Goal: Task Accomplishment & Management: Manage account settings

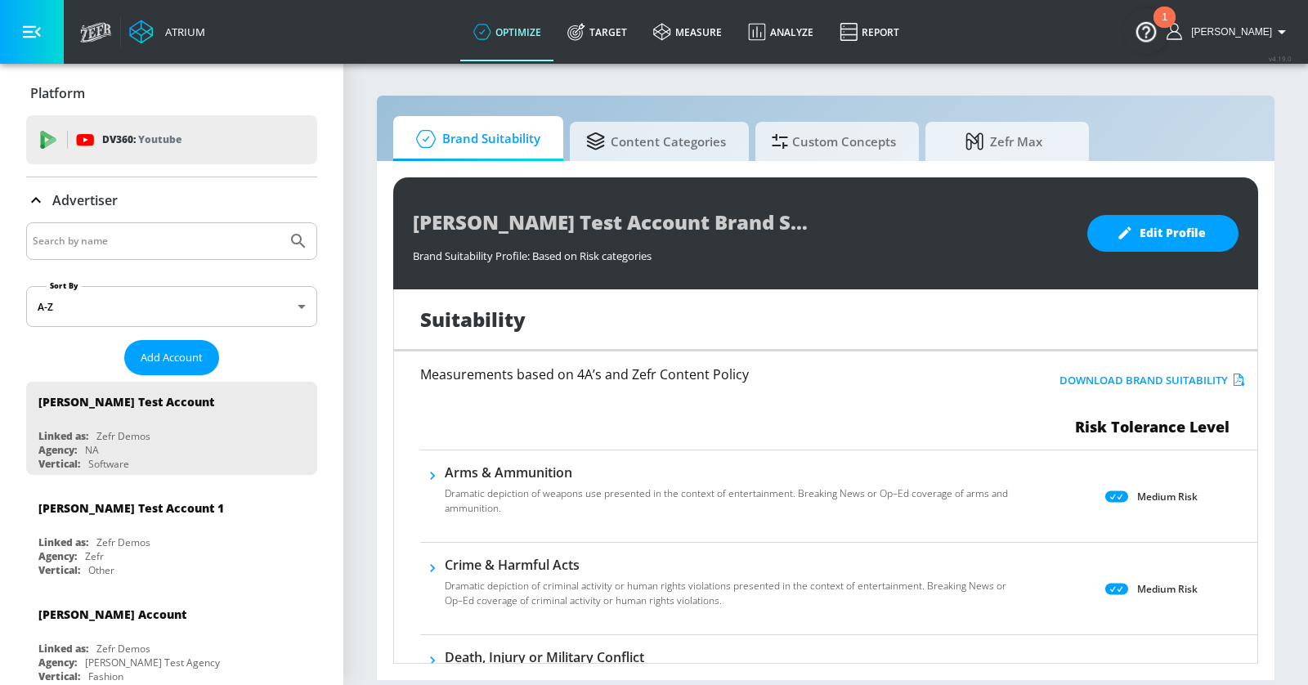
click at [143, 247] on input "Search by name" at bounding box center [157, 241] width 248 height 21
type input "[PERSON_NAME]"
click at [280, 223] on button "Submit Search" at bounding box center [298, 241] width 36 height 36
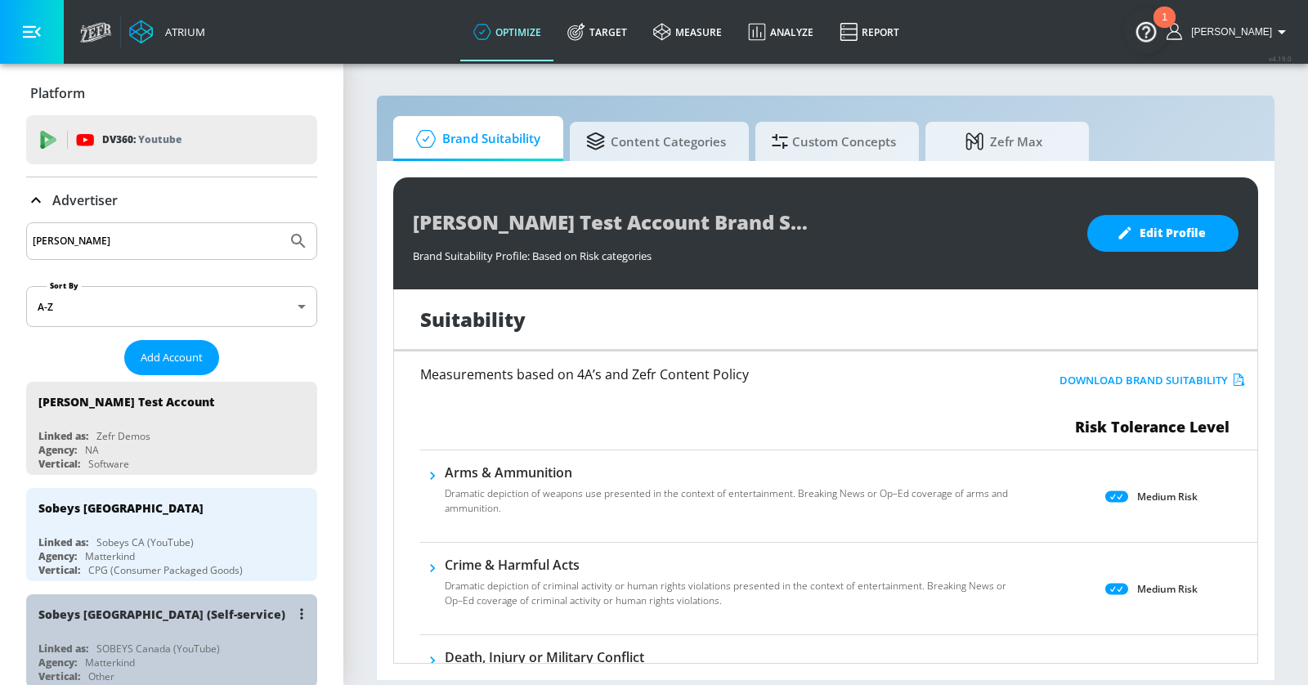
click at [253, 642] on div "Linked as: SOBEYS Canada (YouTube)" at bounding box center [175, 649] width 275 height 14
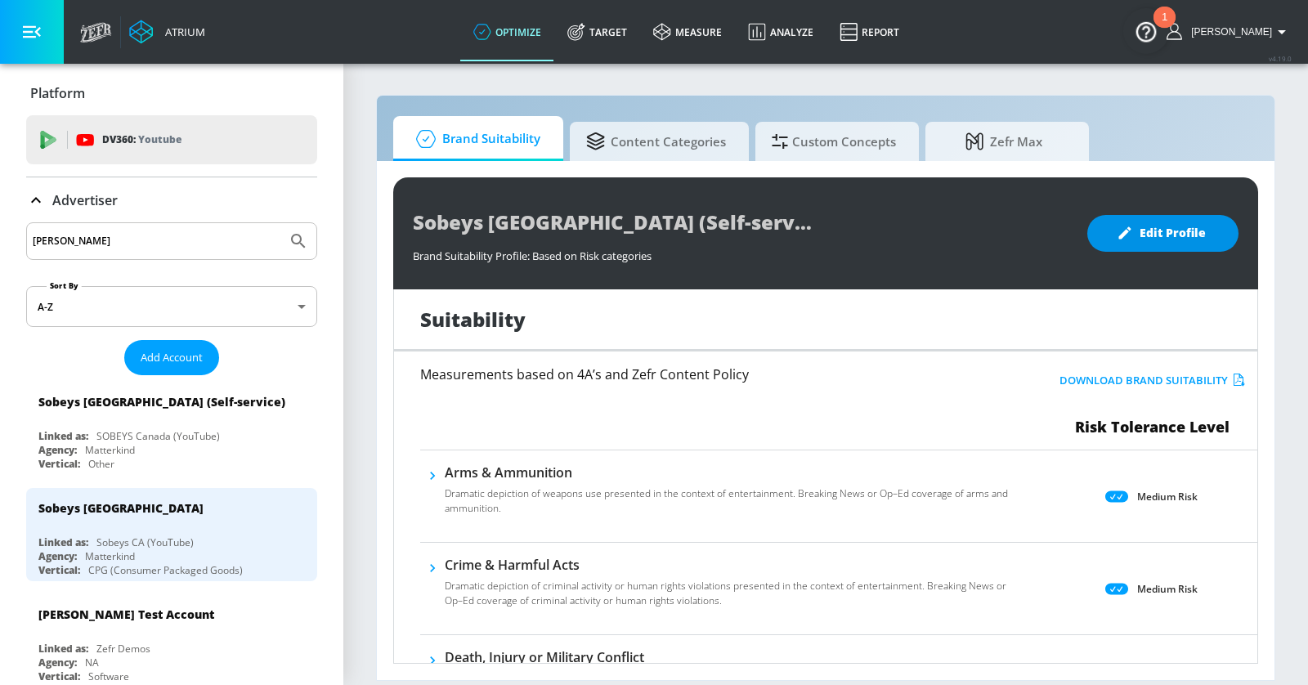
click at [1162, 225] on span "Edit Profile" at bounding box center [1163, 233] width 86 height 20
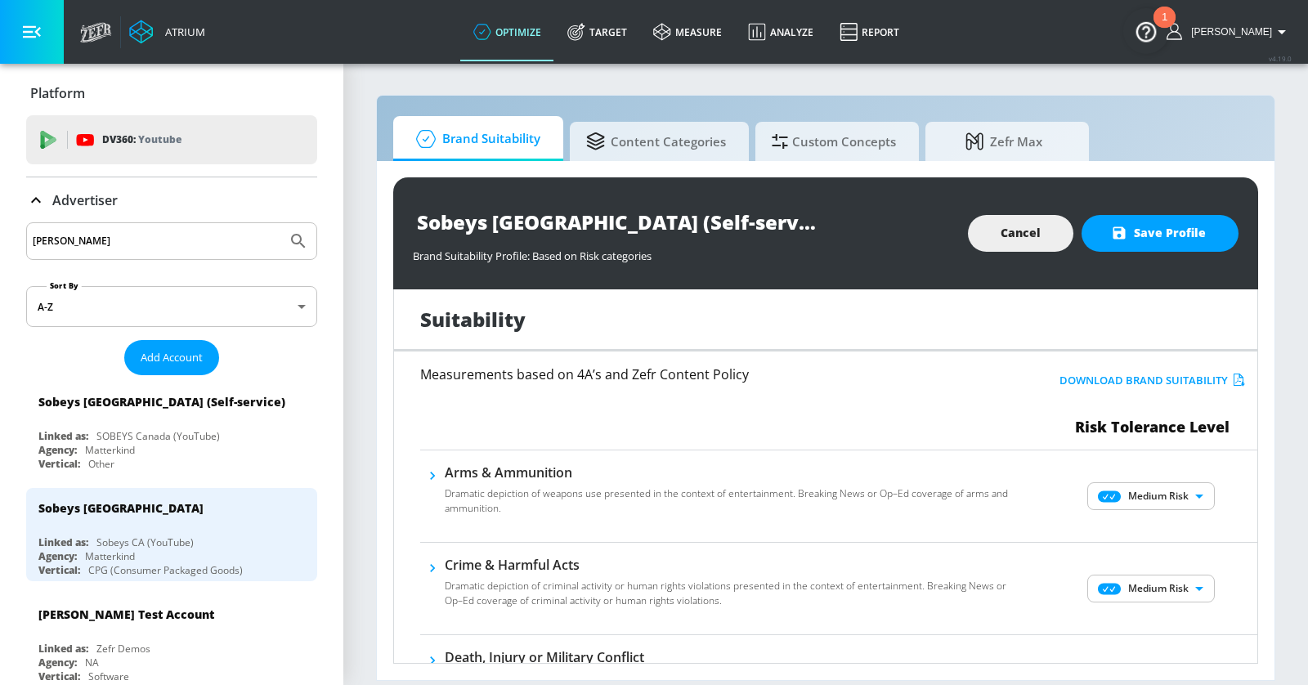
click at [1162, 499] on body "Atrium optimize Target measure Analyze Report optimize Target measure Analyze R…" at bounding box center [654, 342] width 1308 height 685
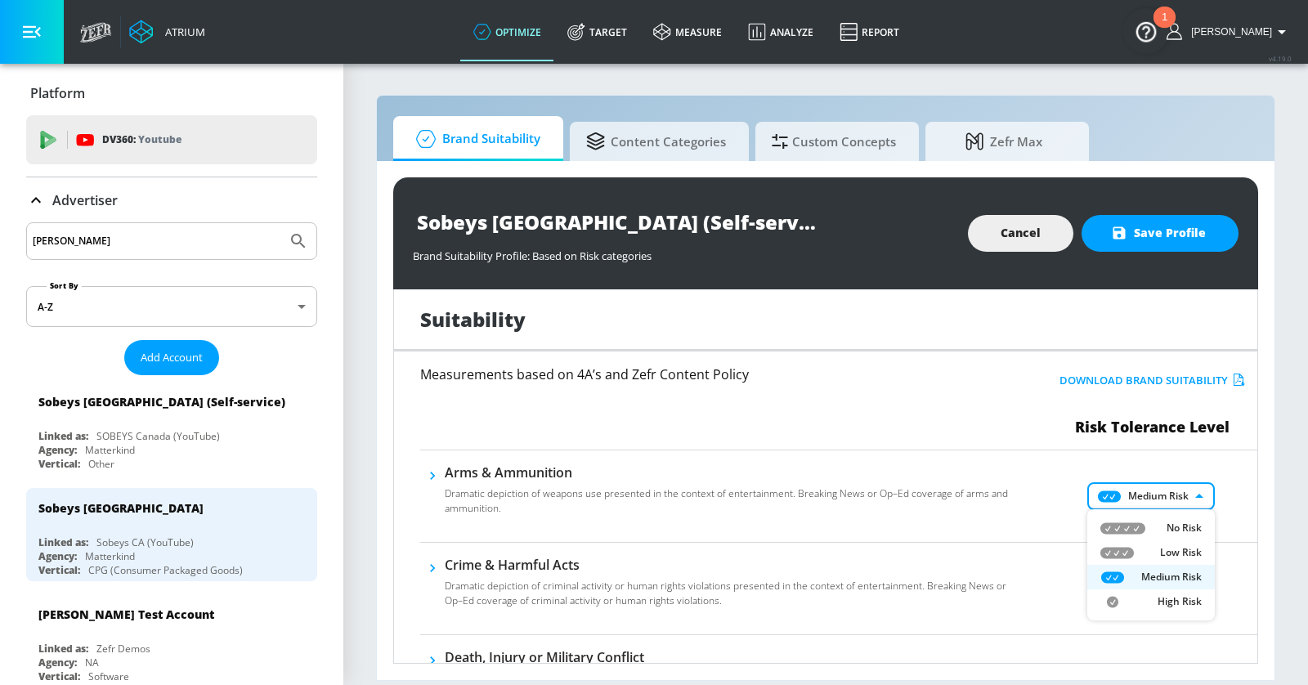
click at [1151, 548] on div "Low Risk" at bounding box center [1150, 552] width 101 height 15
type input "LOW"
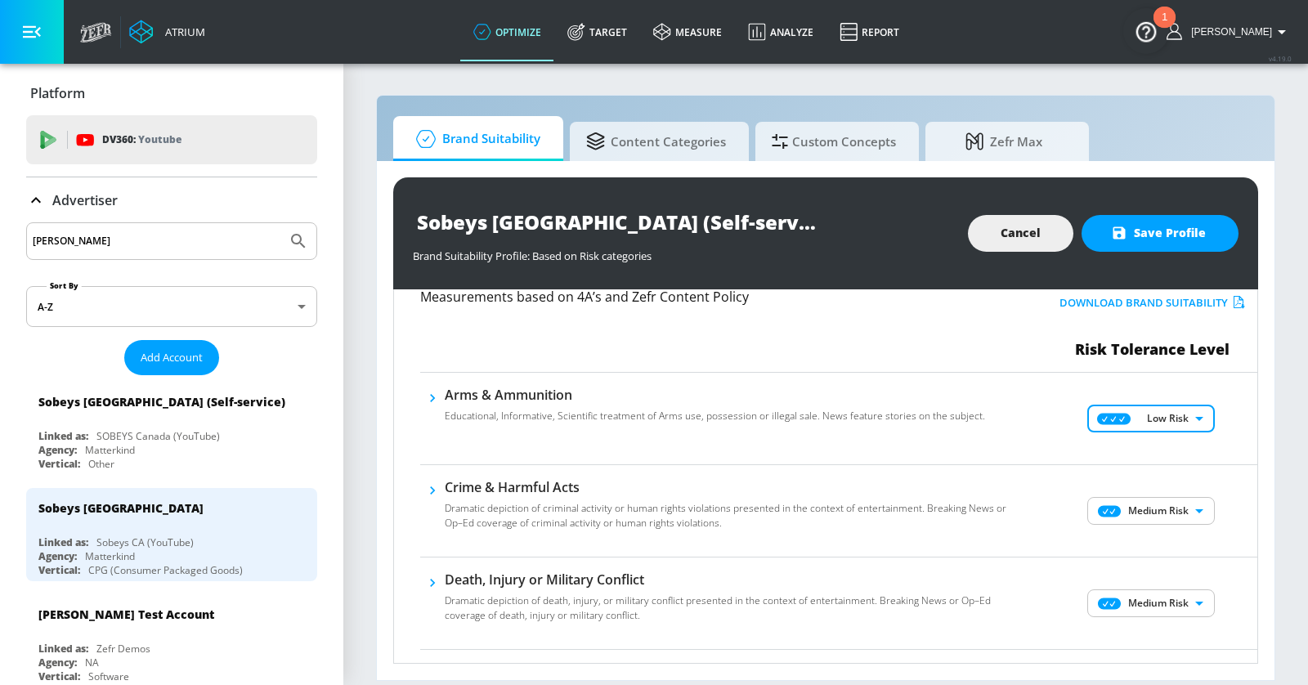
scroll to position [93, 0]
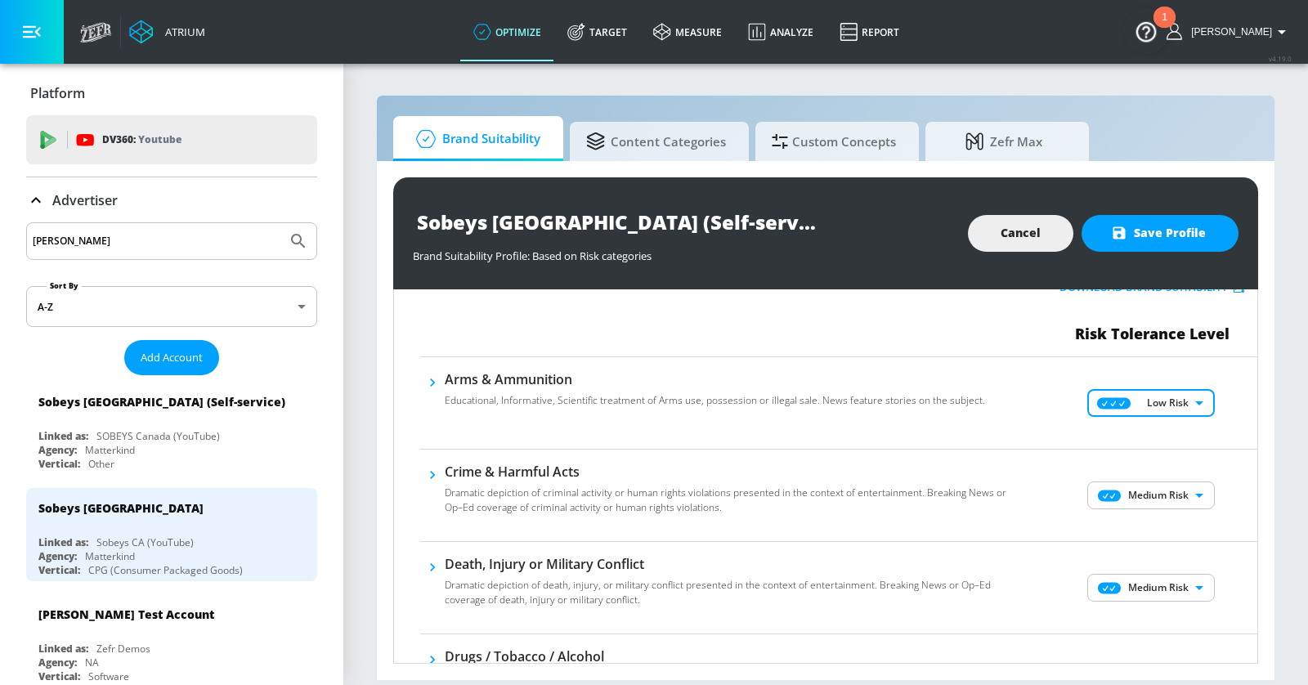
click at [1163, 503] on body "Atrium optimize Target measure Analyze Report optimize Target measure Analyze R…" at bounding box center [654, 342] width 1308 height 685
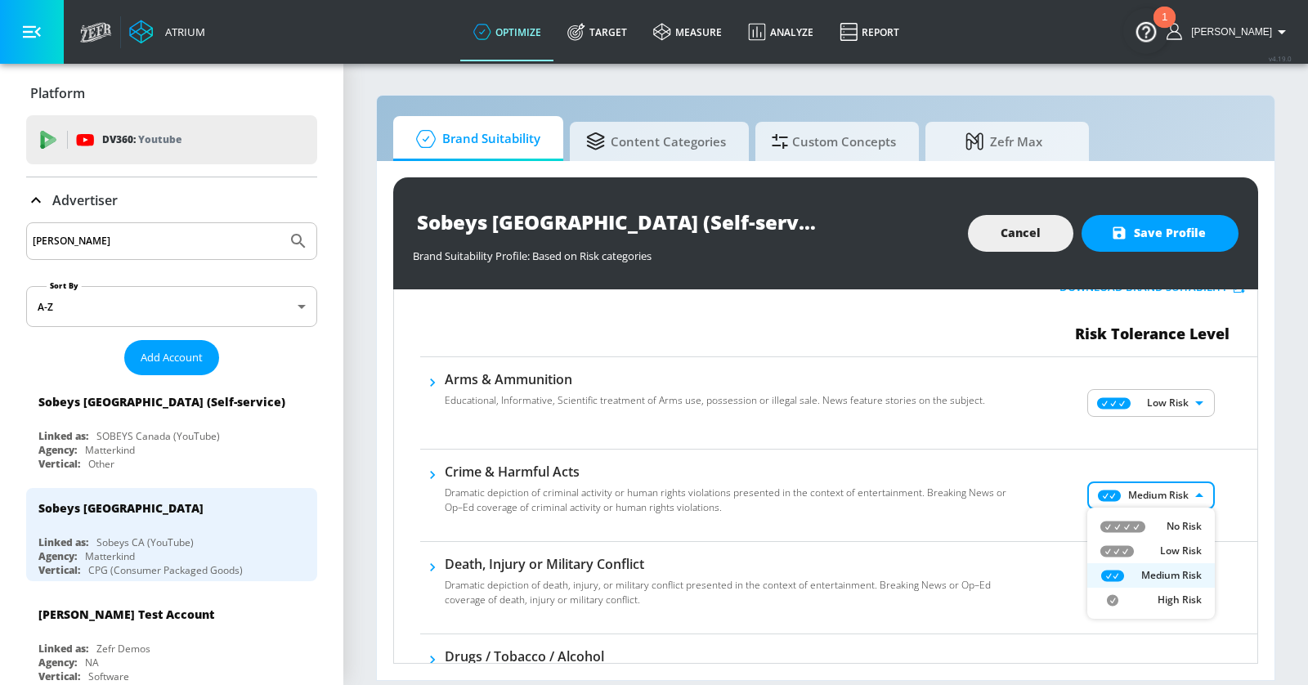
click at [1148, 544] on div "Low Risk" at bounding box center [1150, 551] width 101 height 15
type input "LOW"
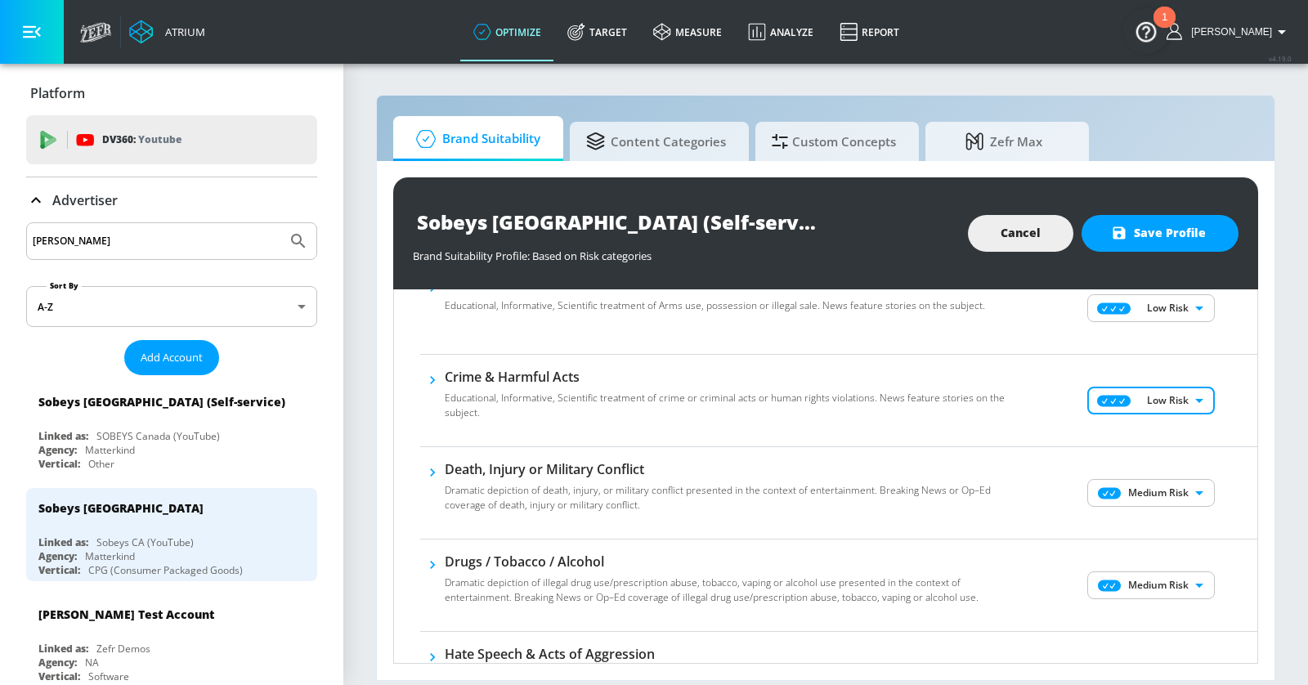
scroll to position [207, 0]
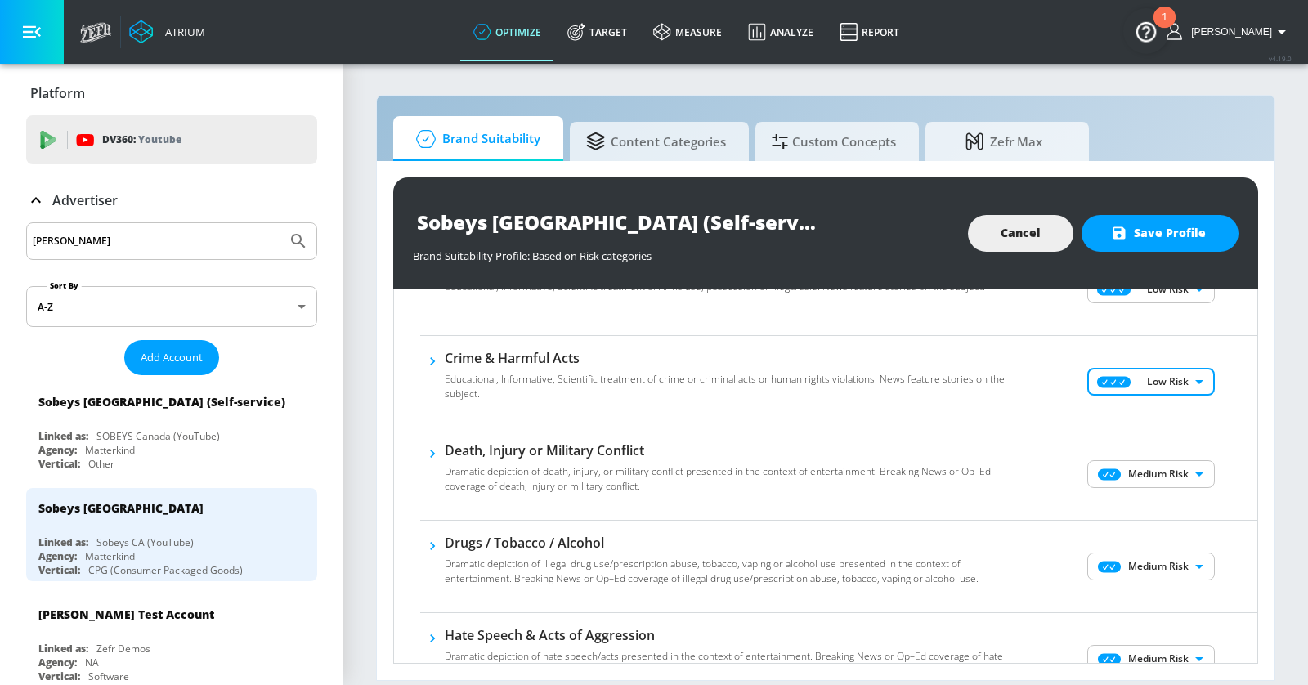
click at [1155, 472] on body "Atrium optimize Target measure Analyze Report optimize Target measure Analyze R…" at bounding box center [654, 342] width 1308 height 685
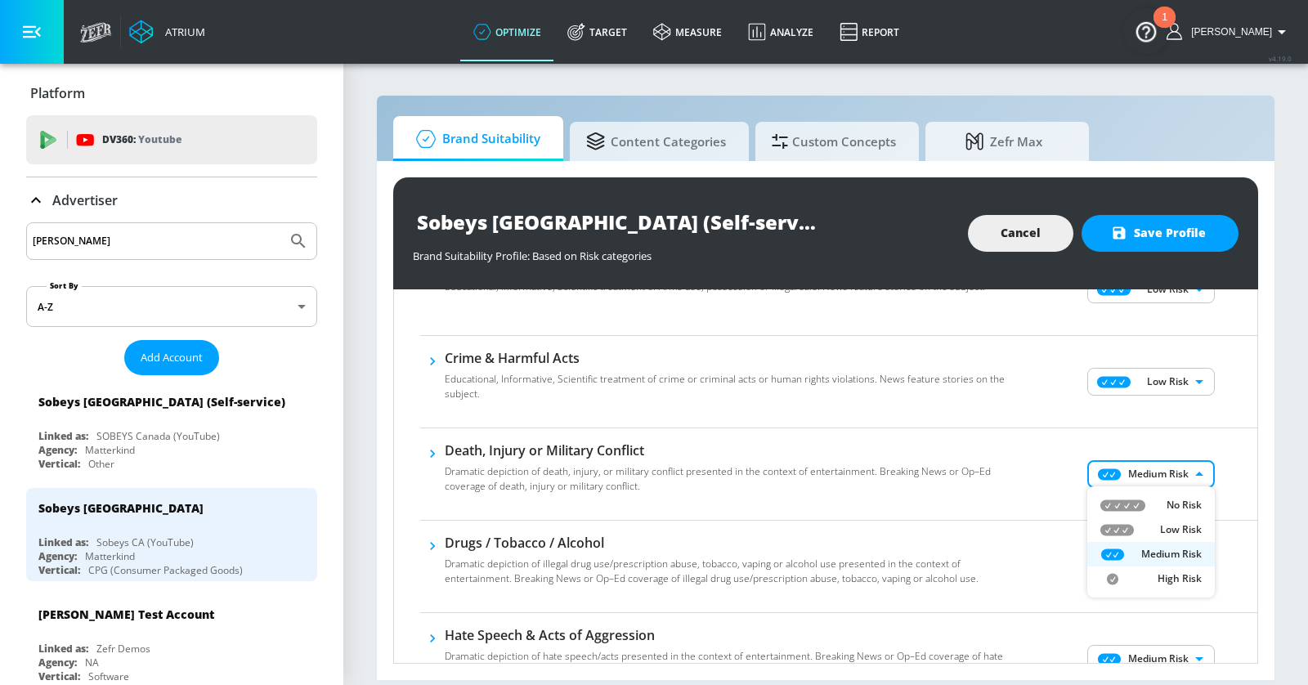
click at [1150, 535] on div "Low Risk" at bounding box center [1150, 529] width 101 height 15
type input "LOW"
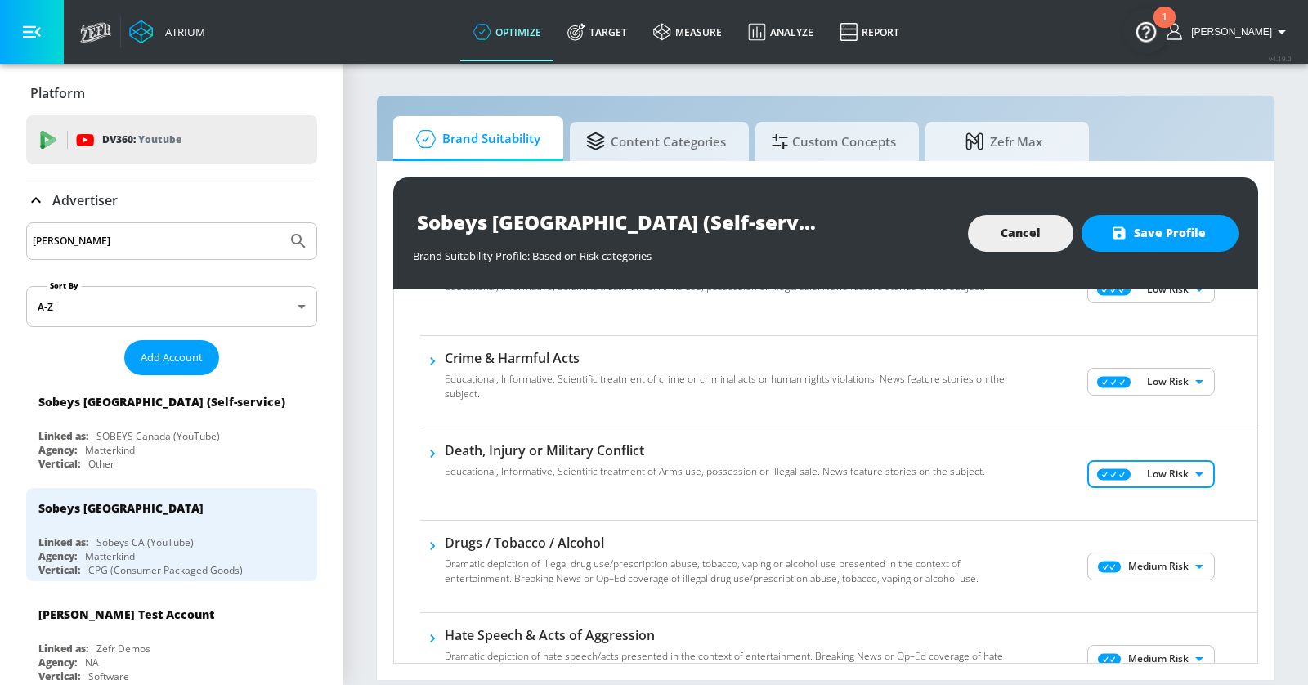
click at [1150, 560] on body "Atrium optimize Target measure Analyze Report optimize Target measure Analyze R…" at bounding box center [654, 342] width 1308 height 685
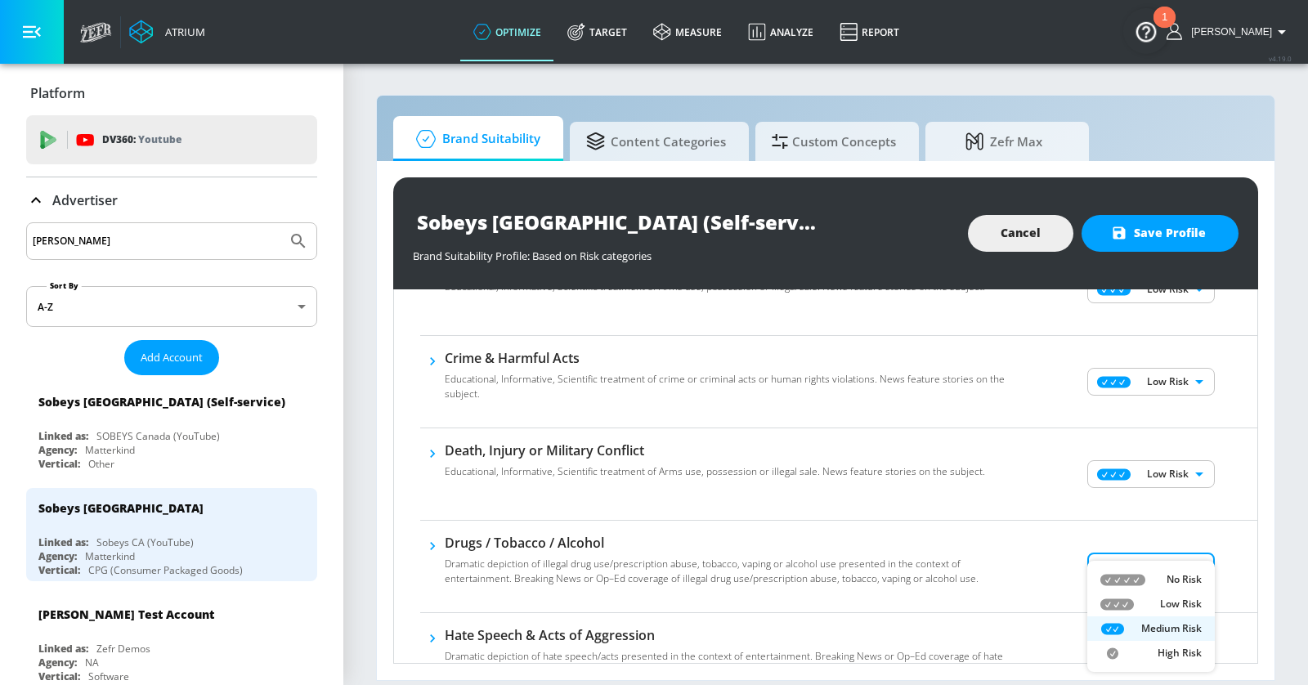
click at [1145, 612] on li "Low Risk" at bounding box center [1151, 604] width 128 height 25
type input "LOW"
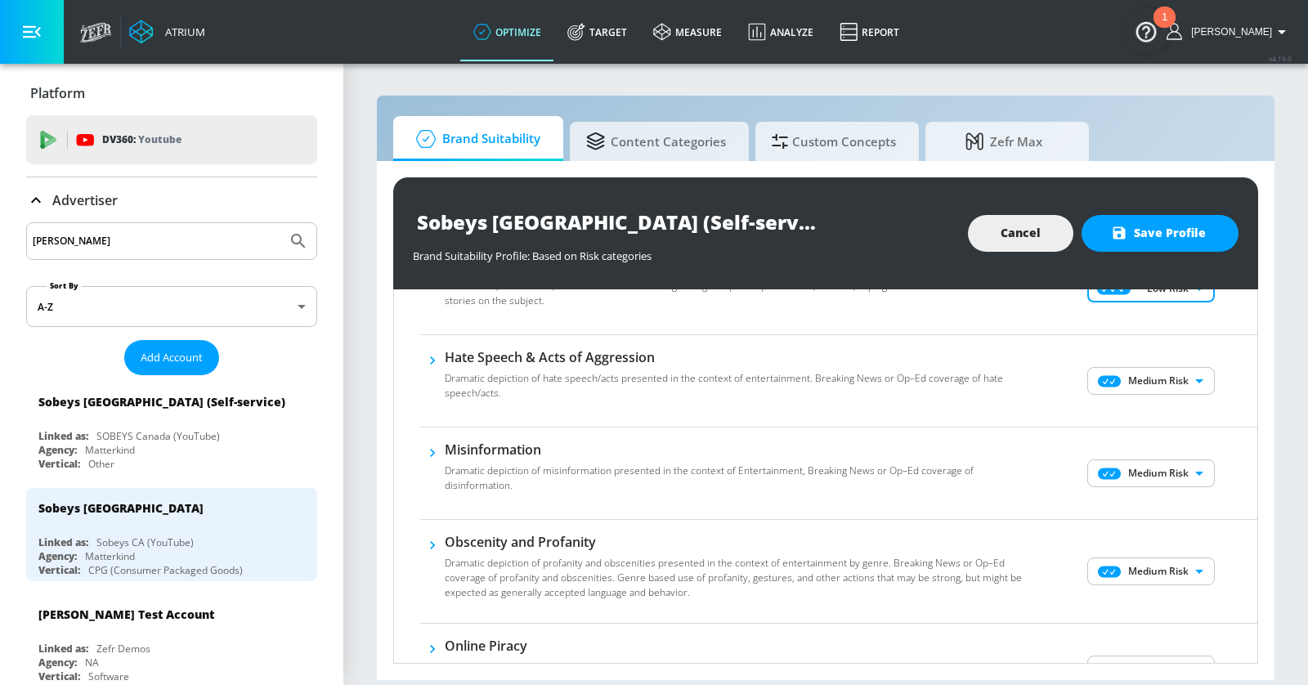
scroll to position [413, 0]
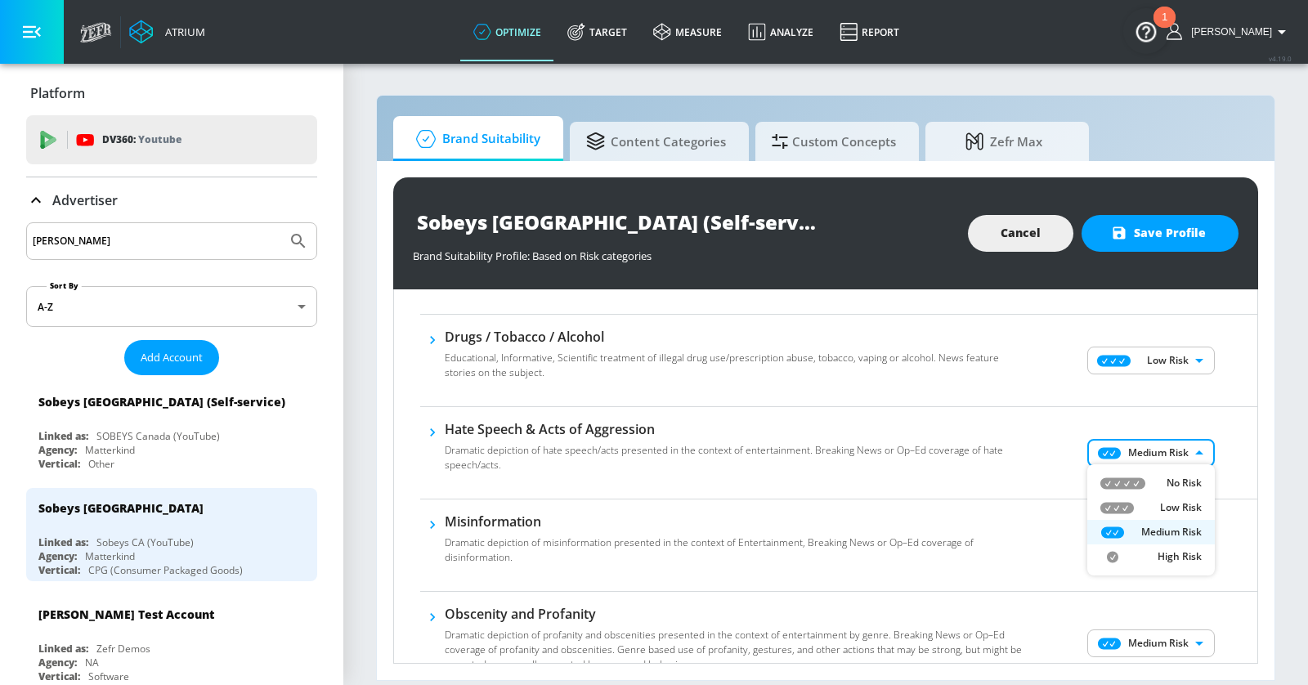
click at [1162, 459] on body "Atrium optimize Target measure Analyze Report optimize Target measure Analyze R…" at bounding box center [654, 342] width 1308 height 685
click at [1152, 511] on div "Low Risk" at bounding box center [1150, 507] width 101 height 15
type input "LOW"
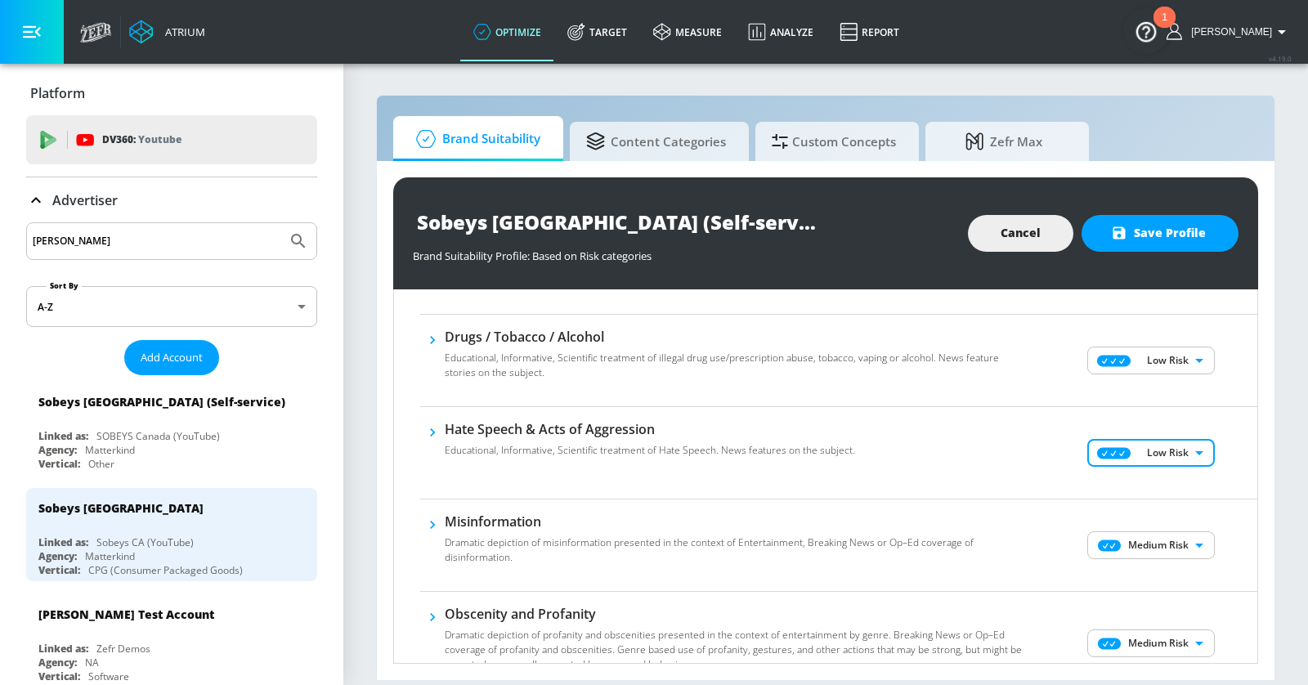
click at [1150, 544] on body "Atrium optimize Target measure Analyze Report optimize Target measure Analyze R…" at bounding box center [654, 342] width 1308 height 685
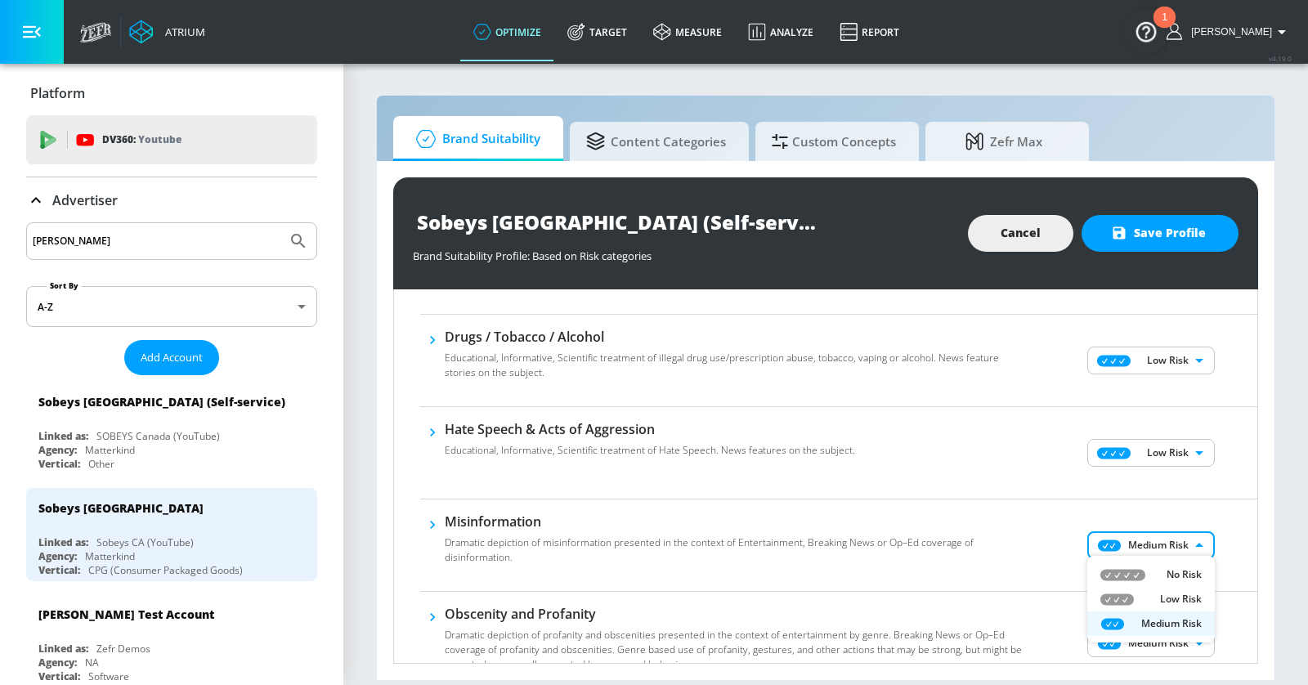
click at [1143, 596] on div "Low Risk" at bounding box center [1150, 599] width 101 height 15
type input "LOW"
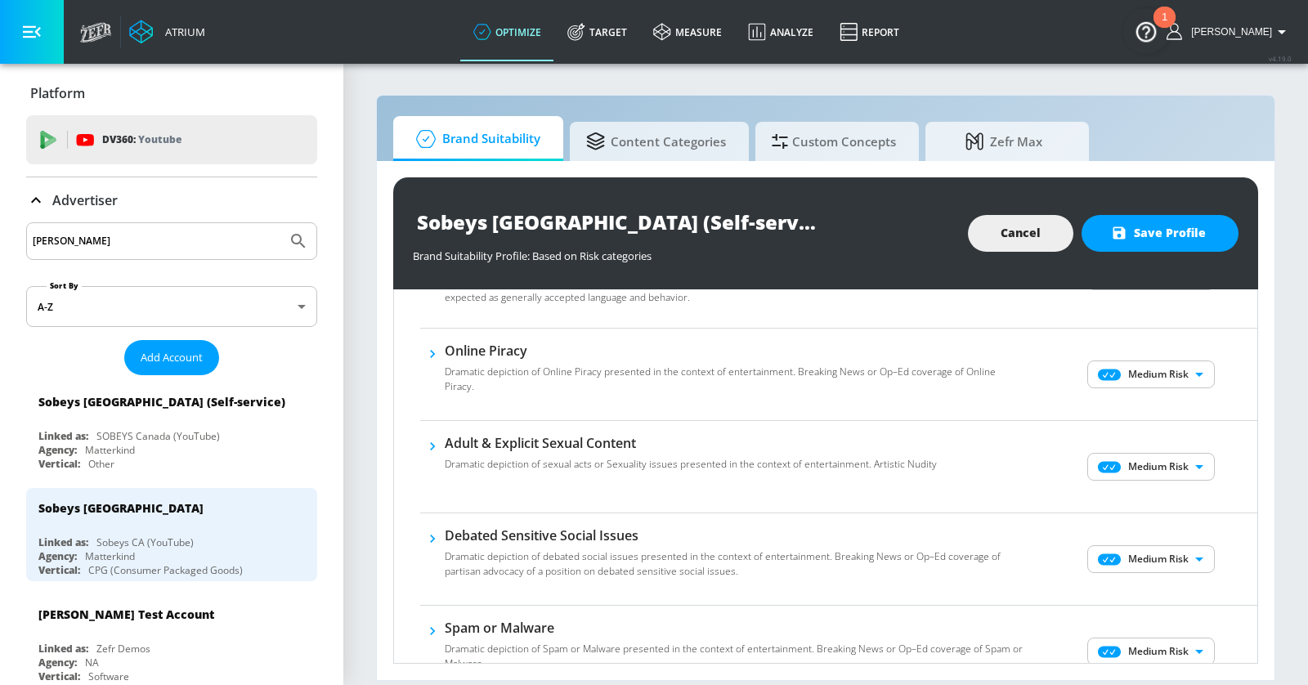
scroll to position [808, 0]
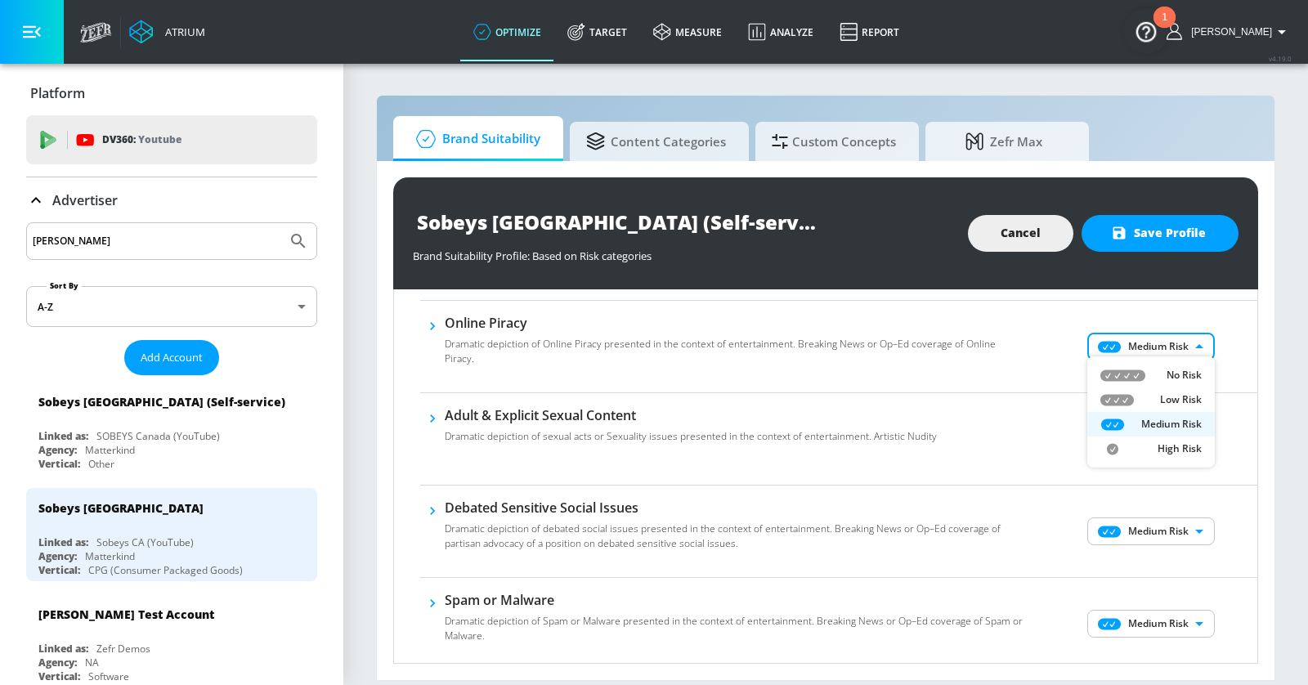
click at [1144, 349] on body "Atrium optimize Target measure Analyze Report optimize Target measure Analyze R…" at bounding box center [654, 342] width 1308 height 685
click at [1144, 405] on div "Low Risk" at bounding box center [1150, 399] width 101 height 15
type input "LOW"
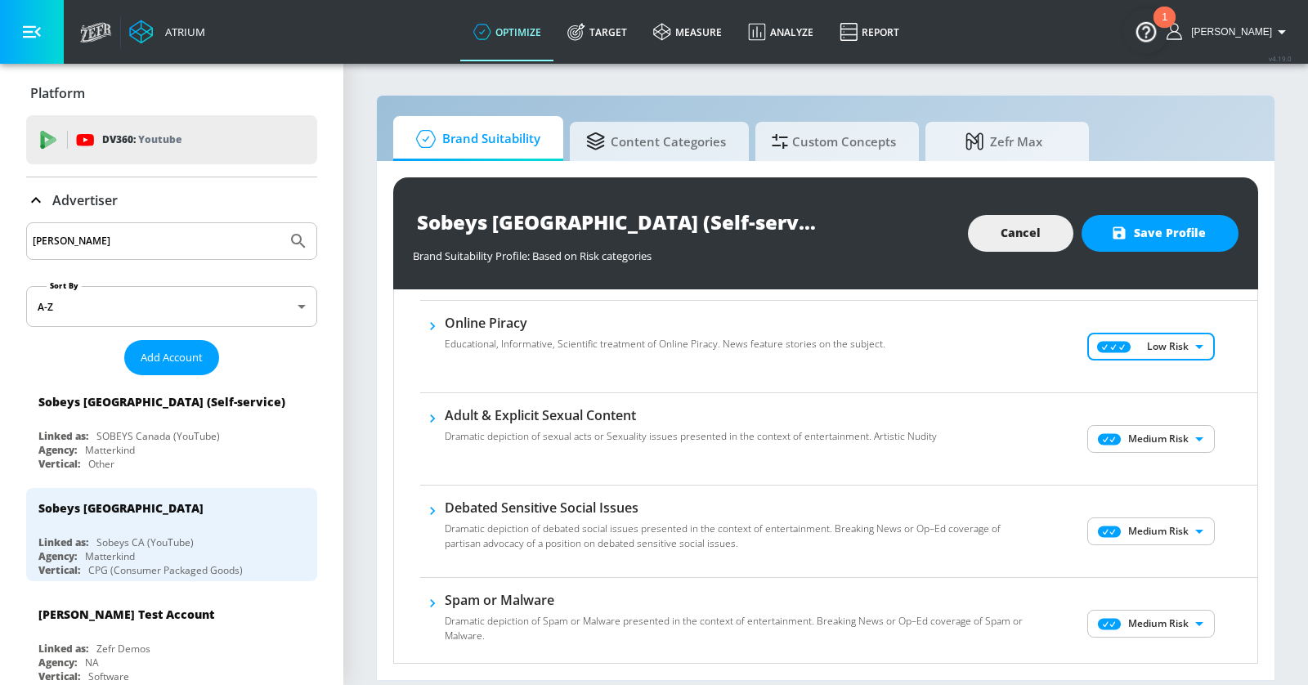
click at [1144, 432] on body "Atrium optimize Target measure Analyze Report optimize Target measure Analyze R…" at bounding box center [654, 342] width 1308 height 685
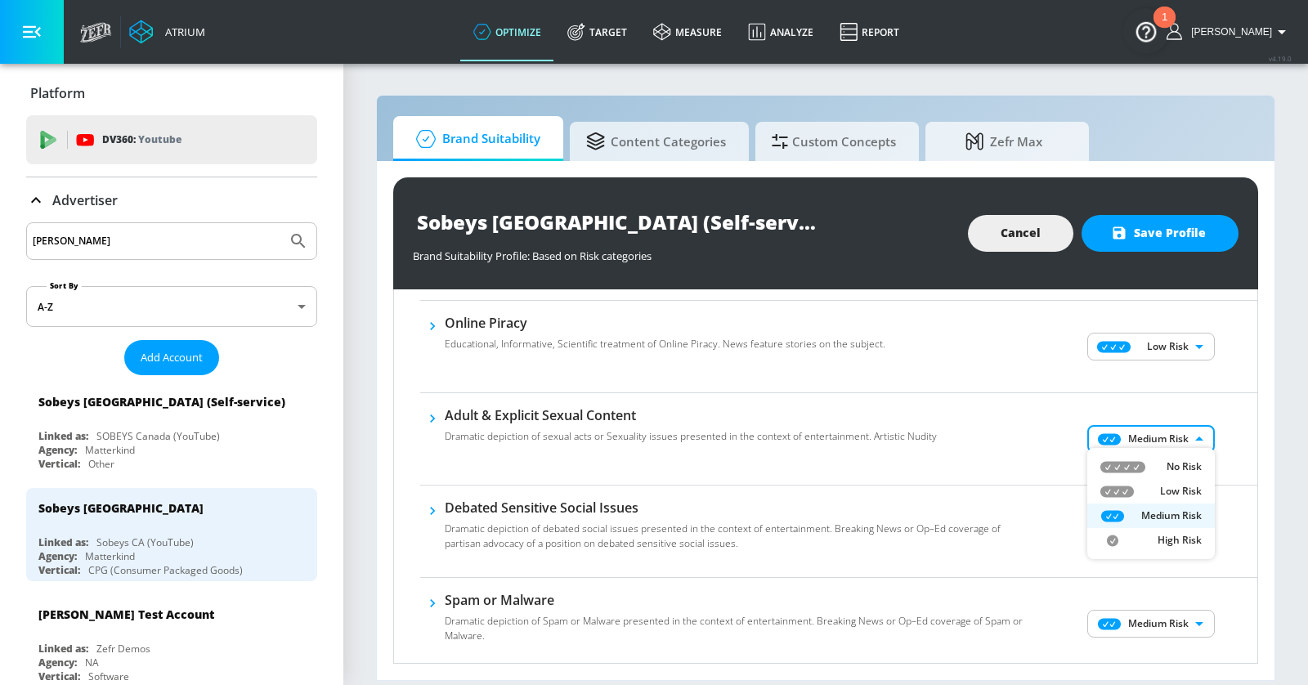
click at [1149, 495] on div "Low Risk" at bounding box center [1150, 491] width 101 height 15
type input "LOW"
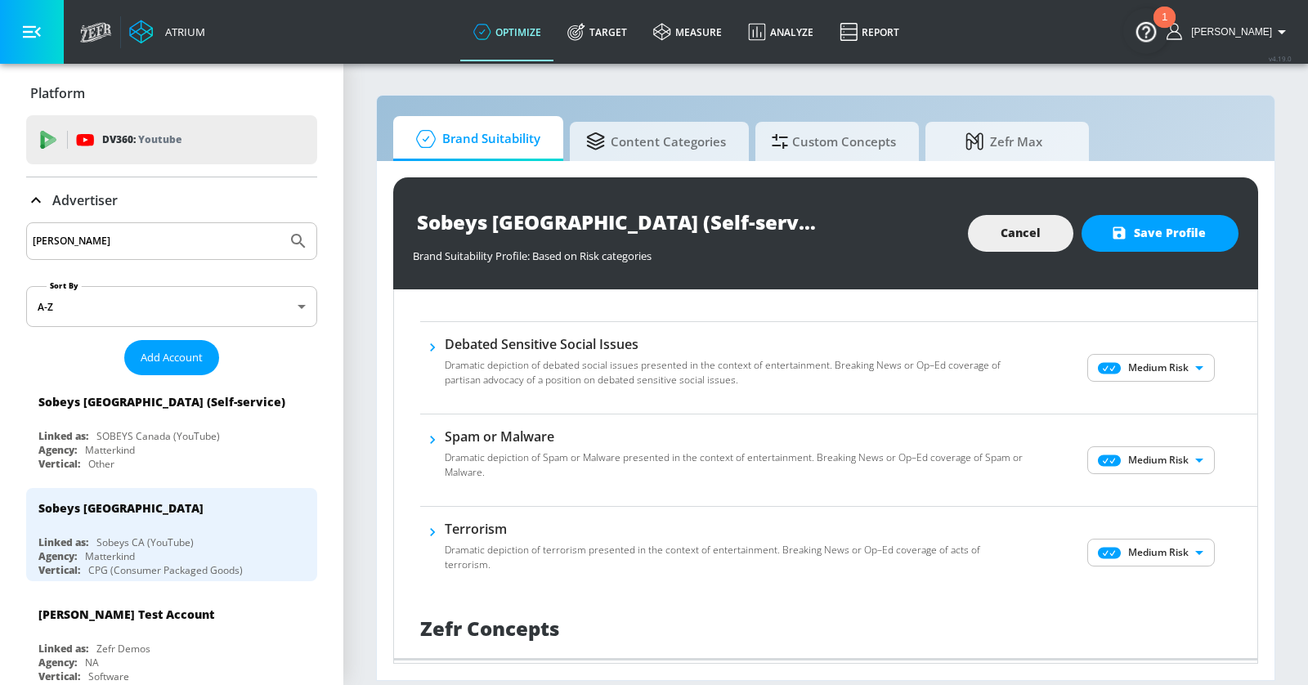
click at [1142, 356] on body "Atrium optimize Target measure Analyze Report optimize Target measure Analyze R…" at bounding box center [654, 342] width 1308 height 685
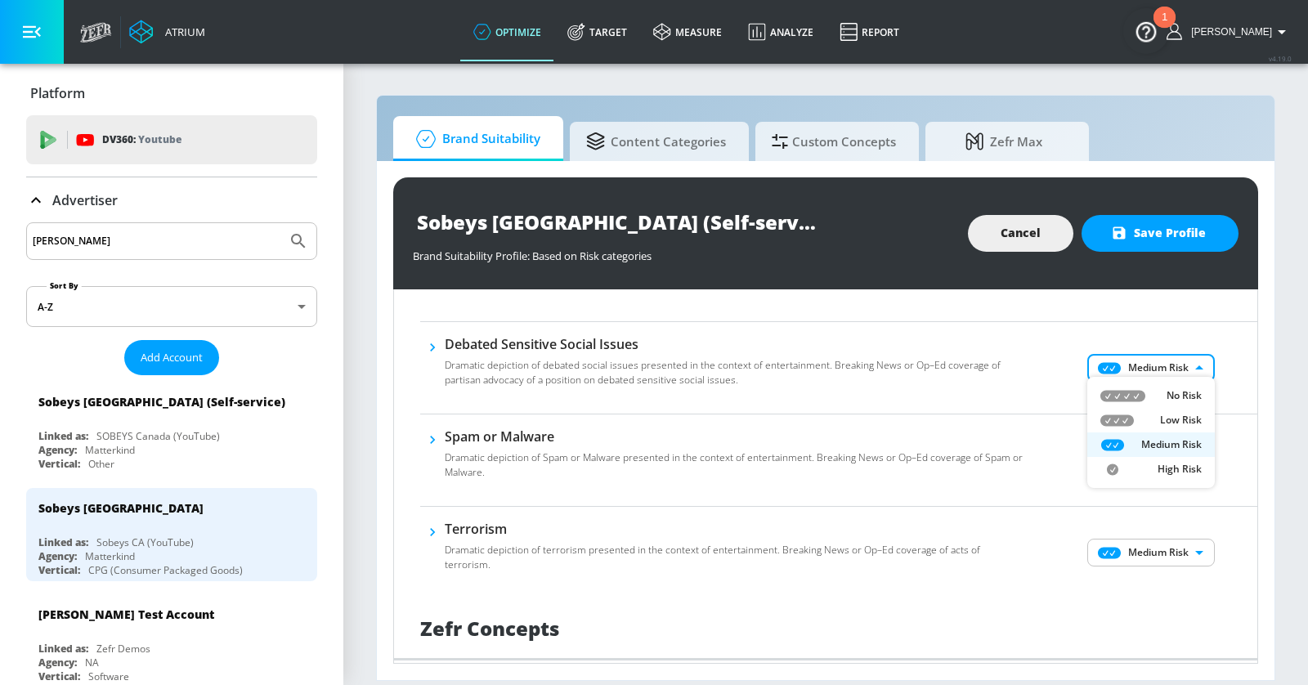
click at [1142, 416] on div "Low Risk" at bounding box center [1150, 420] width 101 height 15
type input "LOW"
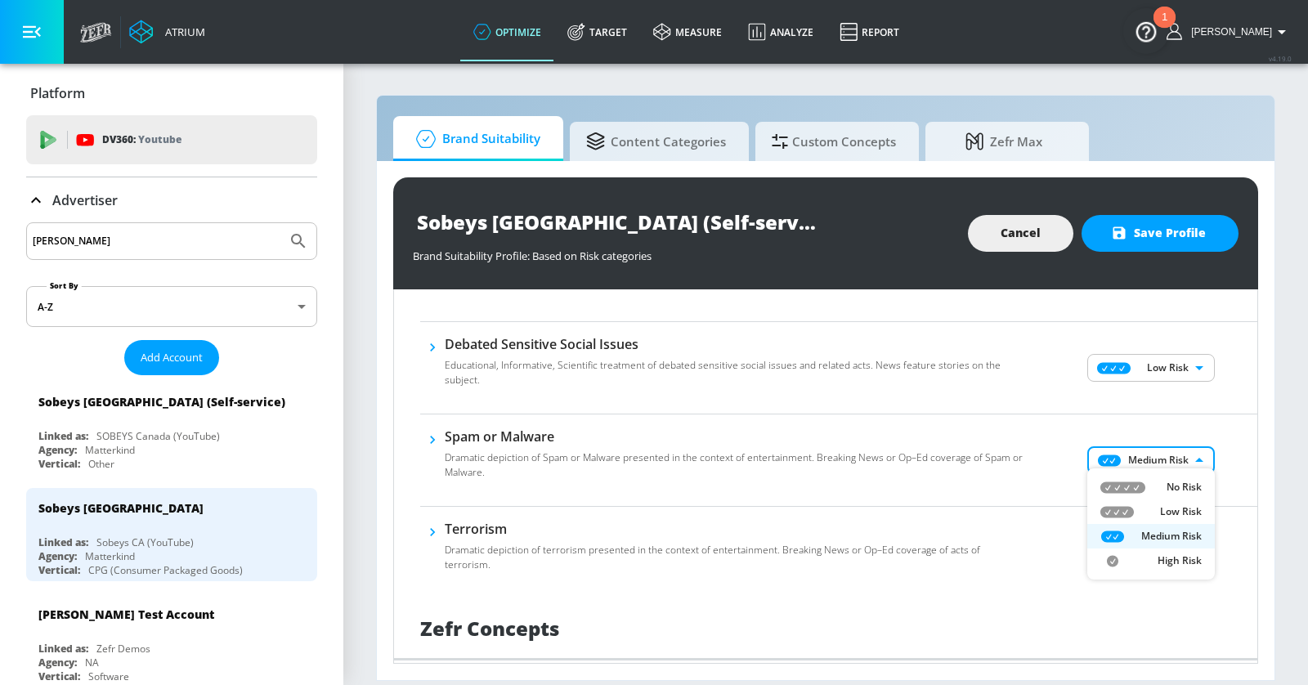
click at [1145, 454] on body "Atrium optimize Target measure Analyze Report optimize Target measure Analyze R…" at bounding box center [654, 342] width 1308 height 685
click at [1144, 516] on div "Low Risk" at bounding box center [1150, 511] width 101 height 15
type input "LOW"
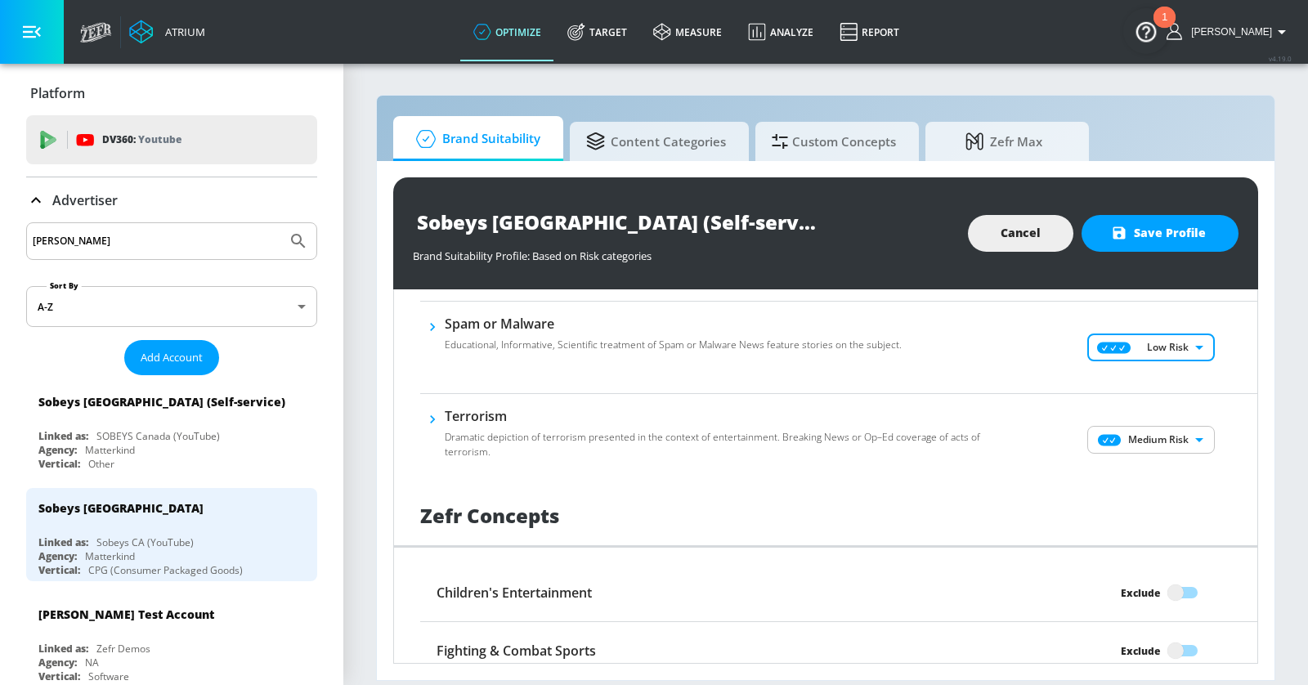
scroll to position [1114, 0]
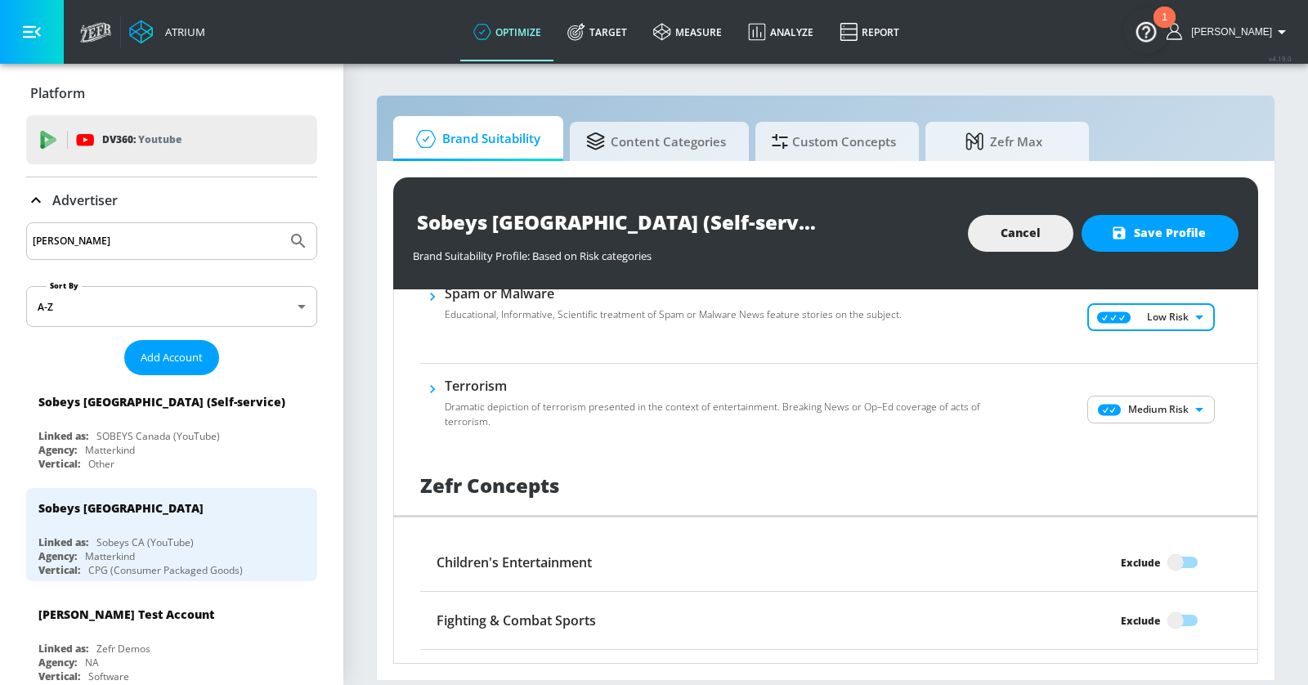
click at [1147, 409] on body "Atrium optimize Target measure Analyze Report optimize Target measure Analyze R…" at bounding box center [654, 342] width 1308 height 685
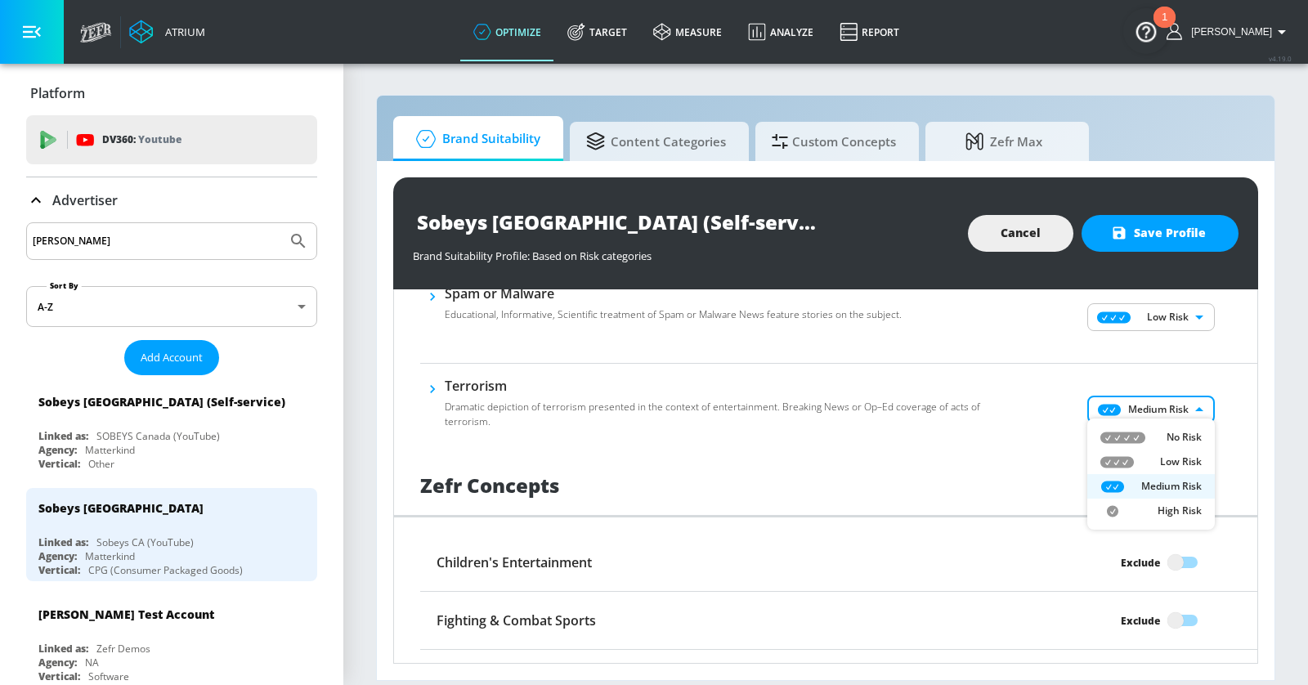
click at [1152, 456] on div "Low Risk" at bounding box center [1150, 461] width 101 height 15
type input "LOW"
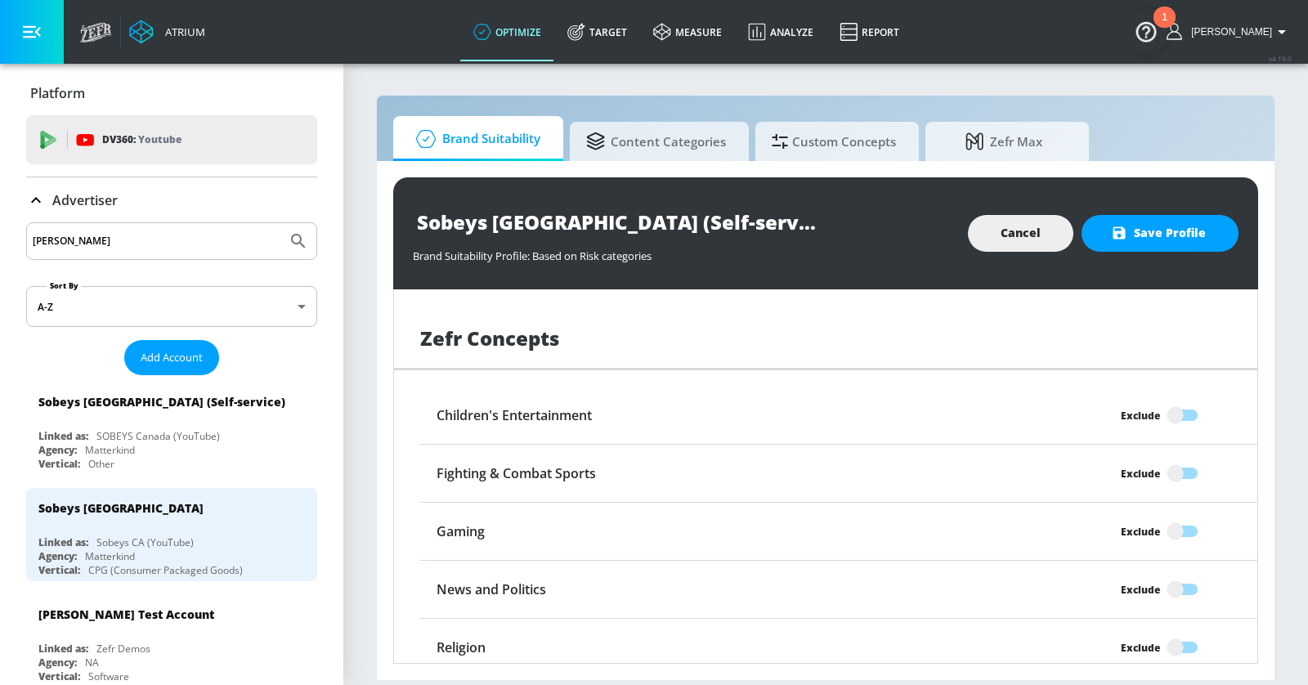
scroll to position [1326, 0]
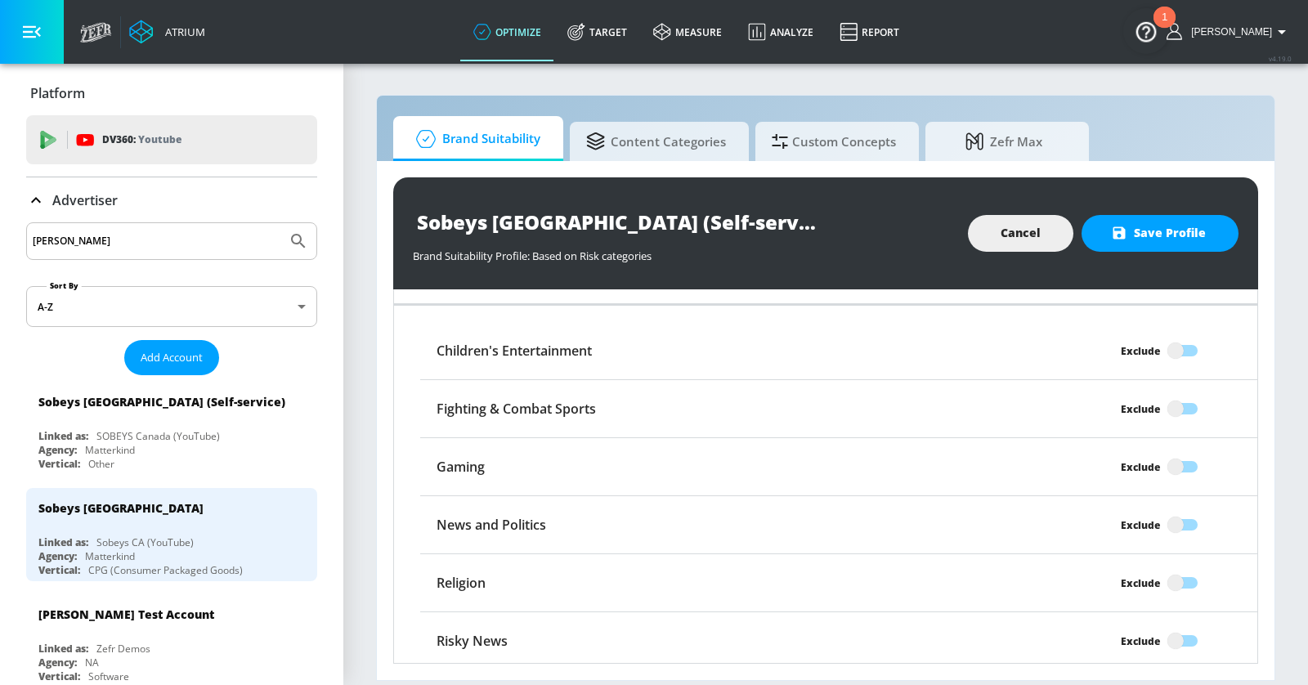
click at [1188, 345] on input "Exclude" at bounding box center [1175, 350] width 93 height 31
checkbox input "true"
click at [1179, 401] on input "Exclude" at bounding box center [1175, 408] width 93 height 31
checkbox input "true"
click at [1174, 575] on input "Exclude" at bounding box center [1175, 582] width 93 height 31
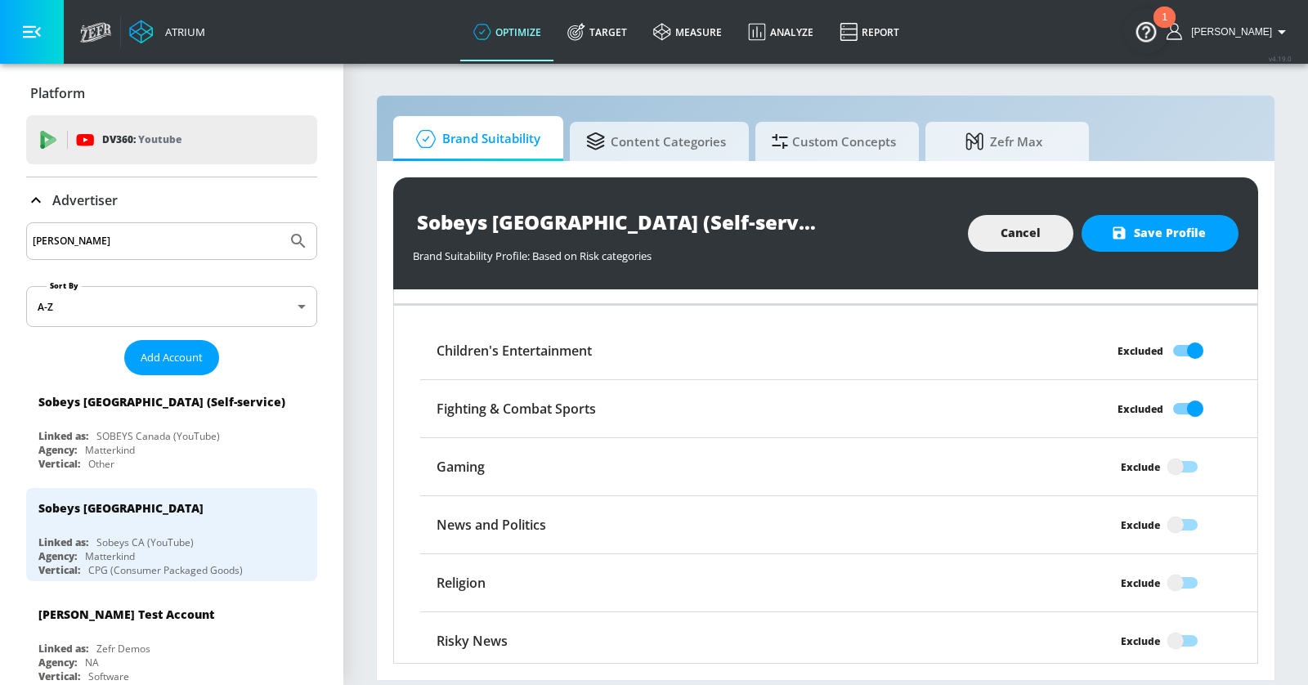
checkbox input "true"
click at [1175, 631] on input "Exclude" at bounding box center [1175, 640] width 93 height 31
checkbox input "true"
click at [1147, 221] on button "Save Profile" at bounding box center [1159, 233] width 157 height 37
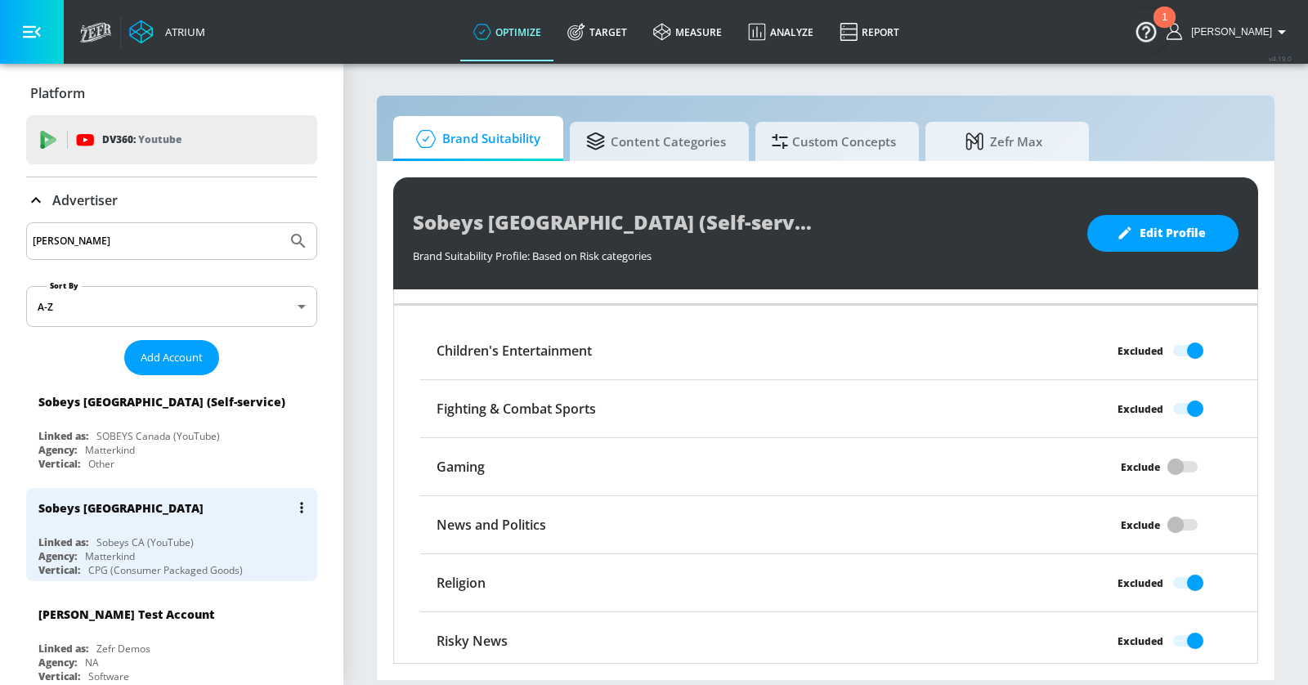
click at [214, 507] on div "Sobeys [GEOGRAPHIC_DATA]" at bounding box center [175, 507] width 275 height 39
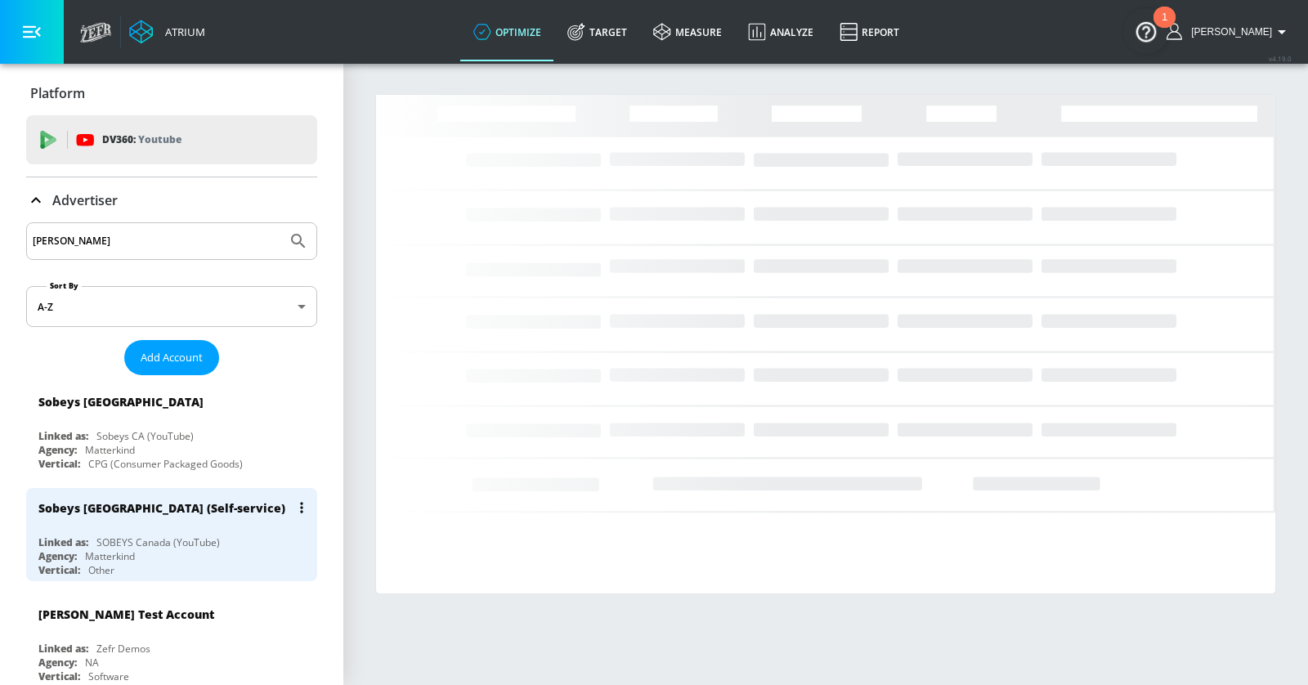
click at [230, 519] on div "Sobeys [GEOGRAPHIC_DATA] (Self-service)" at bounding box center [175, 507] width 275 height 39
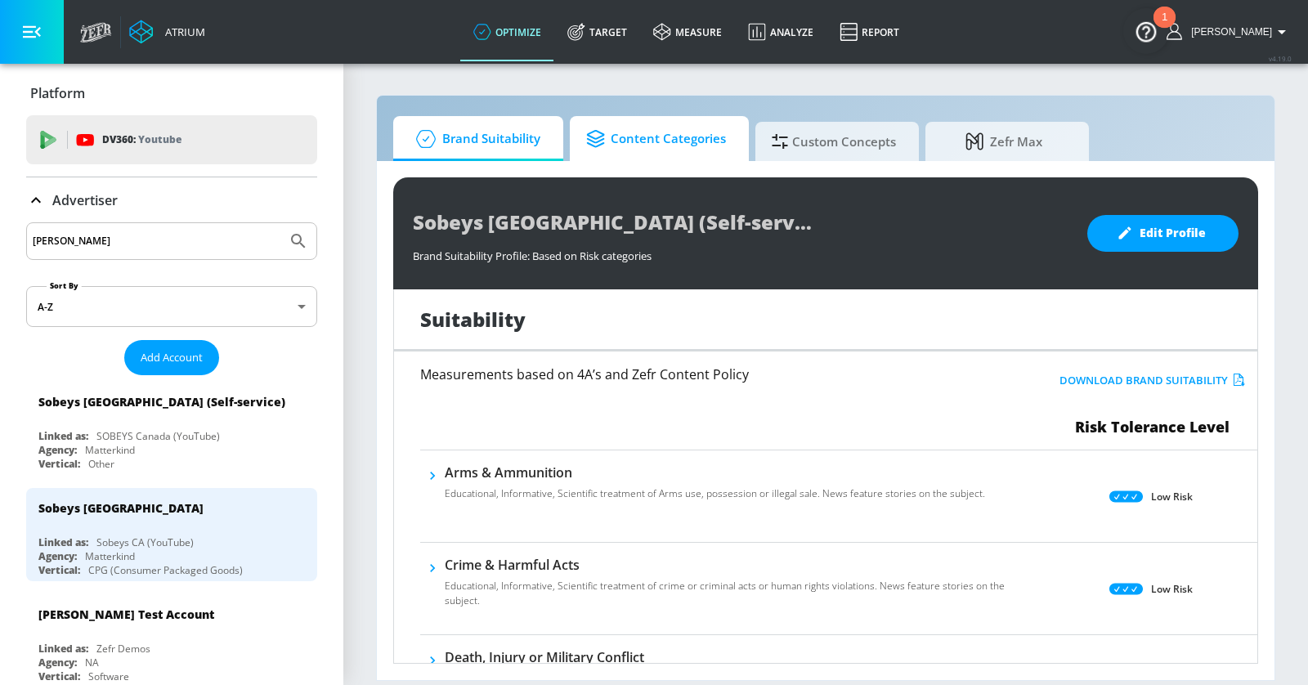
click at [683, 127] on span "Content Categories" at bounding box center [656, 138] width 140 height 39
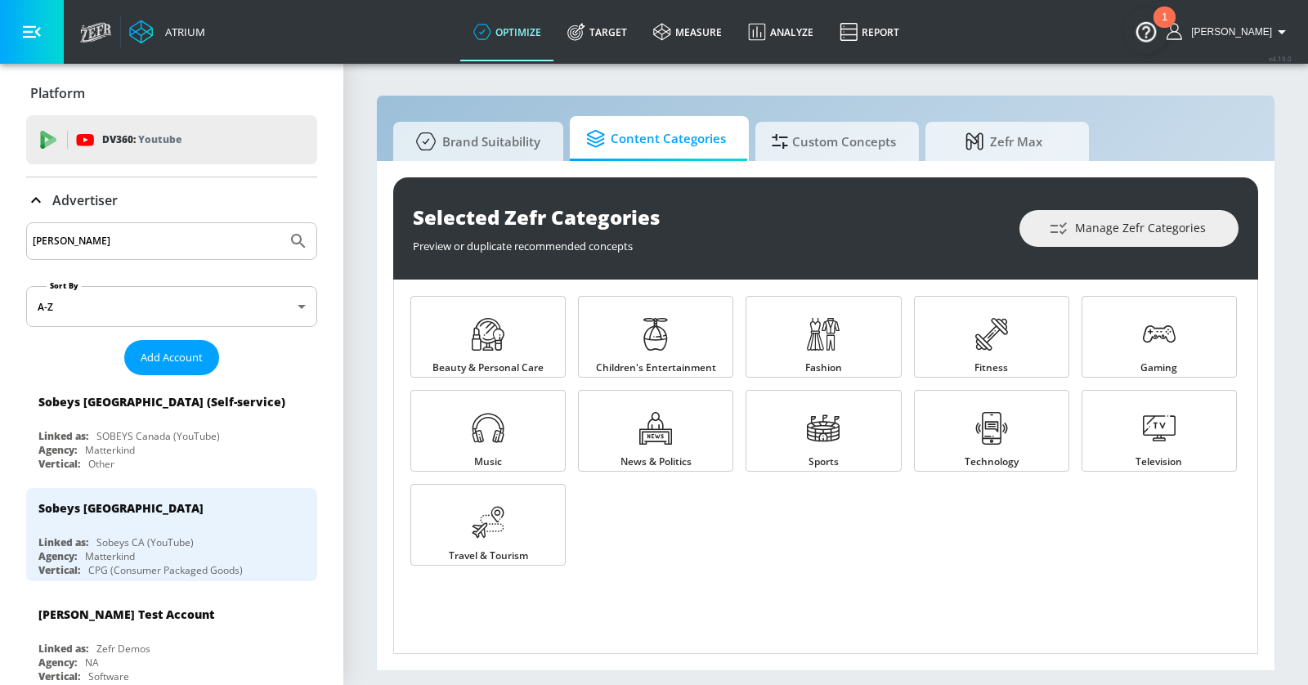
click at [1149, 199] on div "Selected Zefr Categories Preview or duplicate recommended concepts Manage Zefr …" at bounding box center [825, 228] width 865 height 102
click at [1140, 228] on span "Manage Zefr Categories" at bounding box center [1129, 228] width 154 height 20
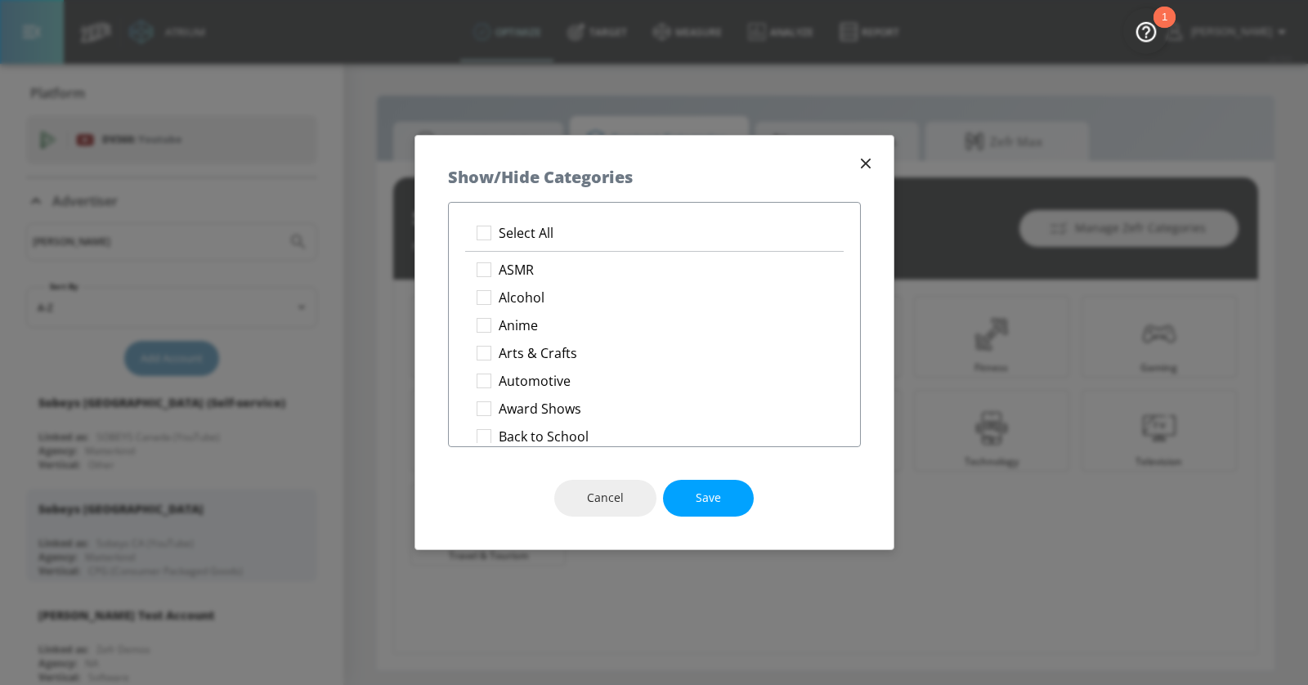
click at [862, 158] on icon "button" at bounding box center [866, 163] width 18 height 18
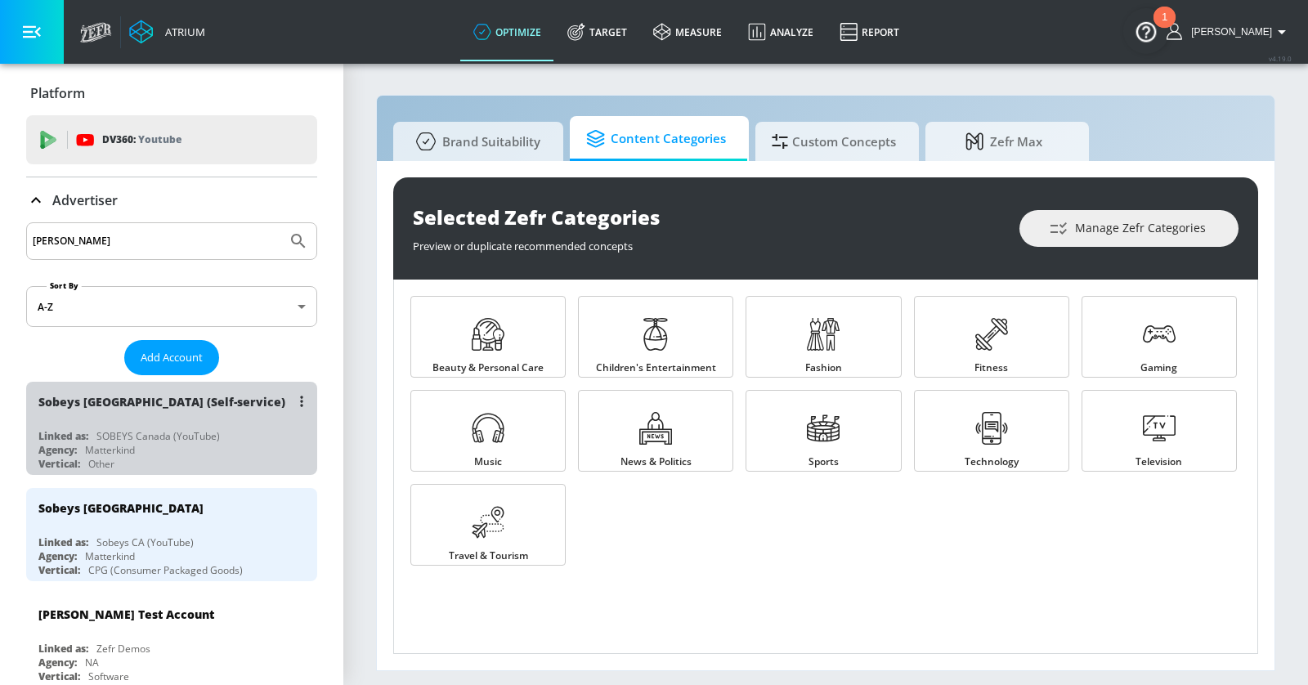
click at [247, 430] on div "Linked as: SOBEYS Canada (YouTube)" at bounding box center [175, 436] width 275 height 14
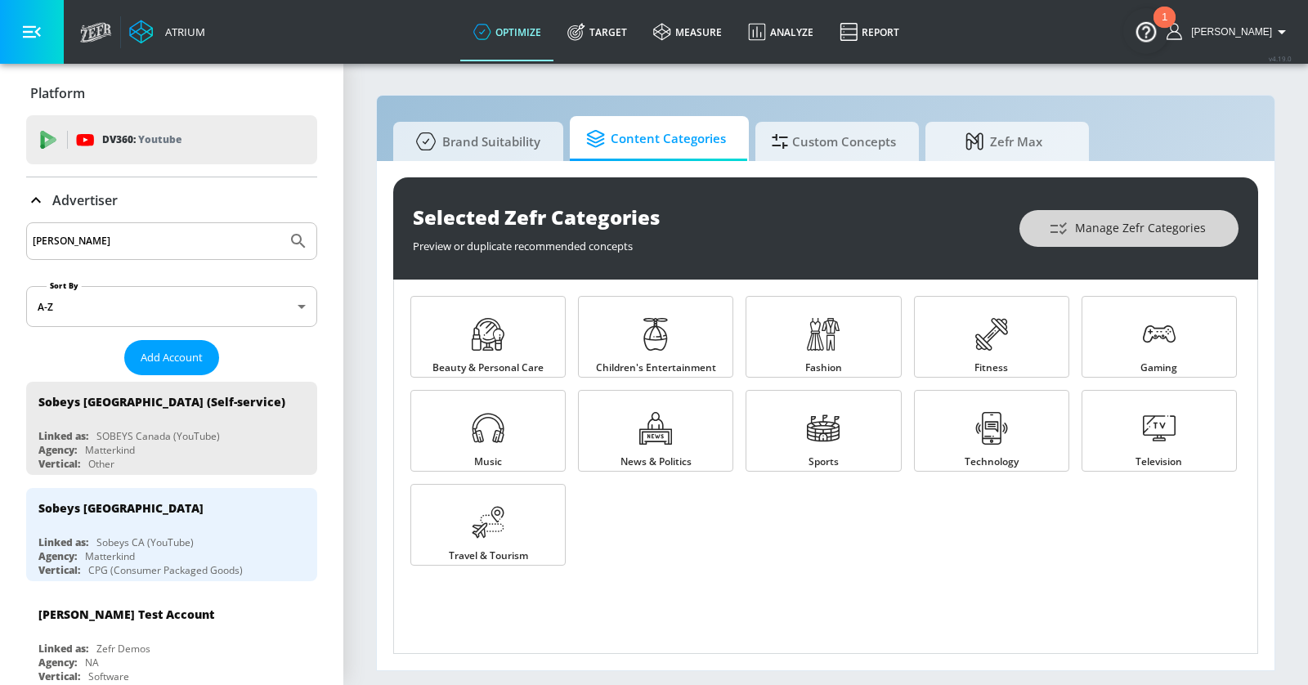
click at [1132, 218] on span "Manage Zefr Categories" at bounding box center [1129, 228] width 154 height 20
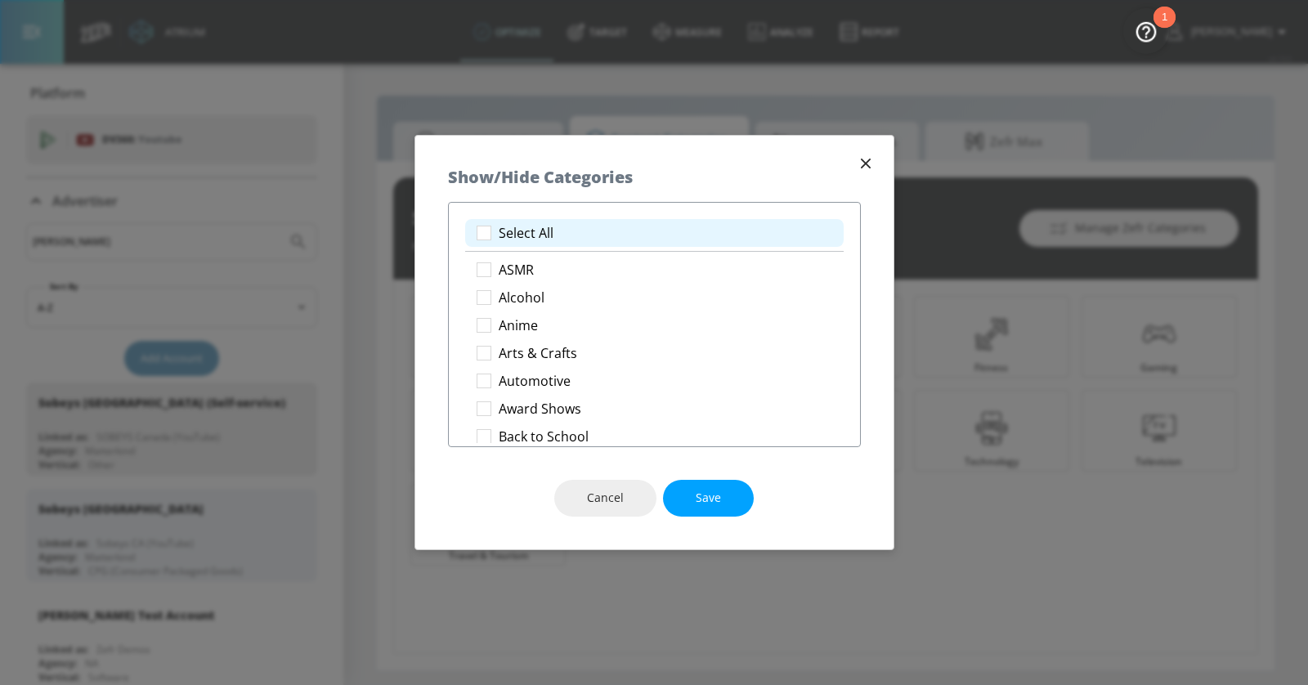
click at [518, 237] on p "Select All" at bounding box center [526, 233] width 55 height 17
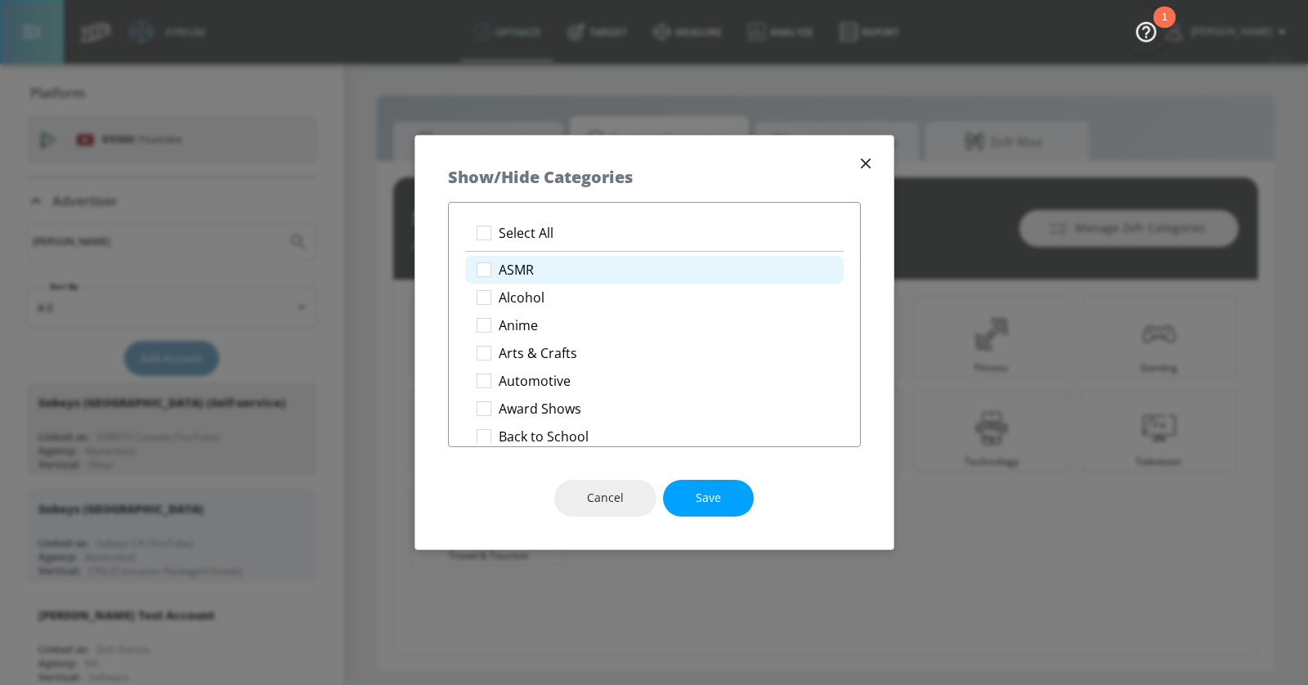
checkbox input "true"
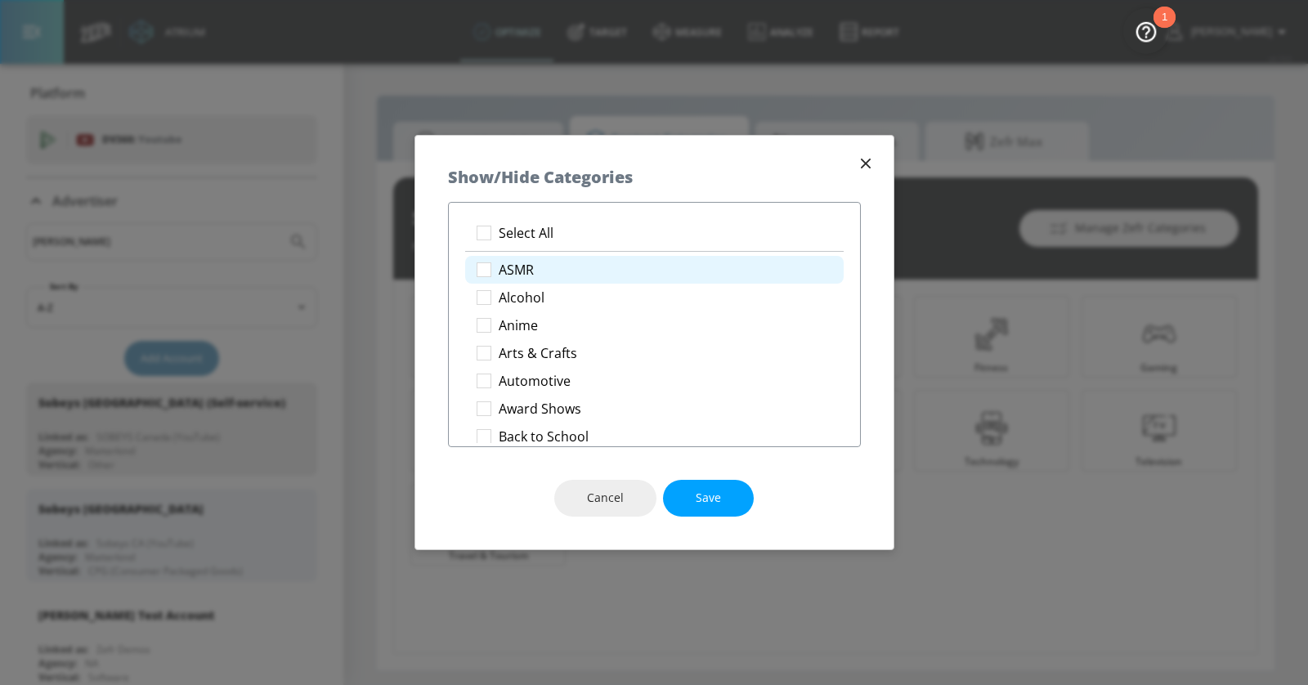
checkbox input "true"
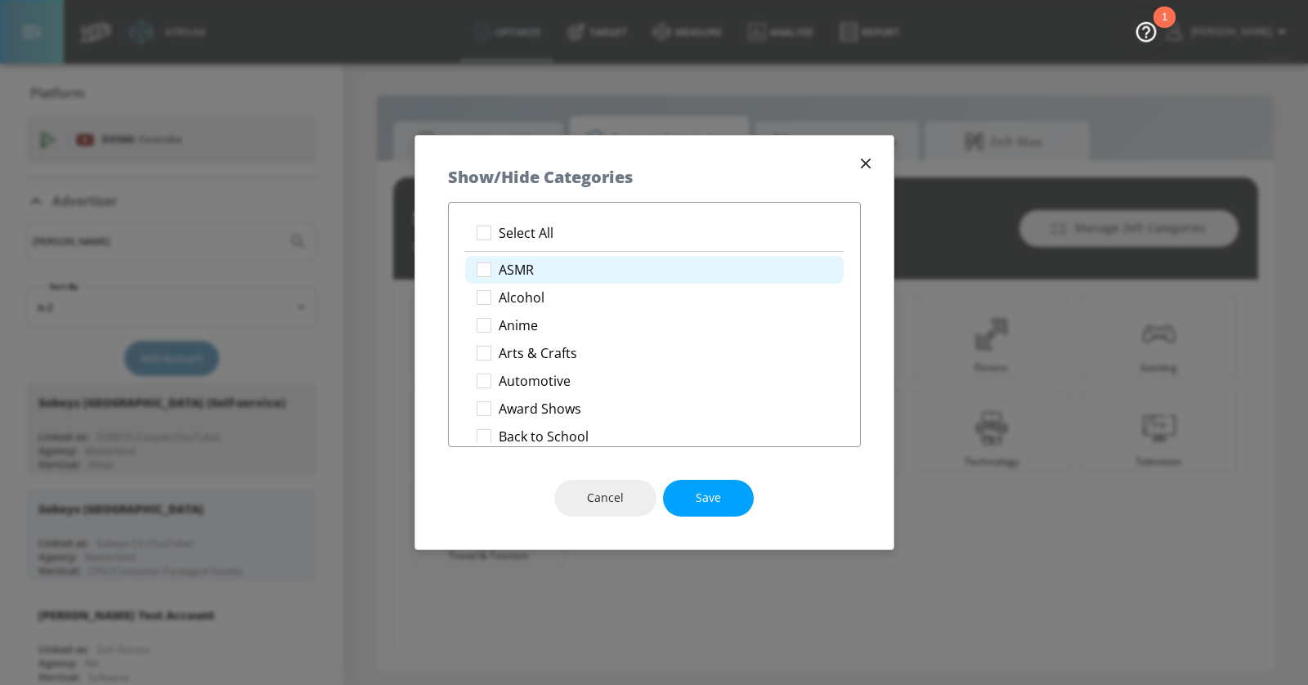
checkbox input "true"
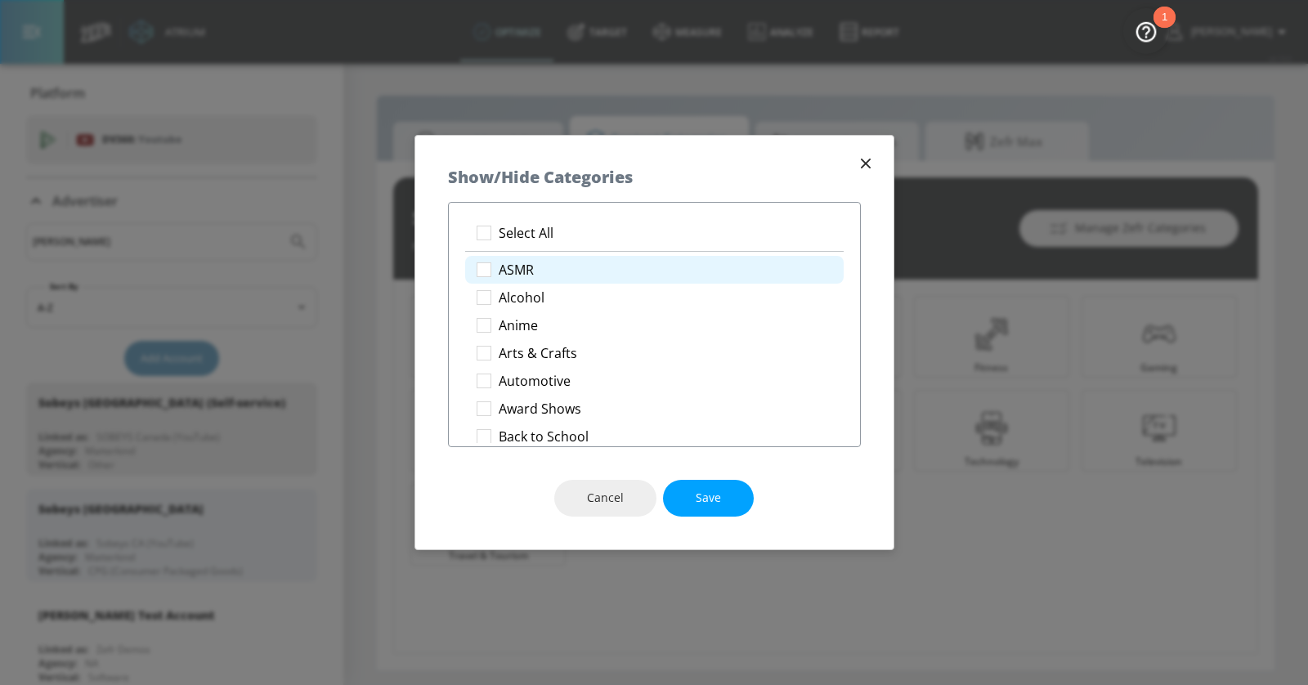
checkbox input "true"
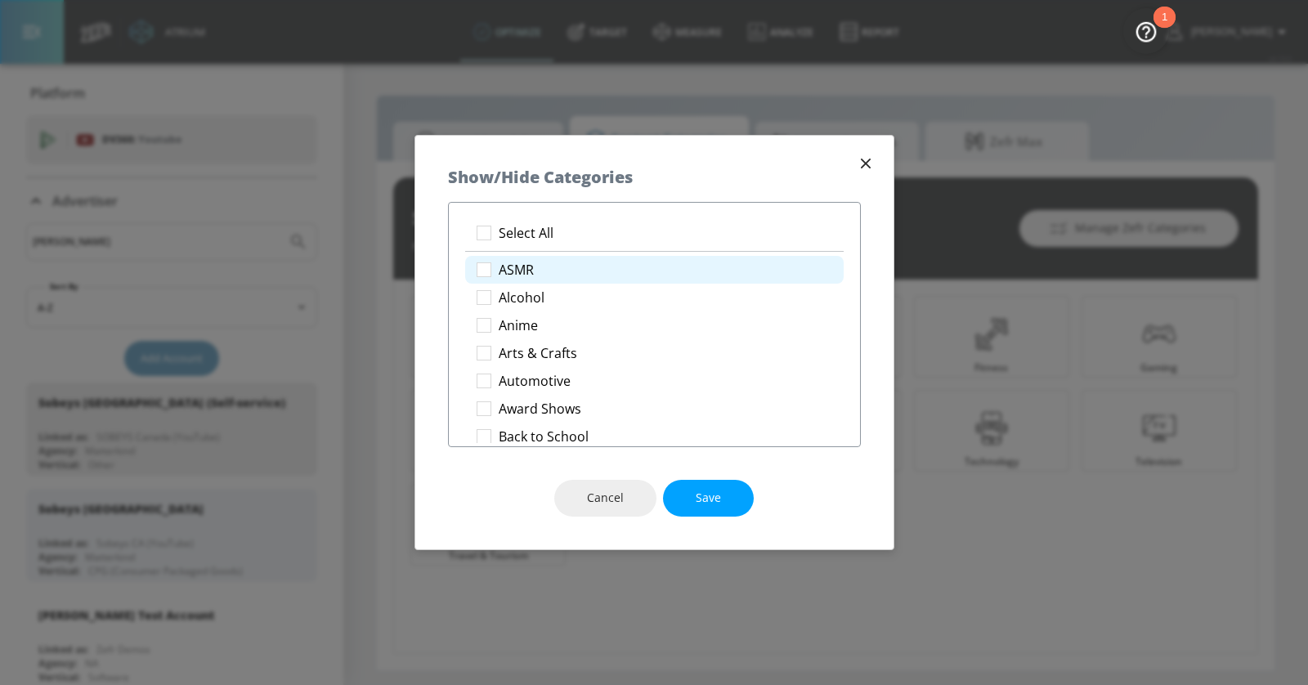
checkbox input "true"
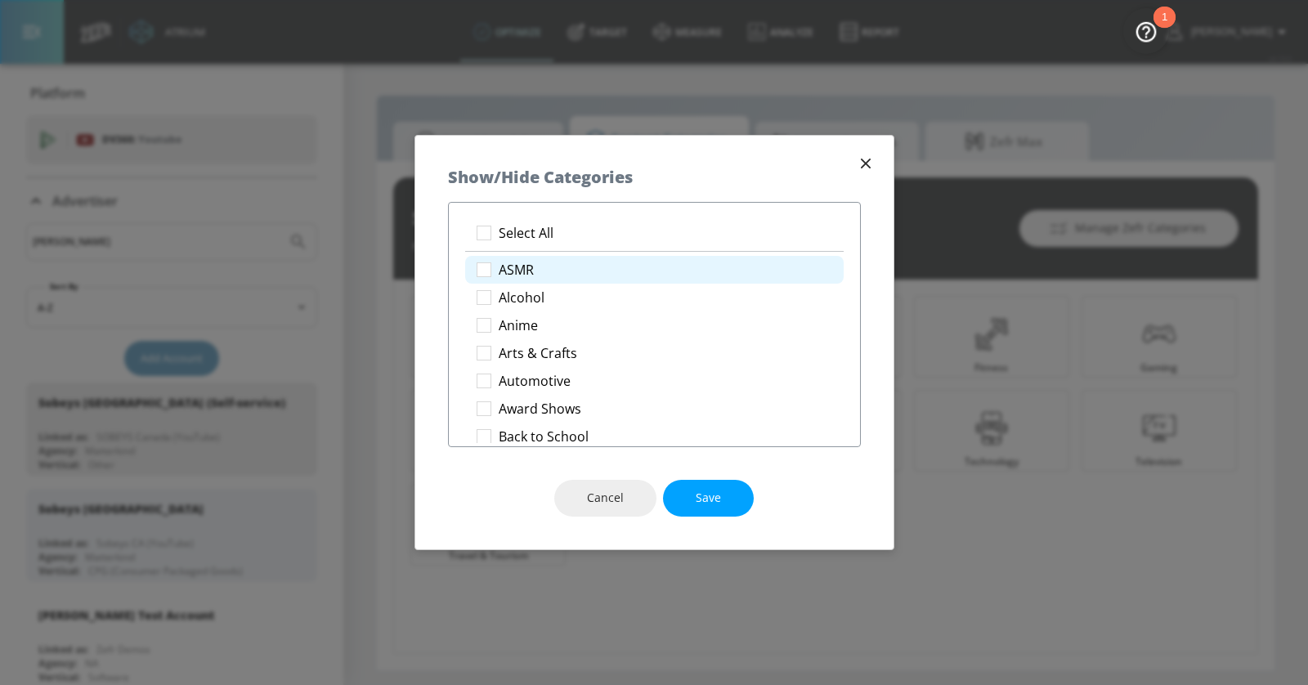
checkbox input "true"
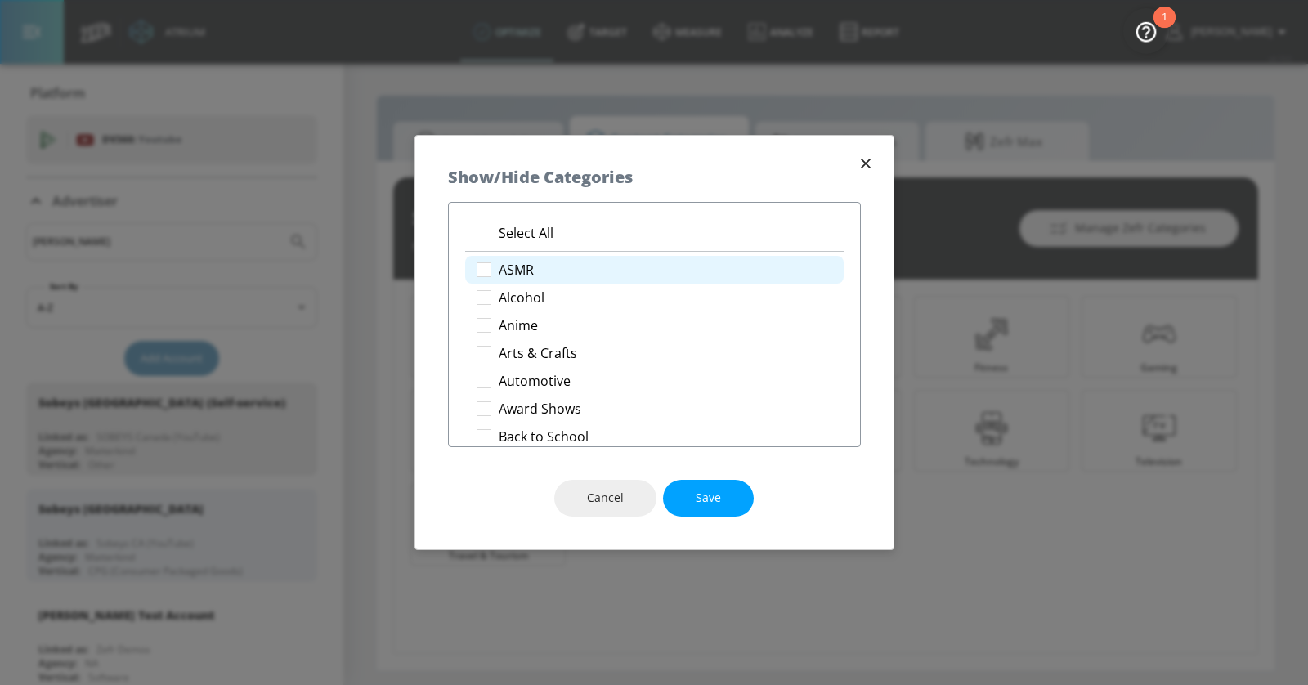
checkbox input "true"
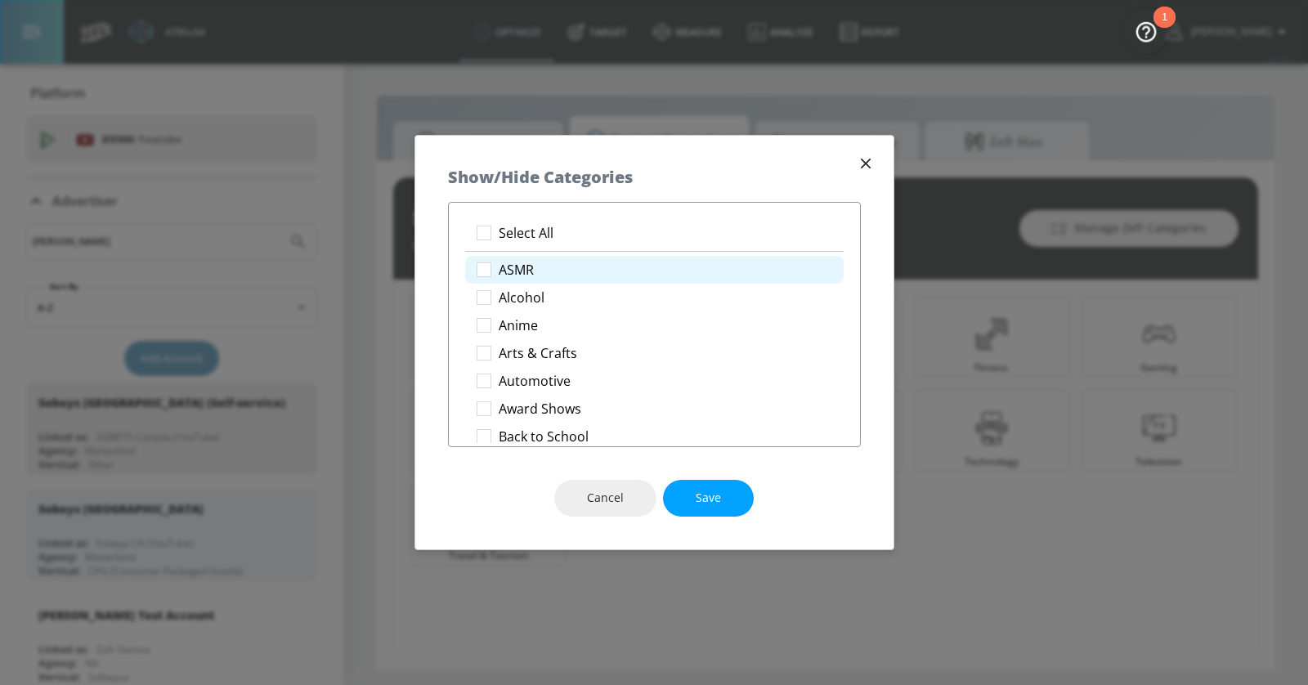
checkbox input "true"
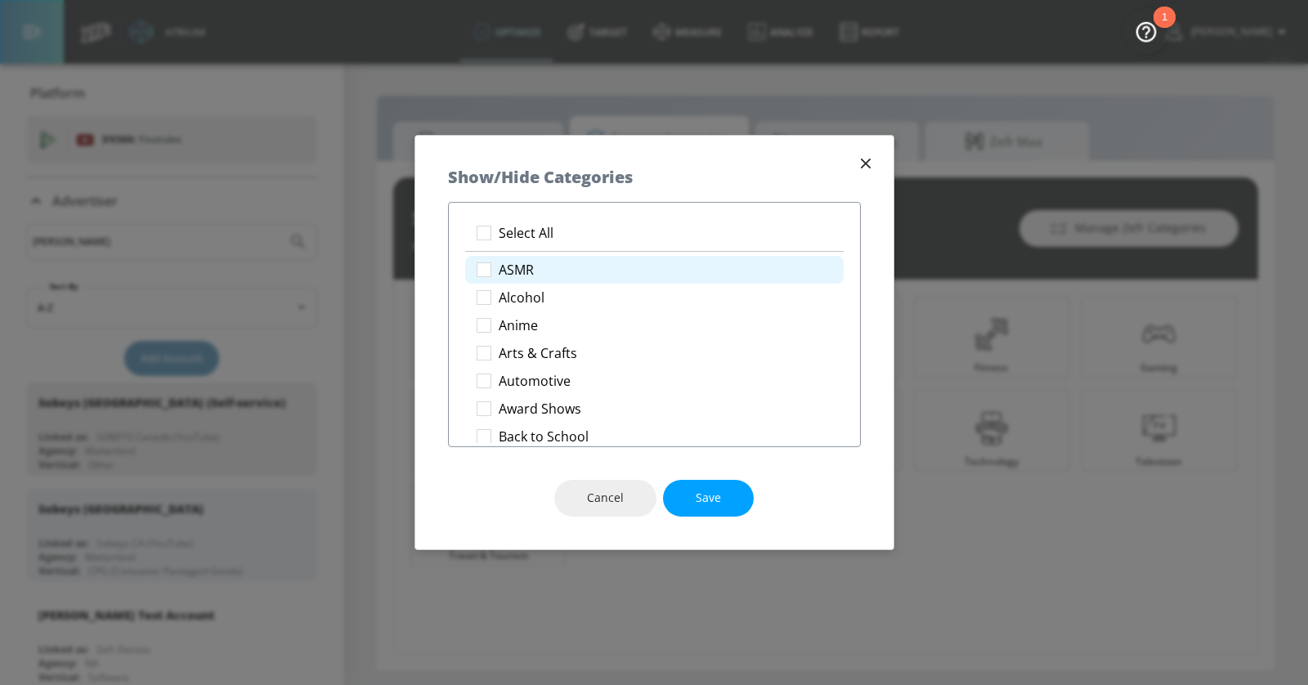
checkbox input "true"
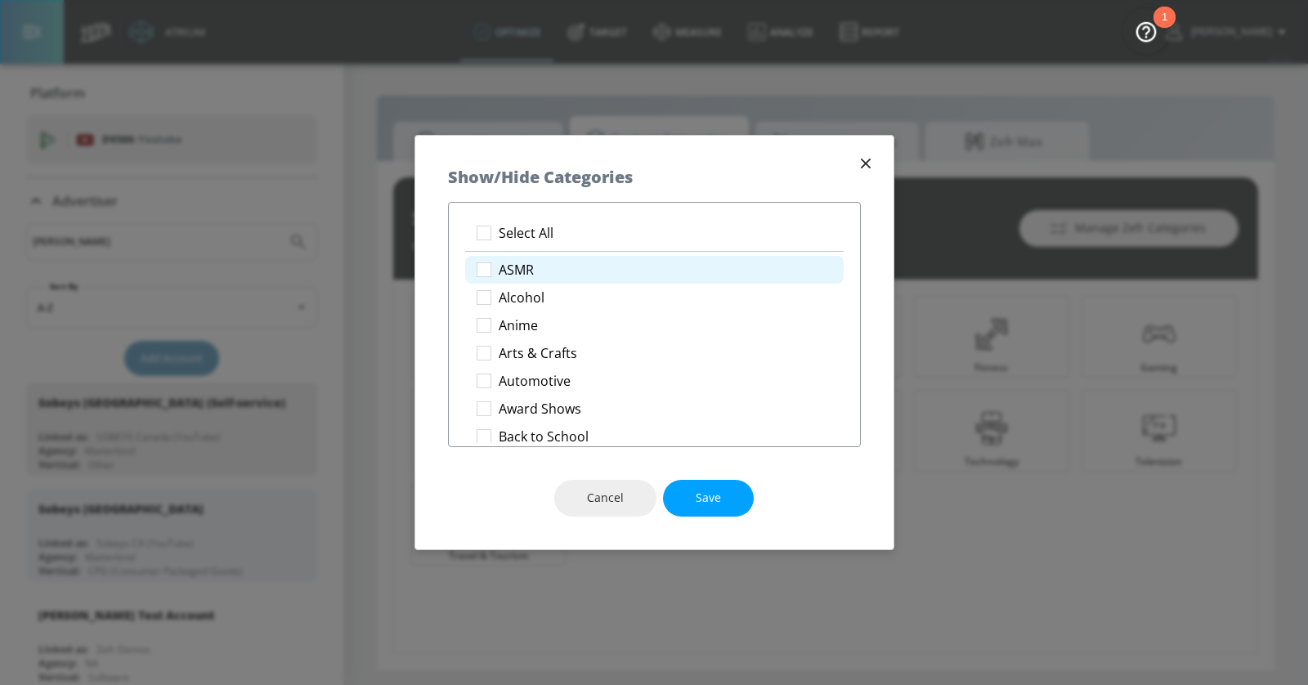
checkbox input "true"
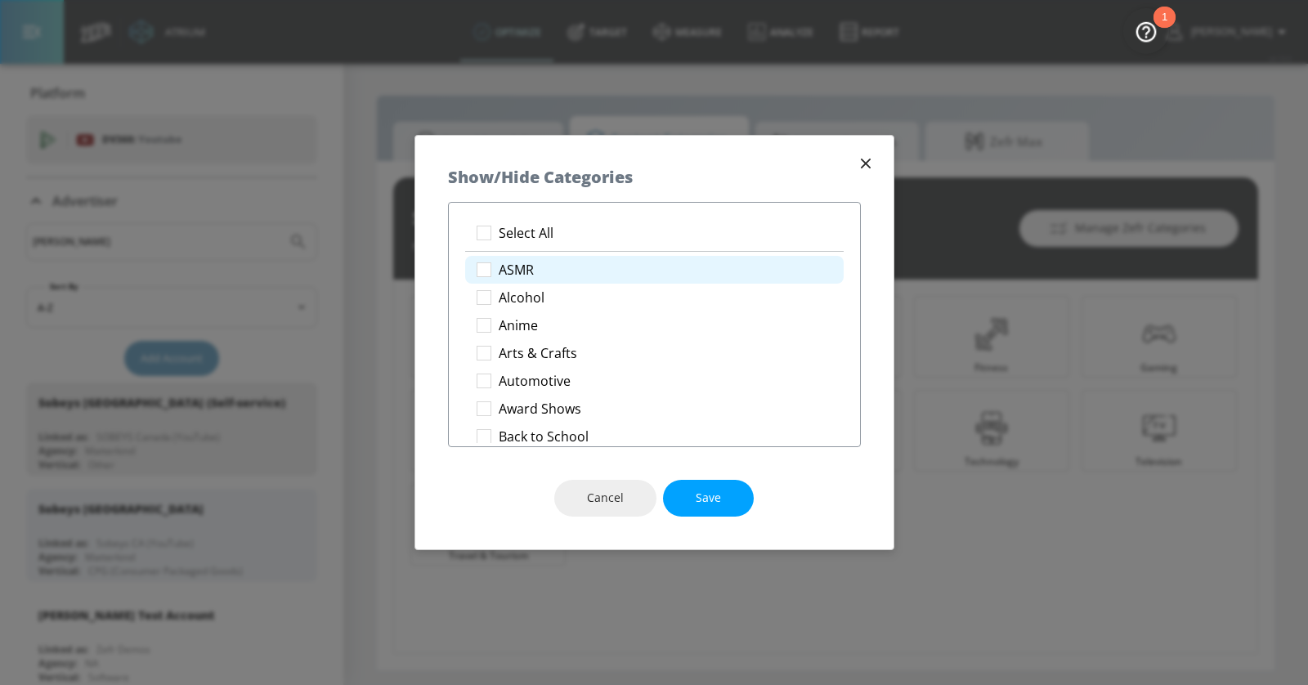
checkbox input "true"
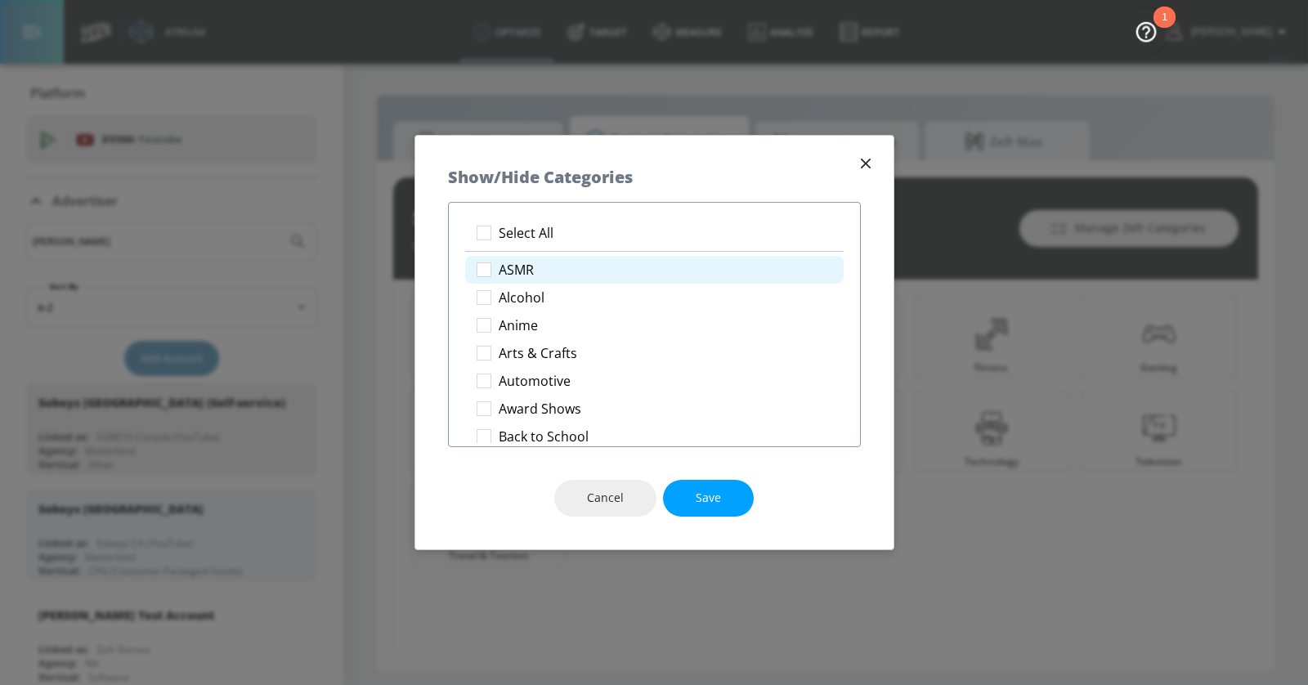
checkbox input "true"
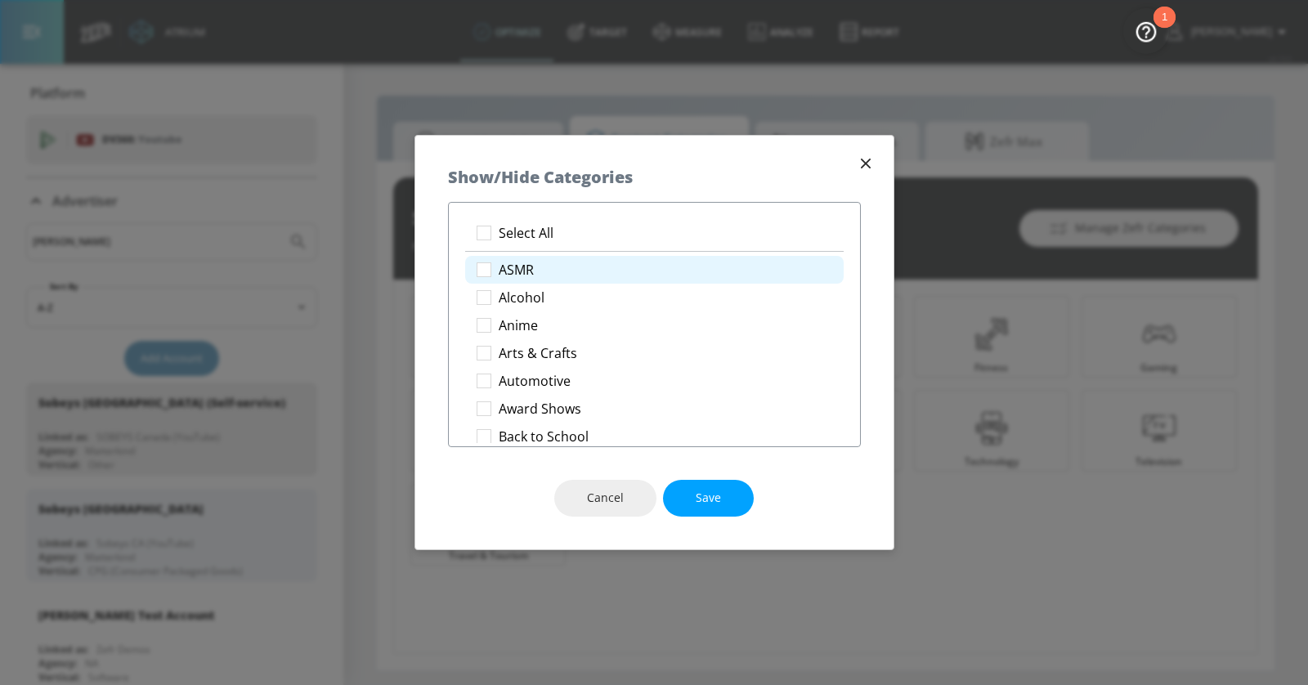
checkbox input "true"
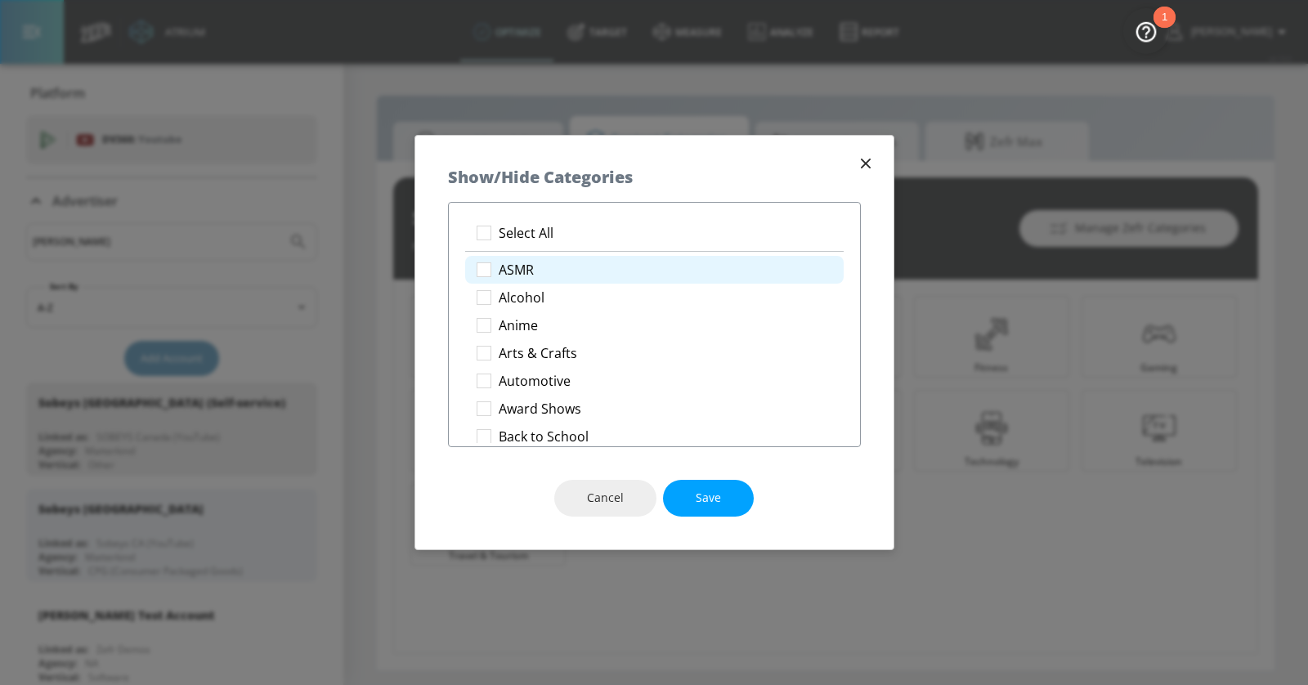
checkbox input "true"
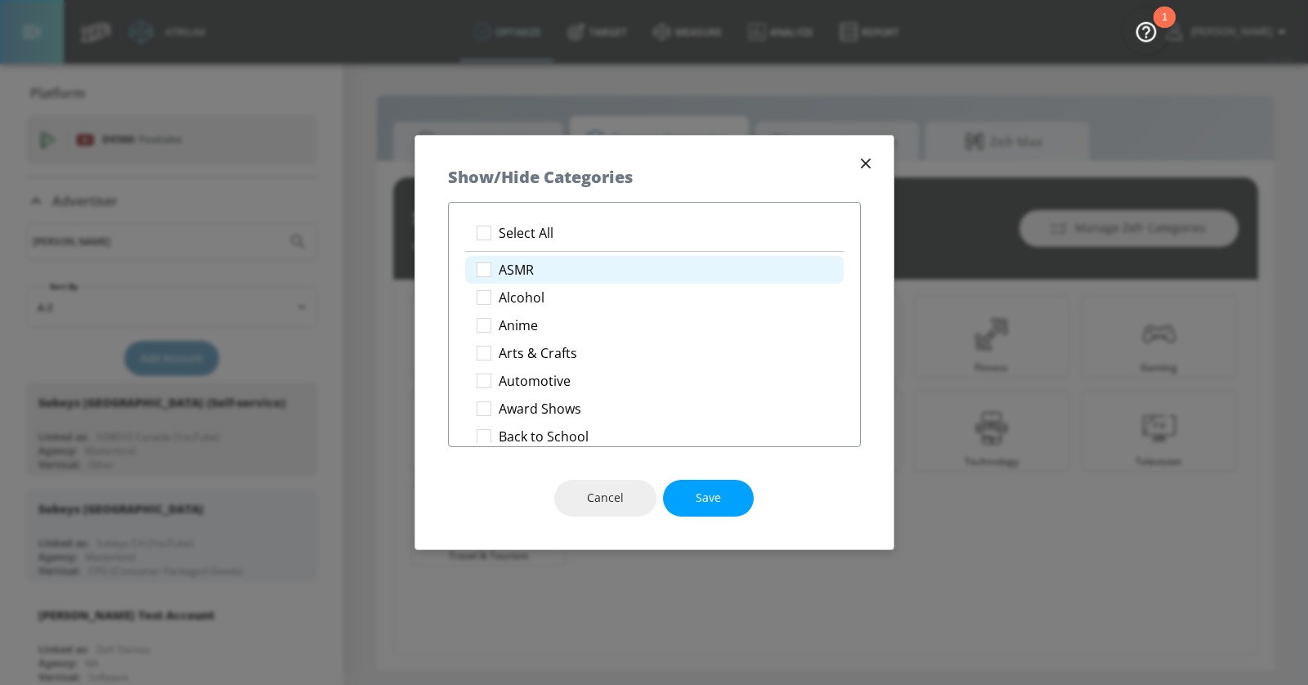
checkbox input "true"
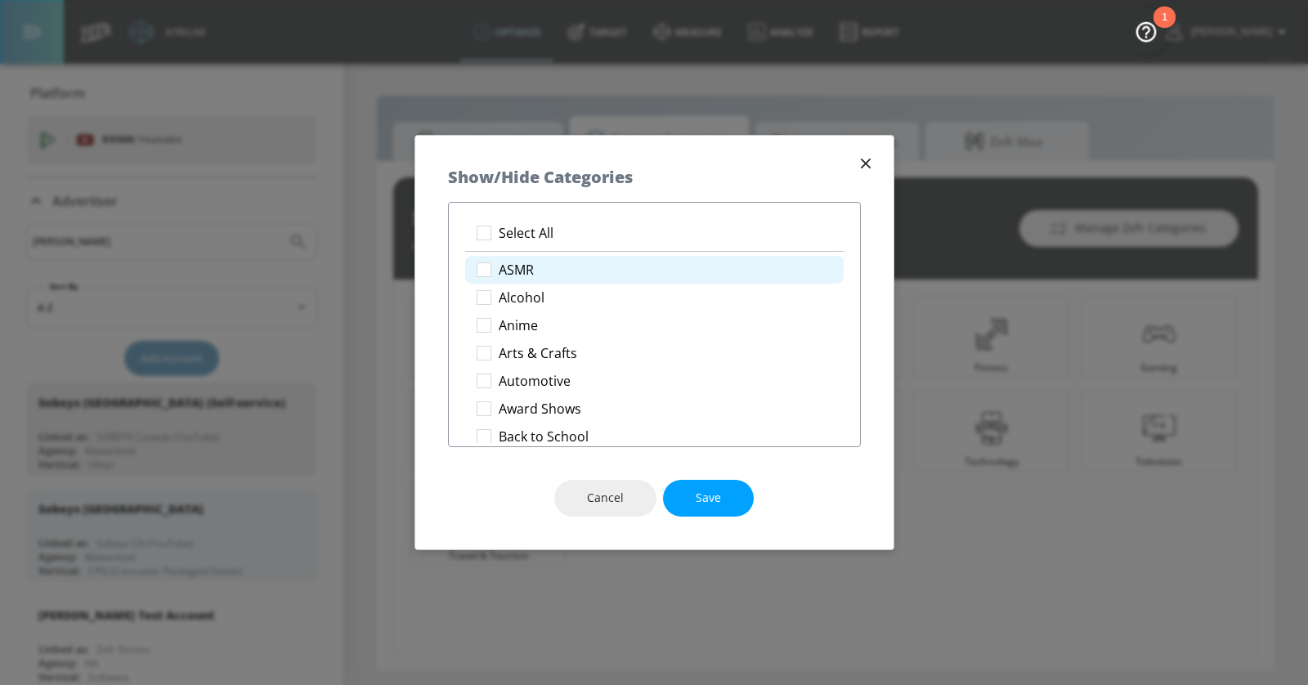
checkbox input "true"
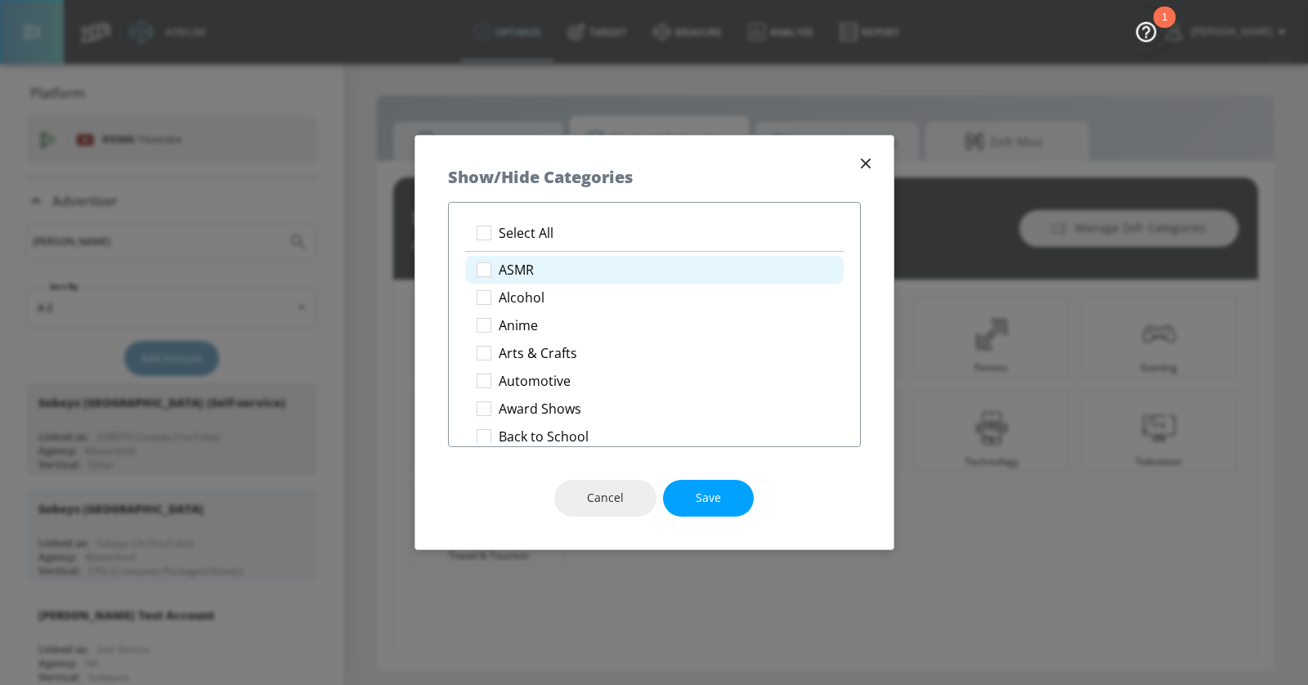
checkbox input "true"
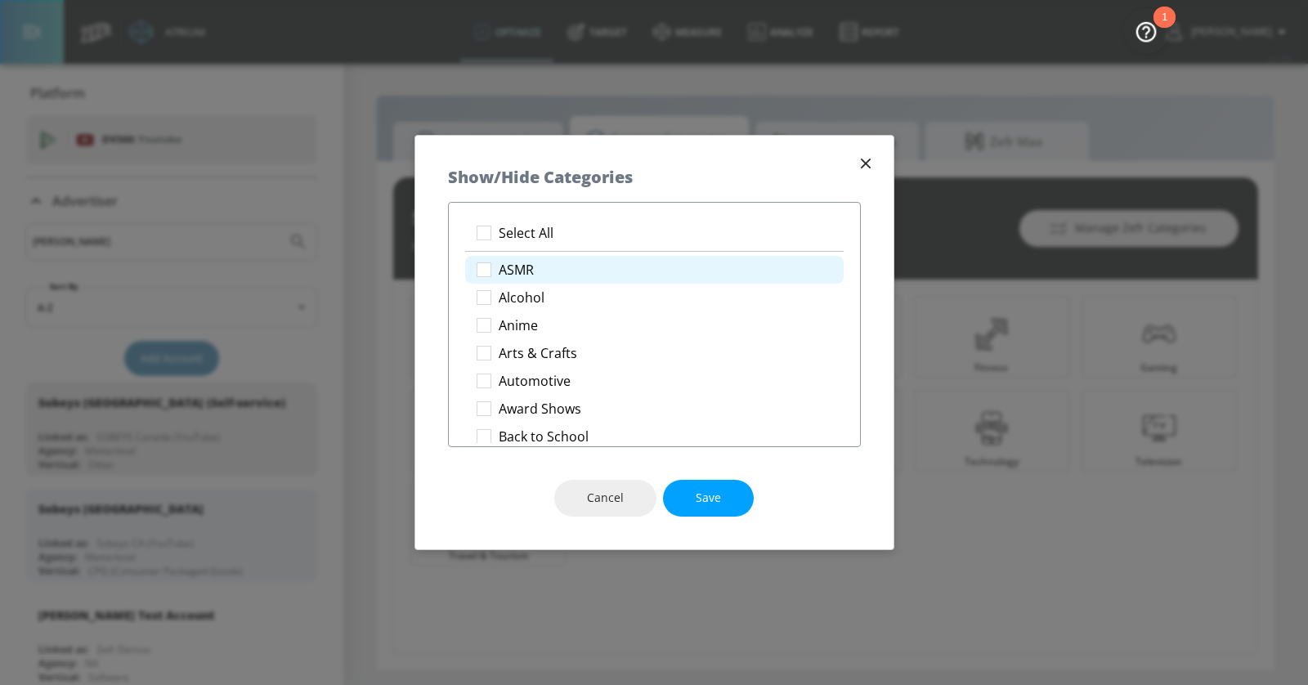
checkbox input "true"
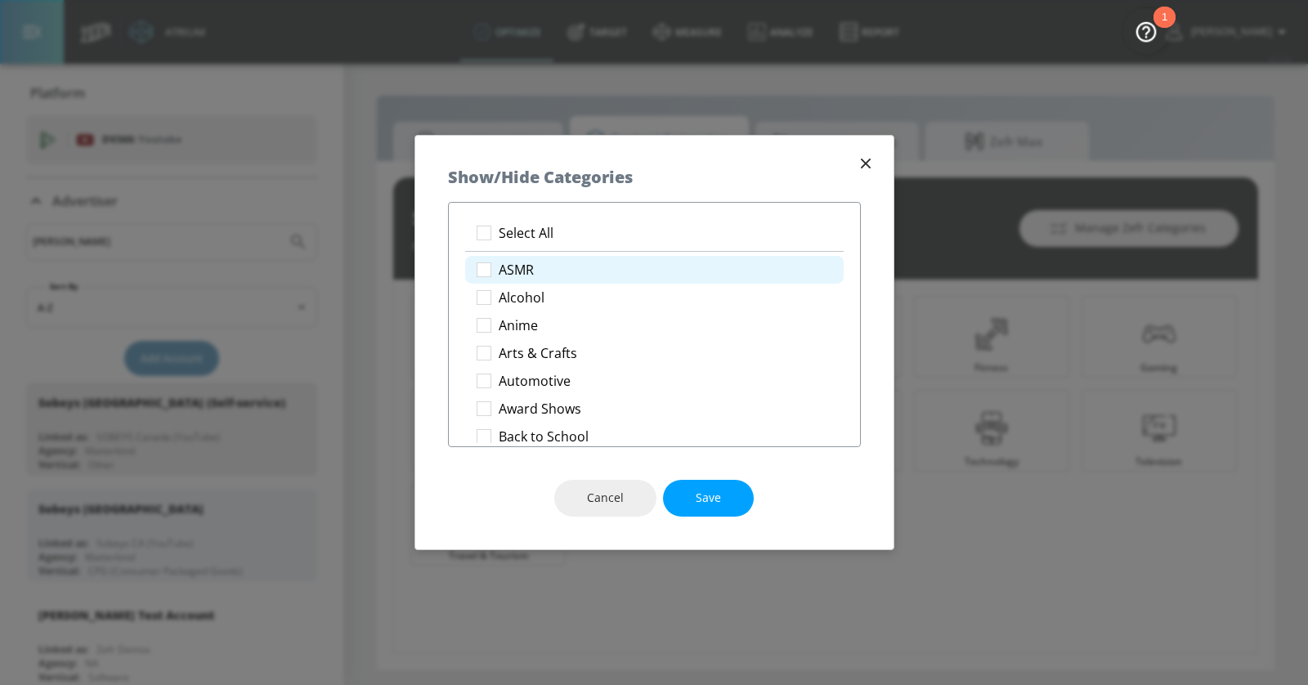
checkbox input "true"
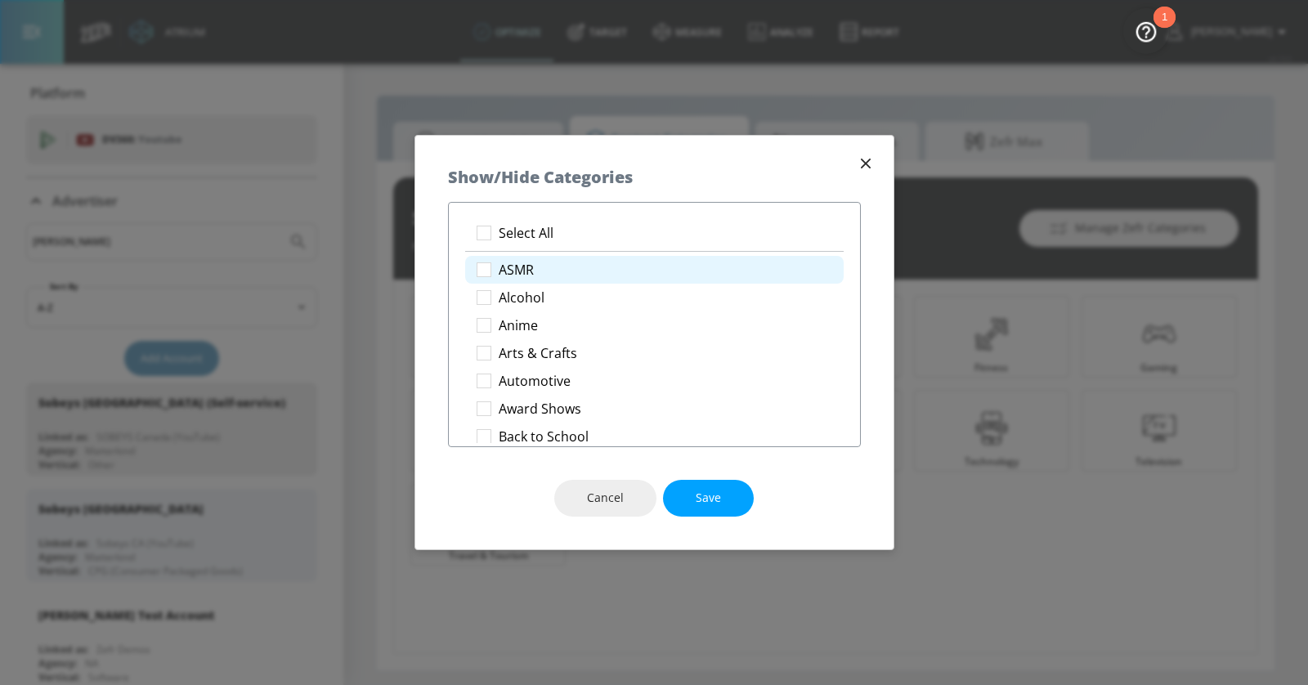
checkbox input "true"
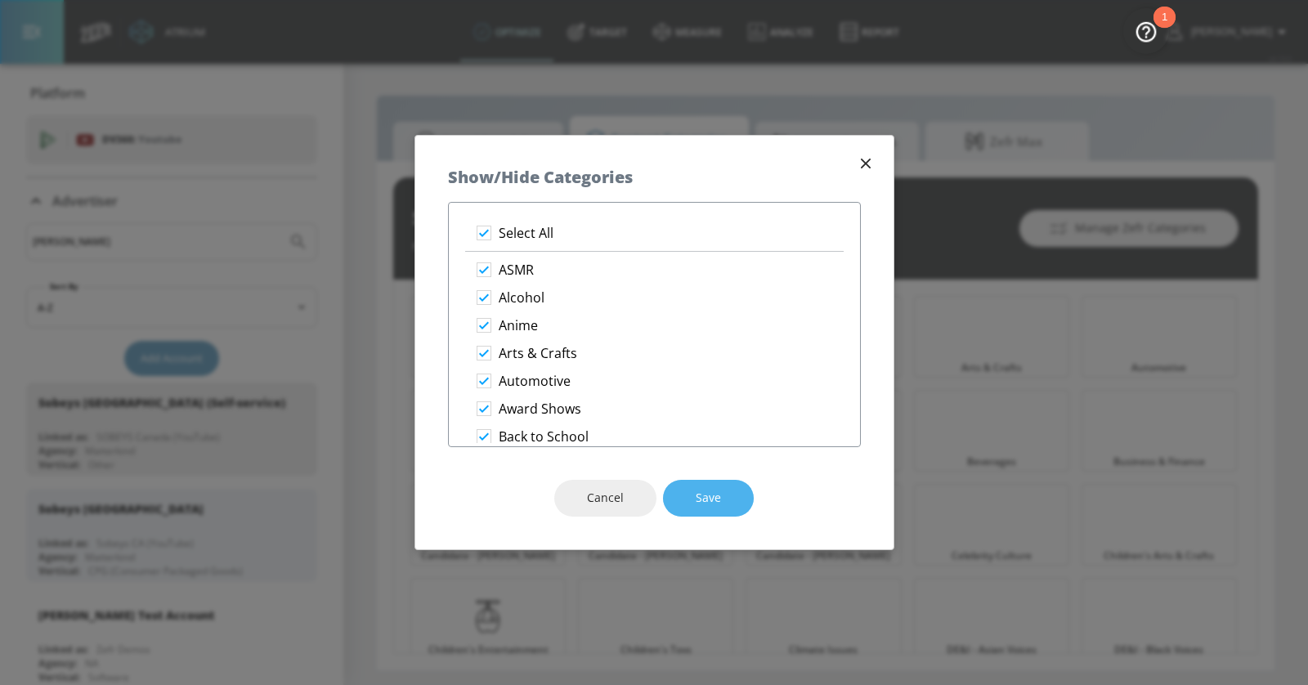
click at [727, 494] on button "Save" at bounding box center [708, 498] width 91 height 37
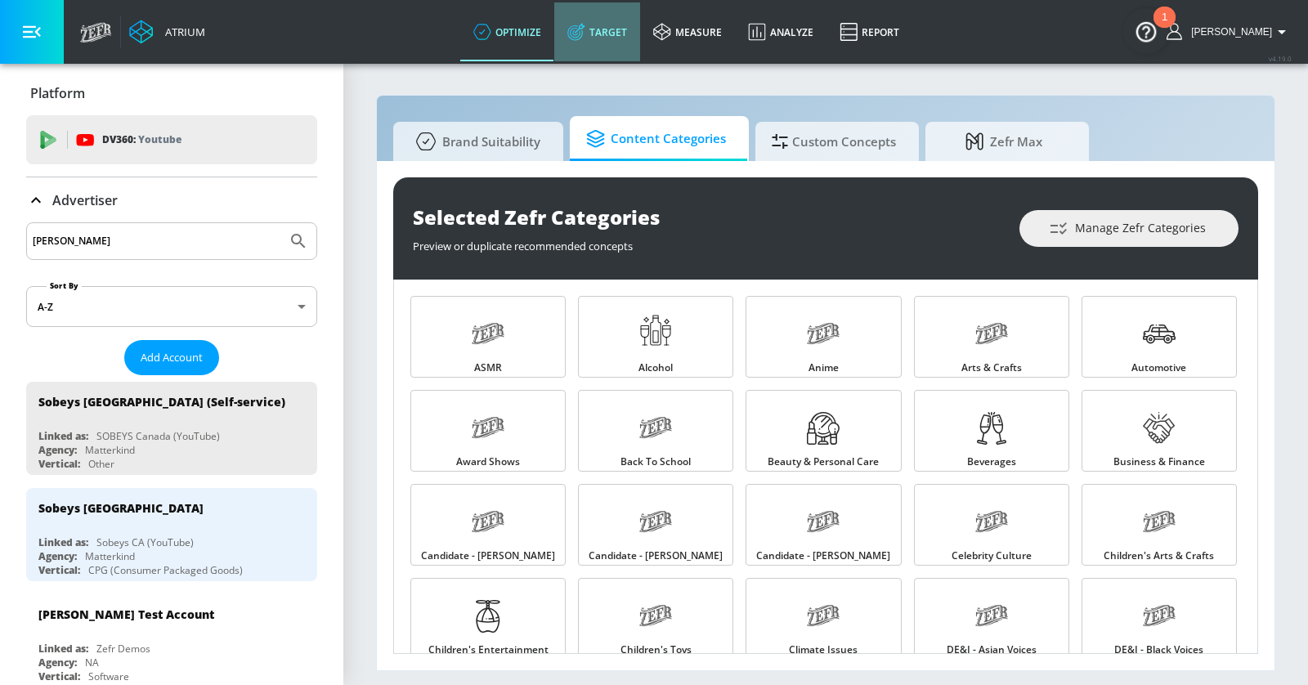
click at [640, 37] on link "Target" at bounding box center [597, 31] width 86 height 59
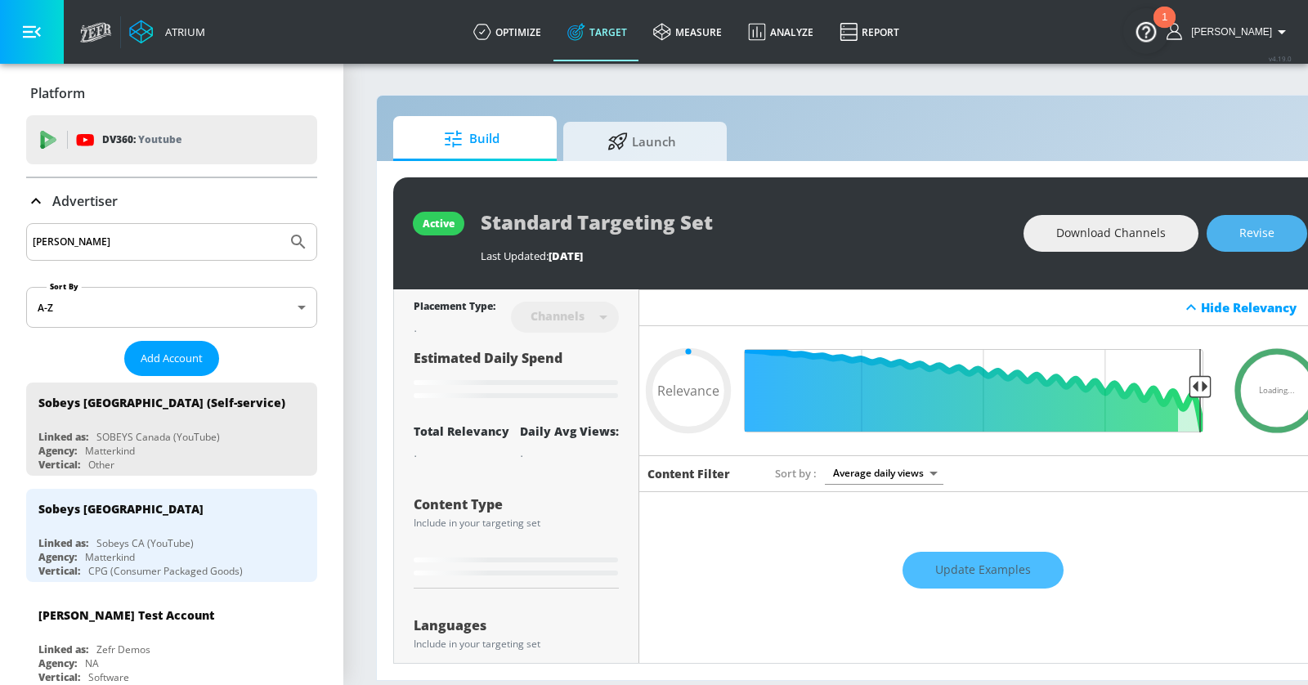
click at [1242, 248] on button "Revise" at bounding box center [1256, 233] width 101 height 37
type input "0.05"
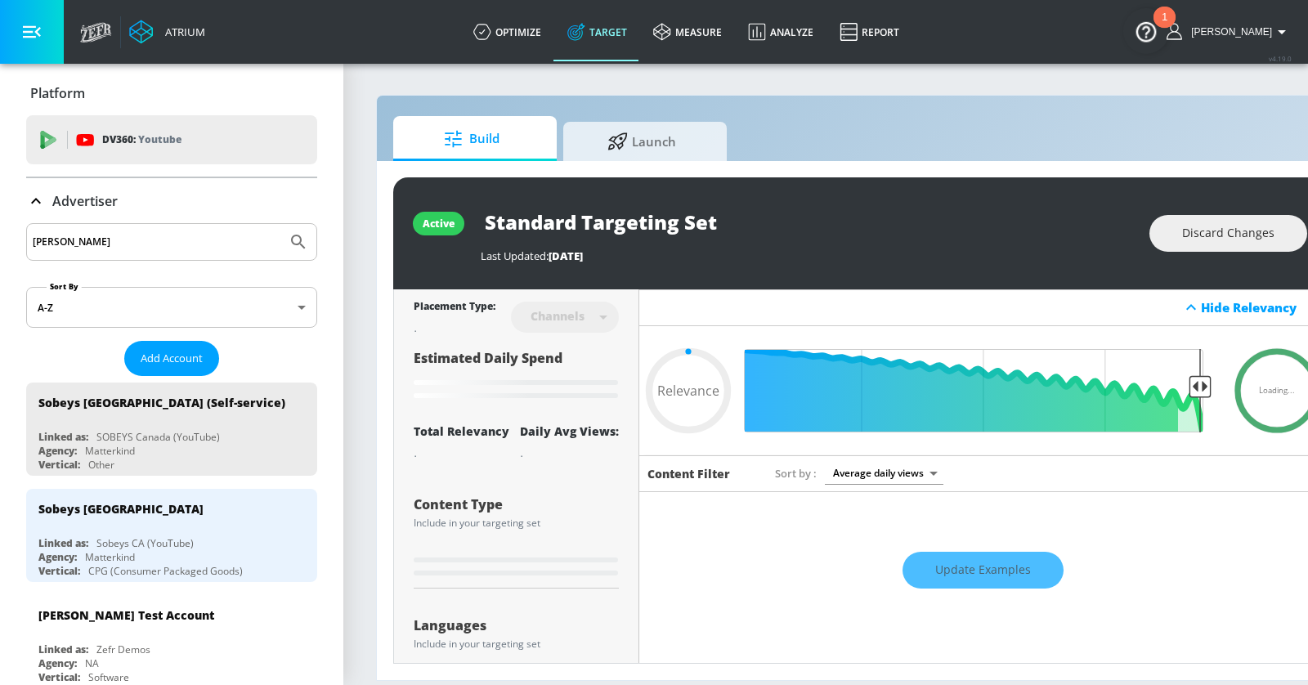
click at [713, 219] on input "Standard Targeting Set" at bounding box center [685, 222] width 409 height 37
paste input "FY26 Back to Routine"
type input "FY26 Back to Routine"
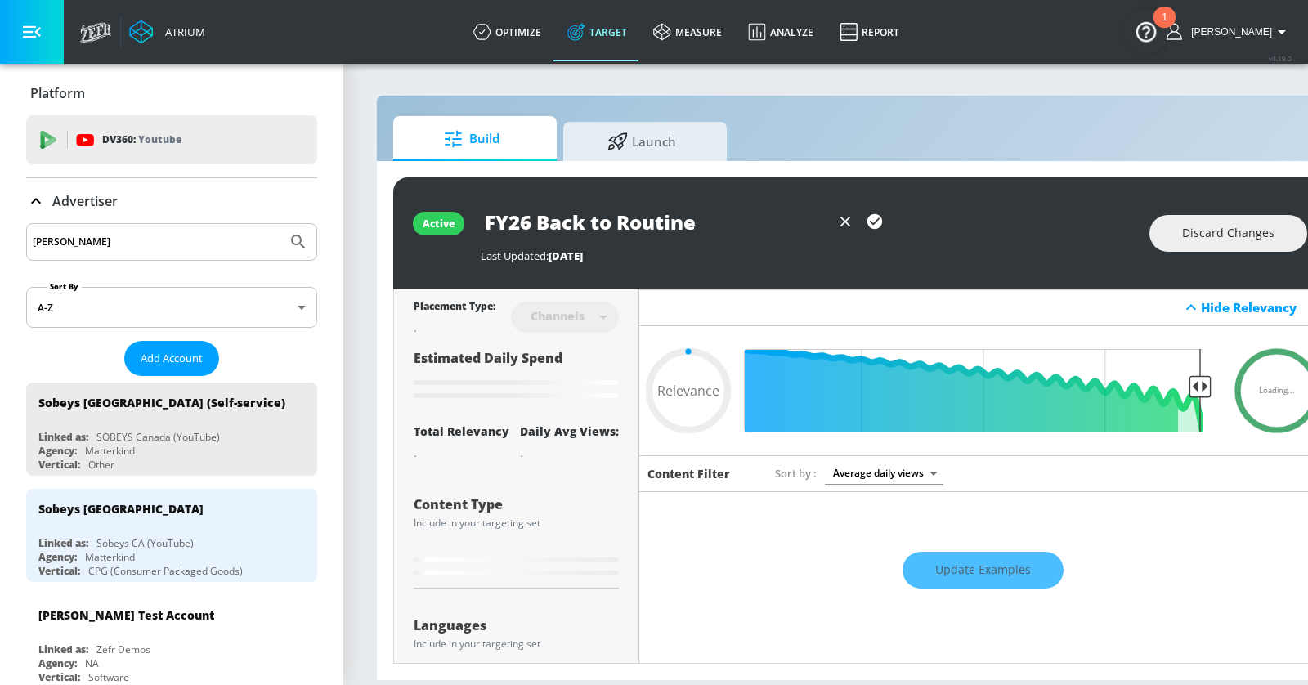
type input "0.6"
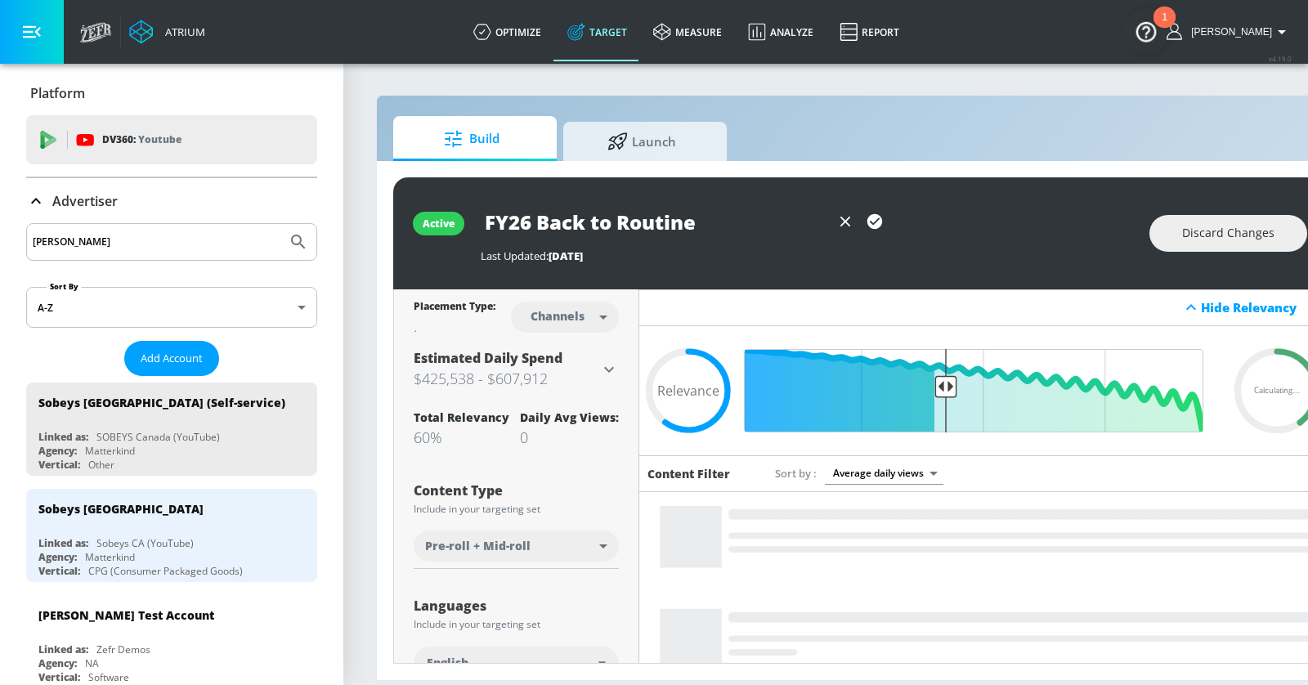
drag, startPoint x: 490, startPoint y: 222, endPoint x: 454, endPoint y: 222, distance: 36.8
click at [461, 222] on div "active FY26 Back to Routine Last Updated: [DATE] Discard Changes" at bounding box center [859, 233] width 933 height 112
type input "FY26 Back to Routine"
click at [875, 219] on icon "button" at bounding box center [874, 221] width 15 height 15
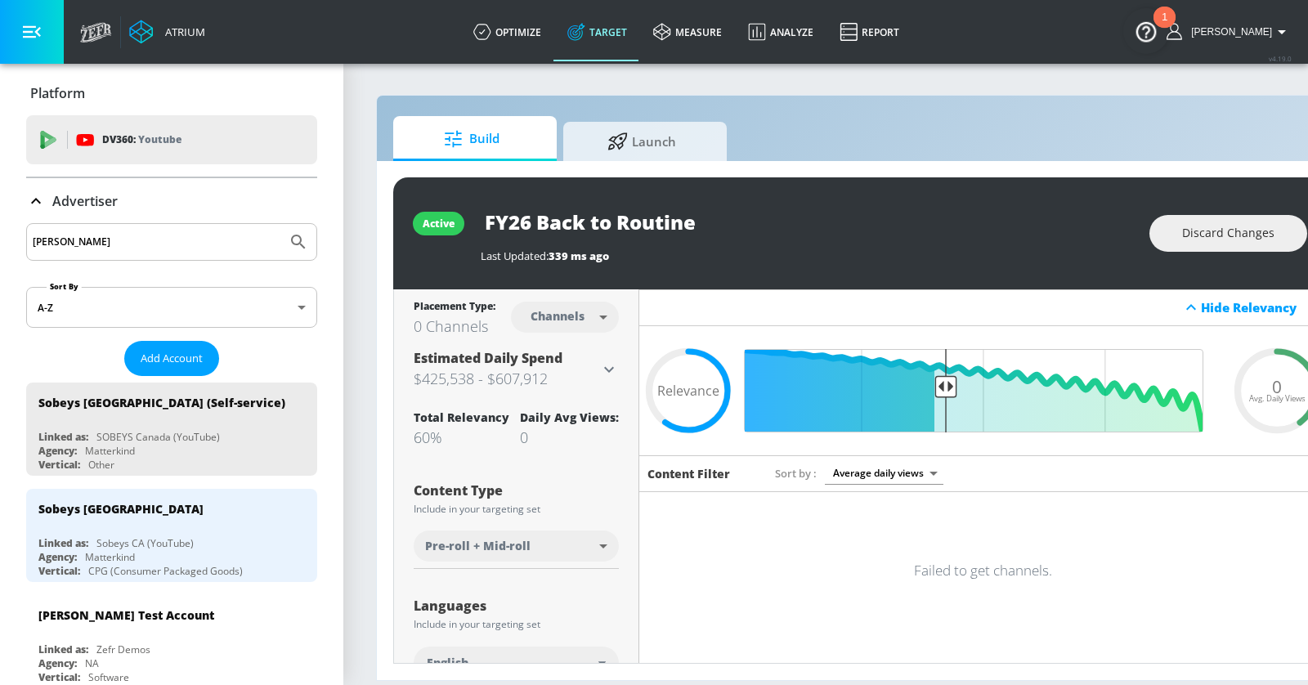
click at [40, 46] on button "button" at bounding box center [32, 32] width 64 height 64
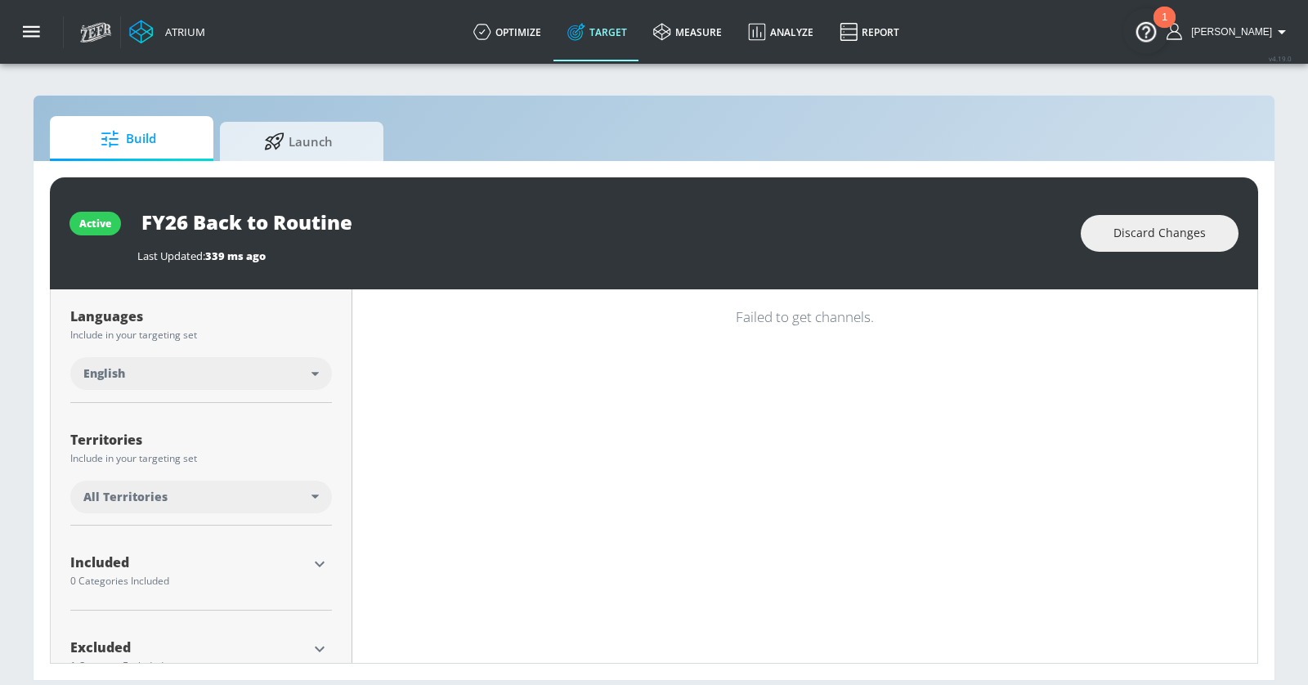
scroll to position [297, 0]
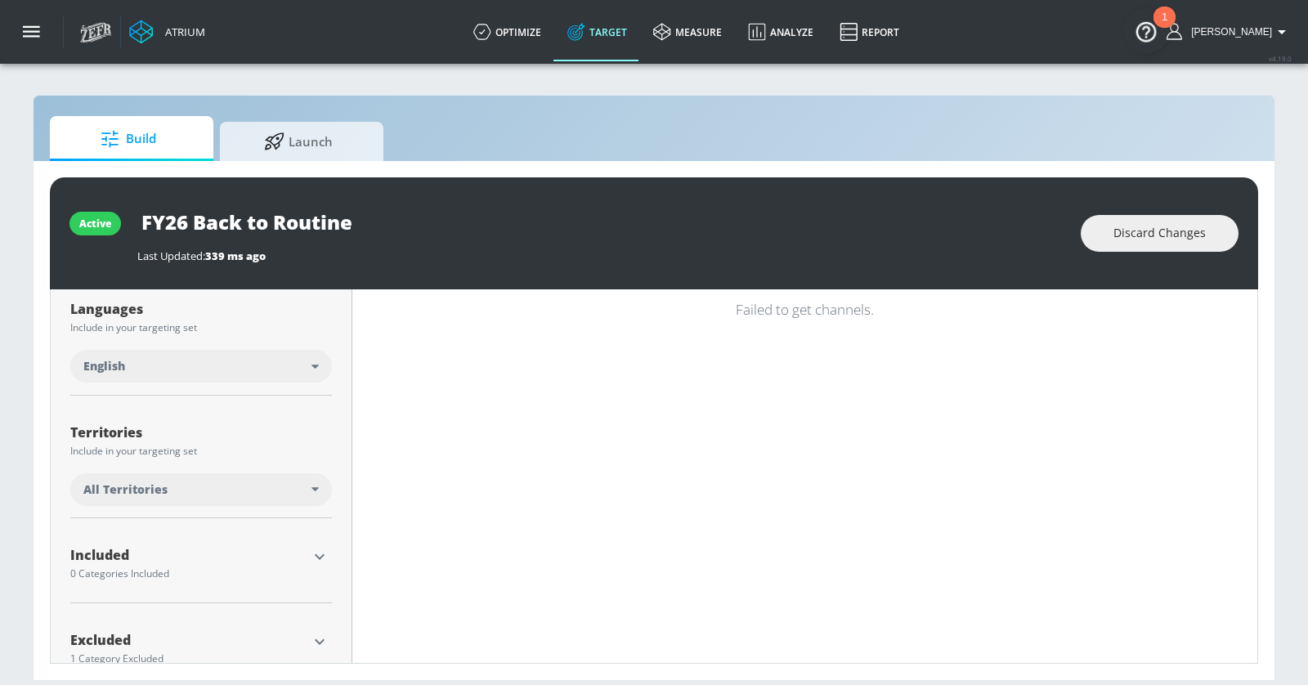
click at [293, 489] on div "All Territories" at bounding box center [197, 489] width 228 height 16
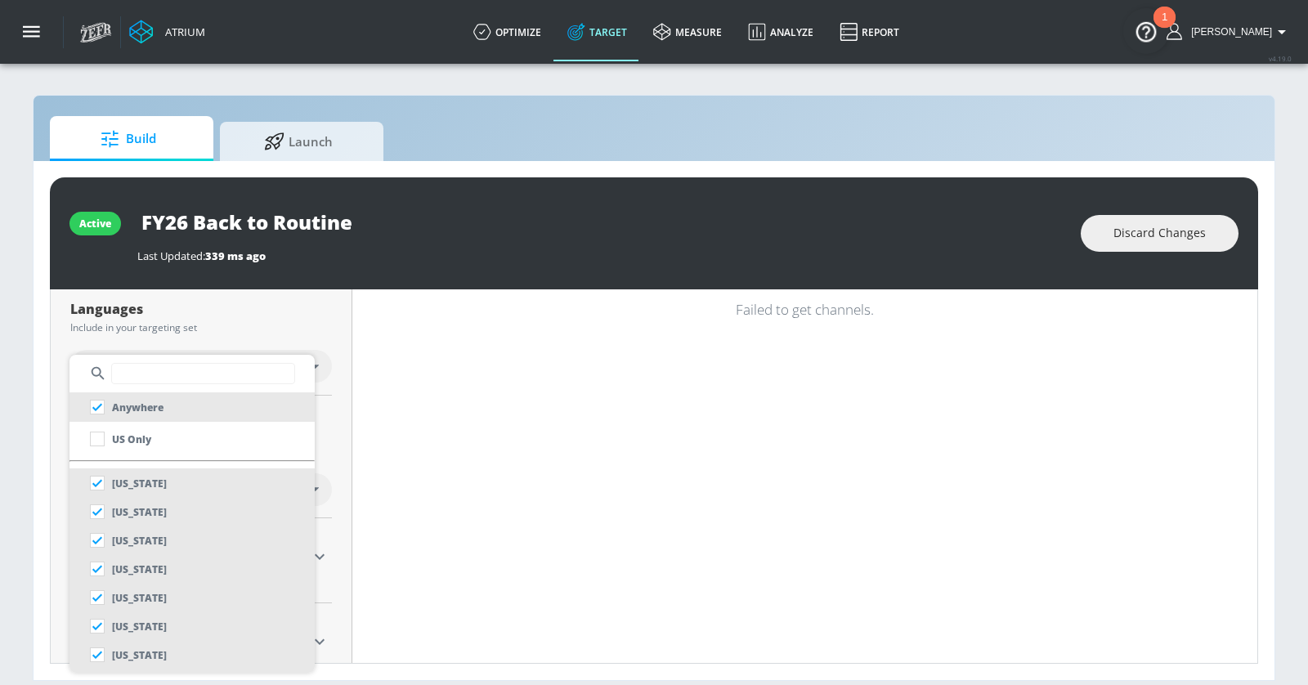
click at [168, 372] on input "text" at bounding box center [203, 373] width 184 height 21
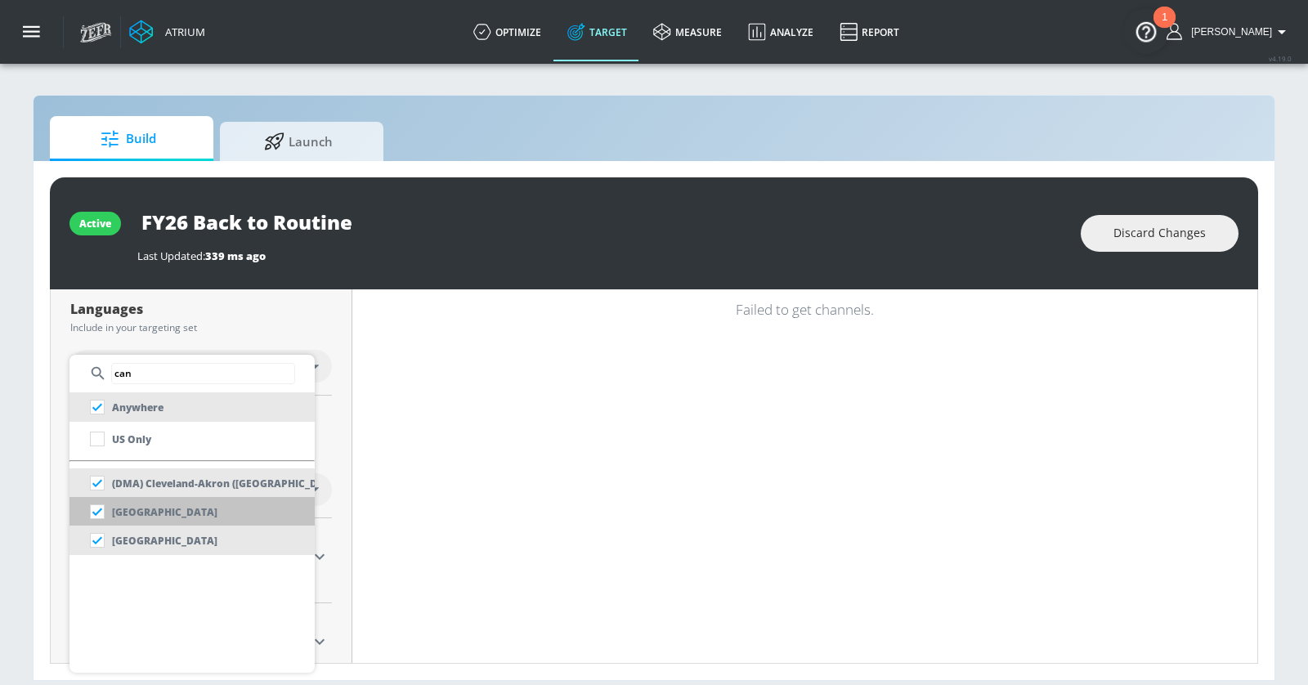
type input "can"
click at [142, 511] on p "[GEOGRAPHIC_DATA]" at bounding box center [164, 512] width 105 height 17
checkbox input "false"
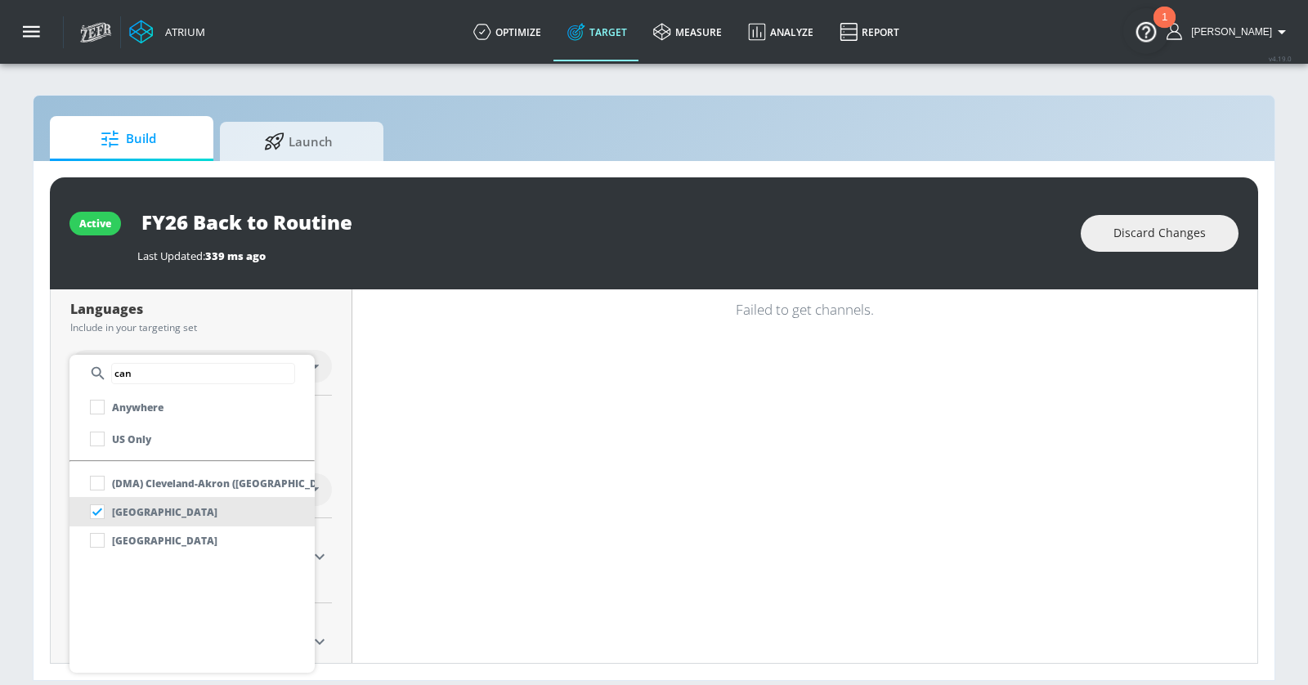
click at [383, 488] on div at bounding box center [654, 342] width 1308 height 685
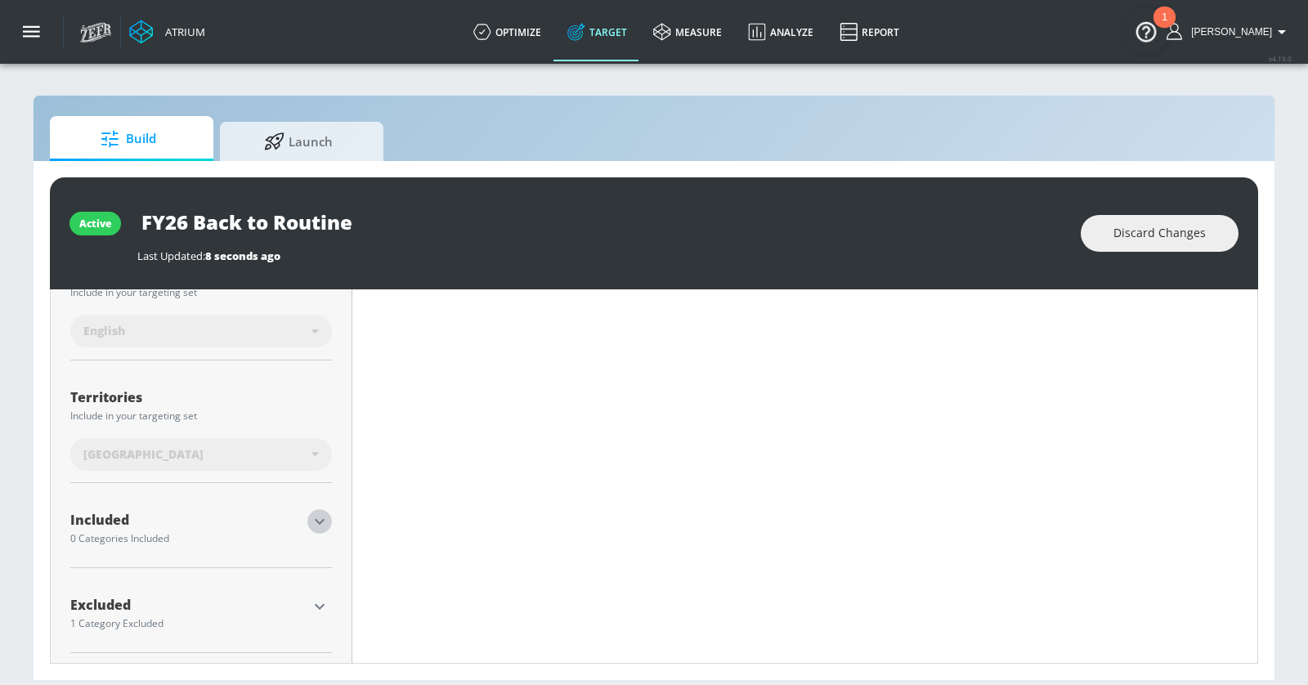
click at [321, 516] on icon "button" at bounding box center [320, 522] width 20 height 20
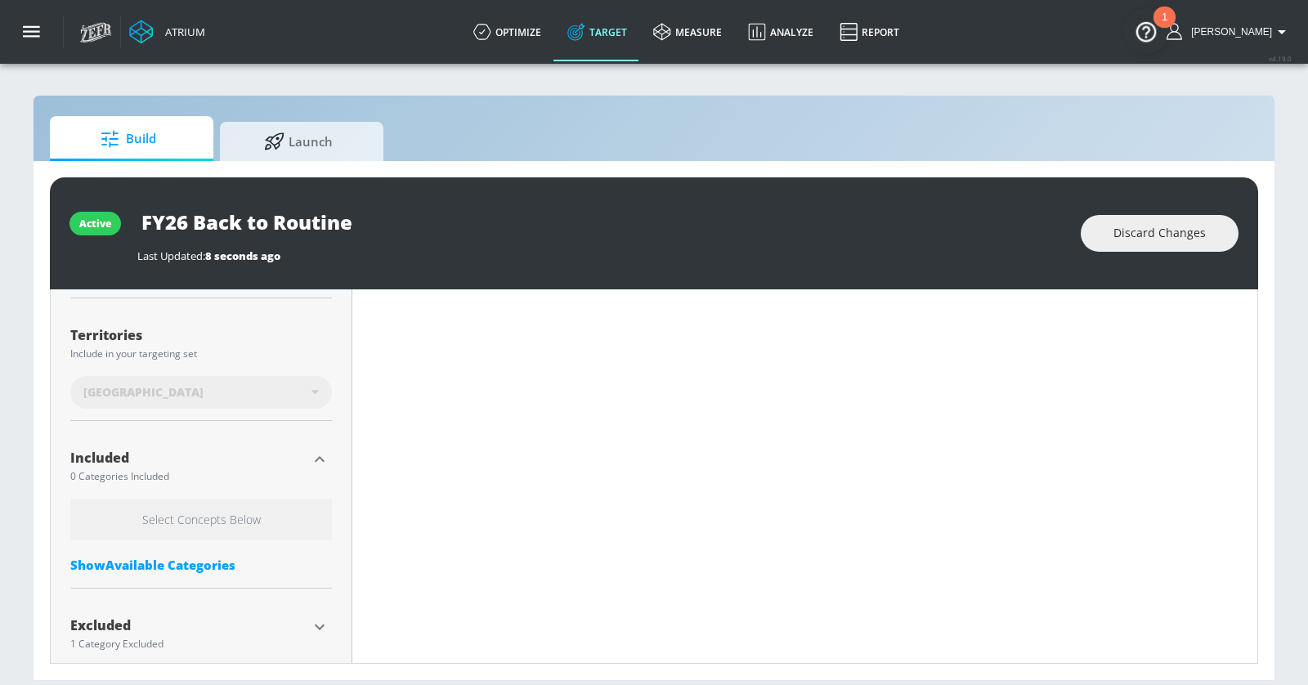
scroll to position [429, 0]
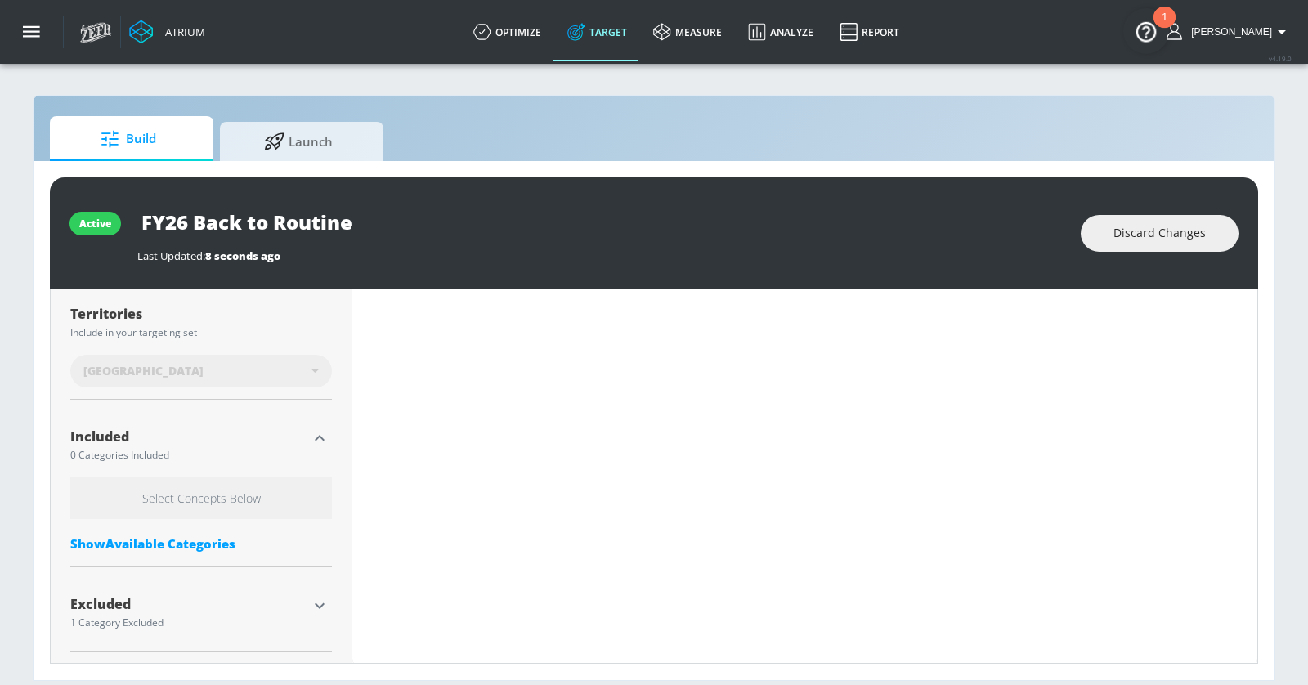
click at [198, 548] on div "Show Available Categories" at bounding box center [201, 543] width 262 height 16
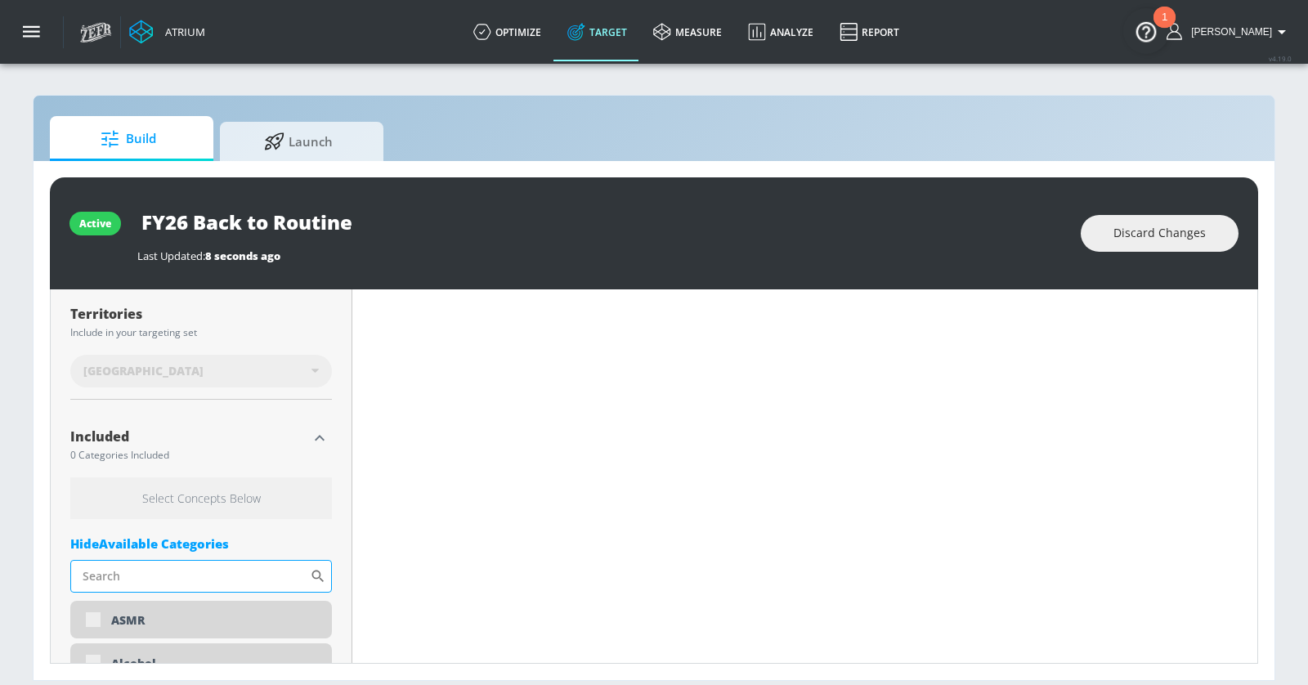
click at [196, 586] on input "Sort By" at bounding box center [189, 576] width 239 height 33
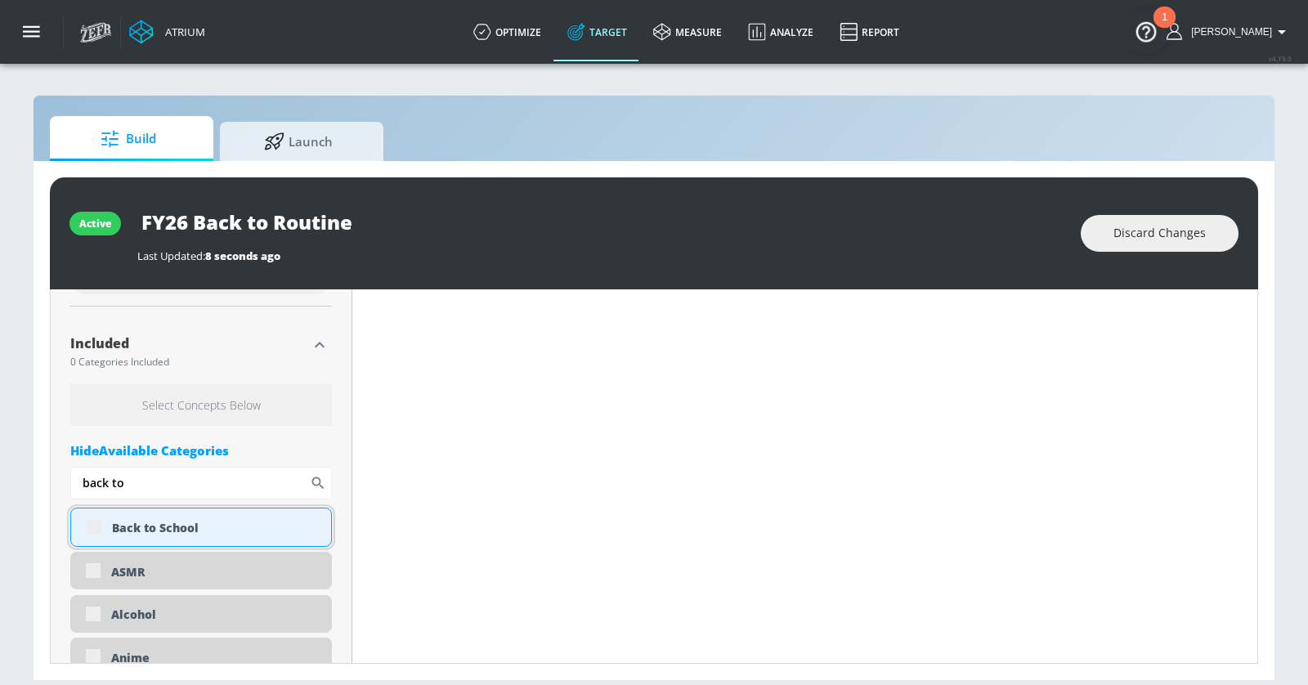
scroll to position [528, 0]
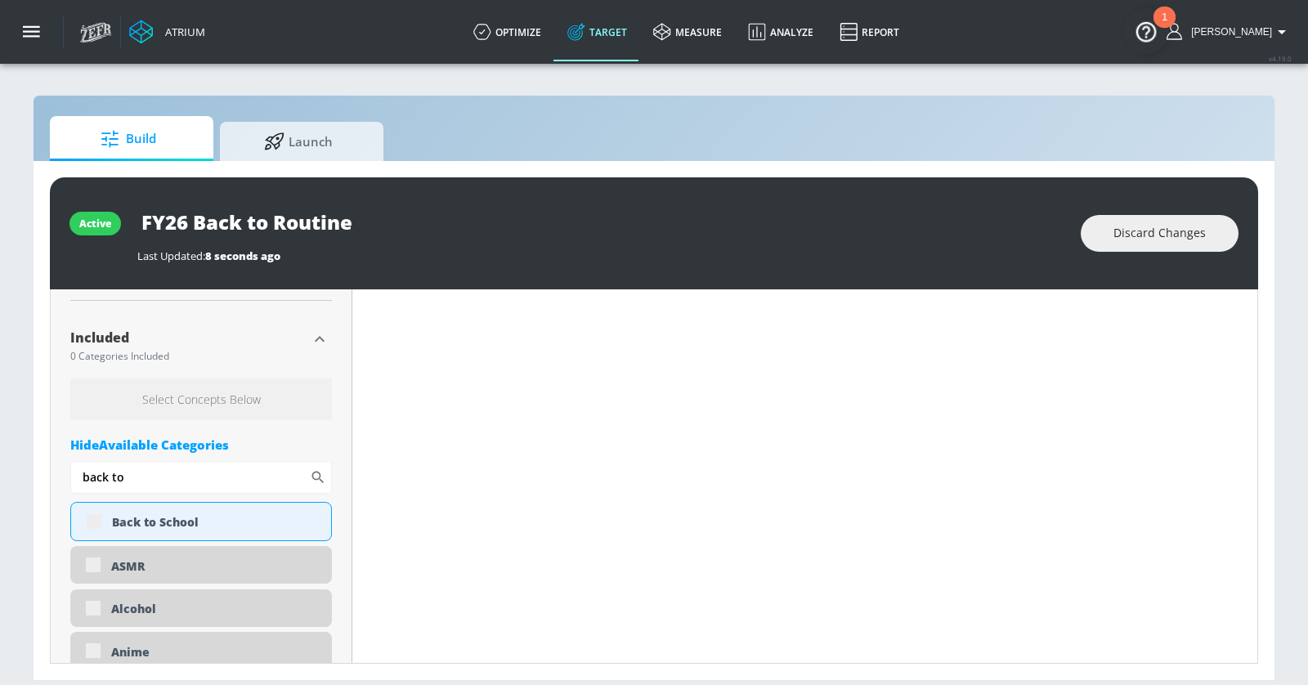
type input "back to"
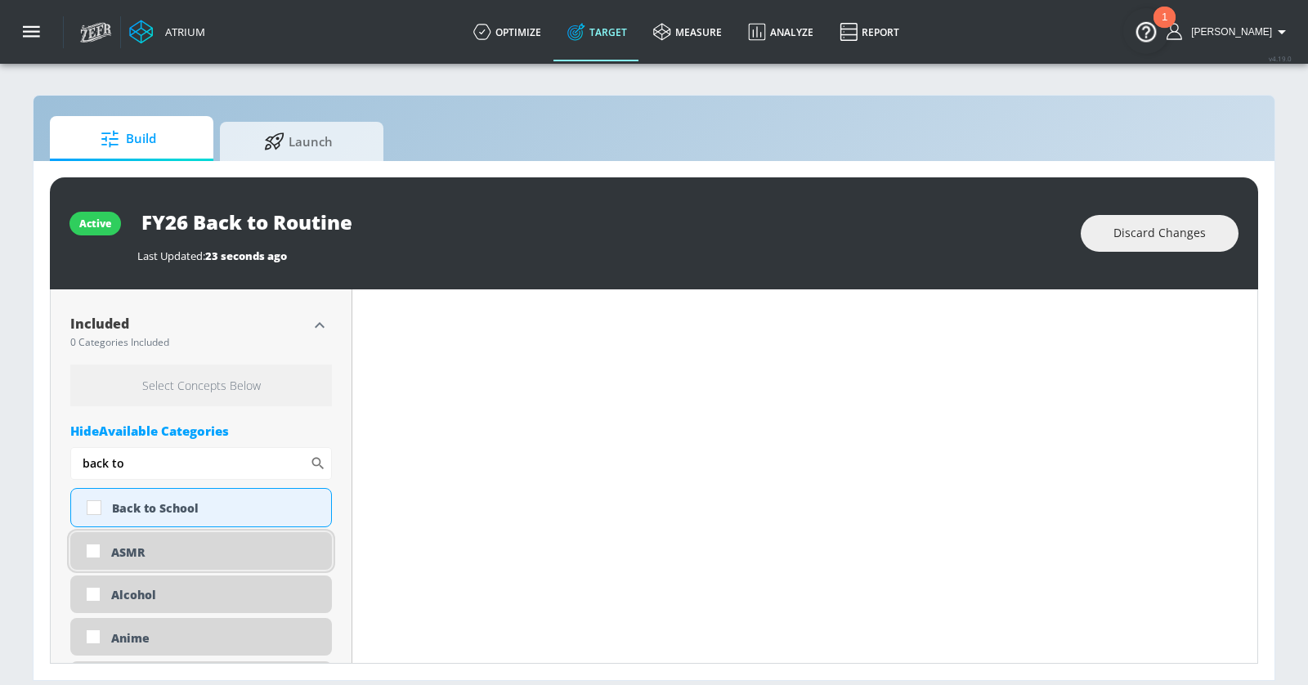
scroll to position [514, 0]
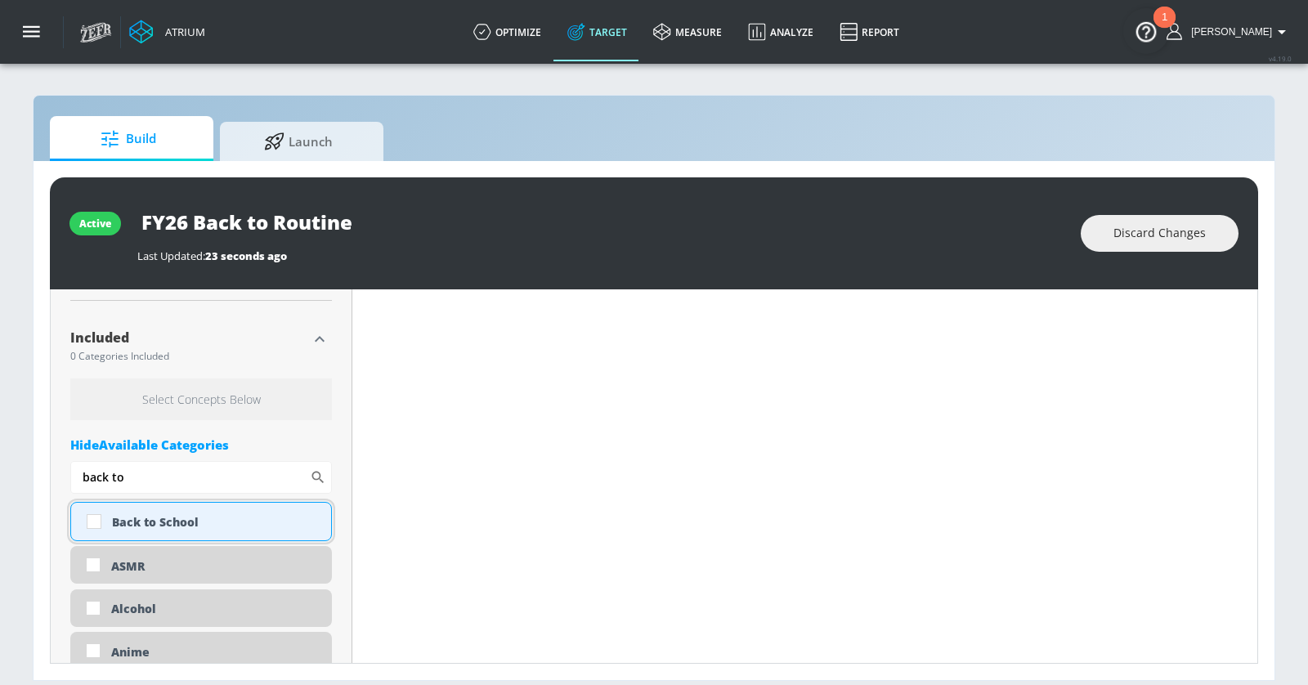
click at [144, 522] on div "Back to School" at bounding box center [215, 522] width 207 height 16
checkbox input "true"
click at [139, 479] on input "back to" at bounding box center [189, 477] width 239 height 33
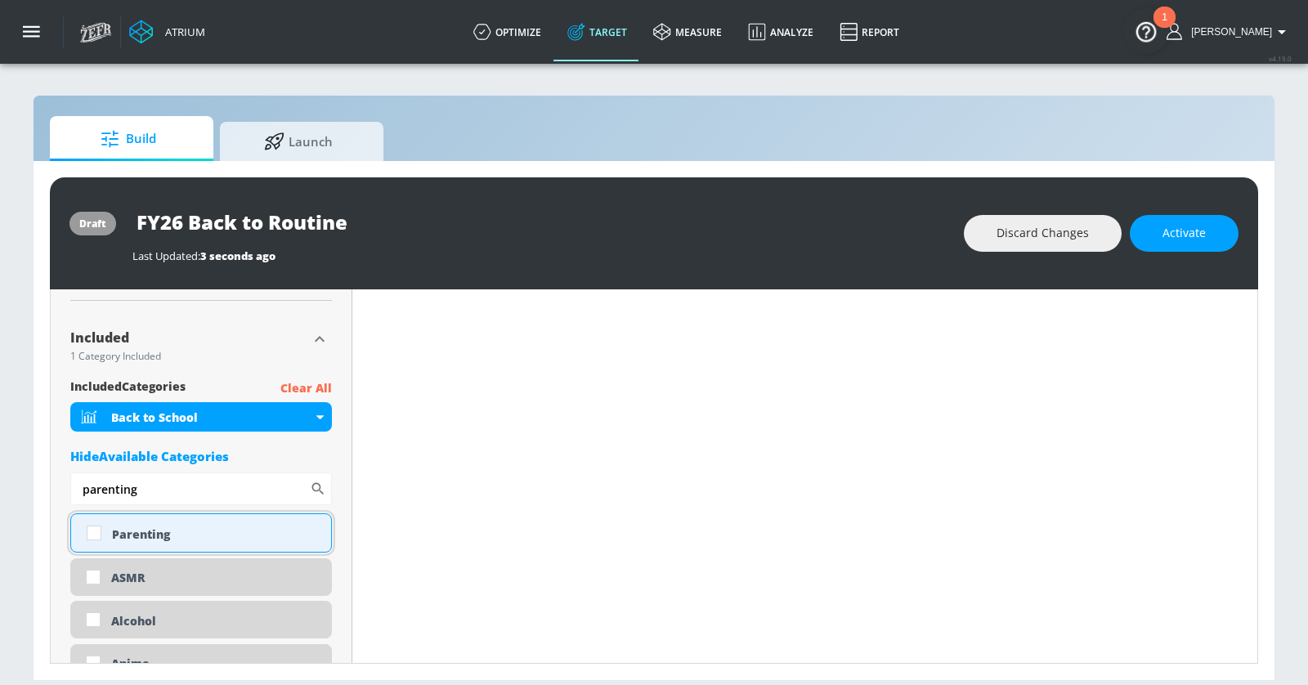
type input "parenting"
click at [128, 532] on div "Parenting" at bounding box center [215, 534] width 207 height 16
checkbox input "true"
click at [182, 484] on input "parenting" at bounding box center [189, 488] width 239 height 33
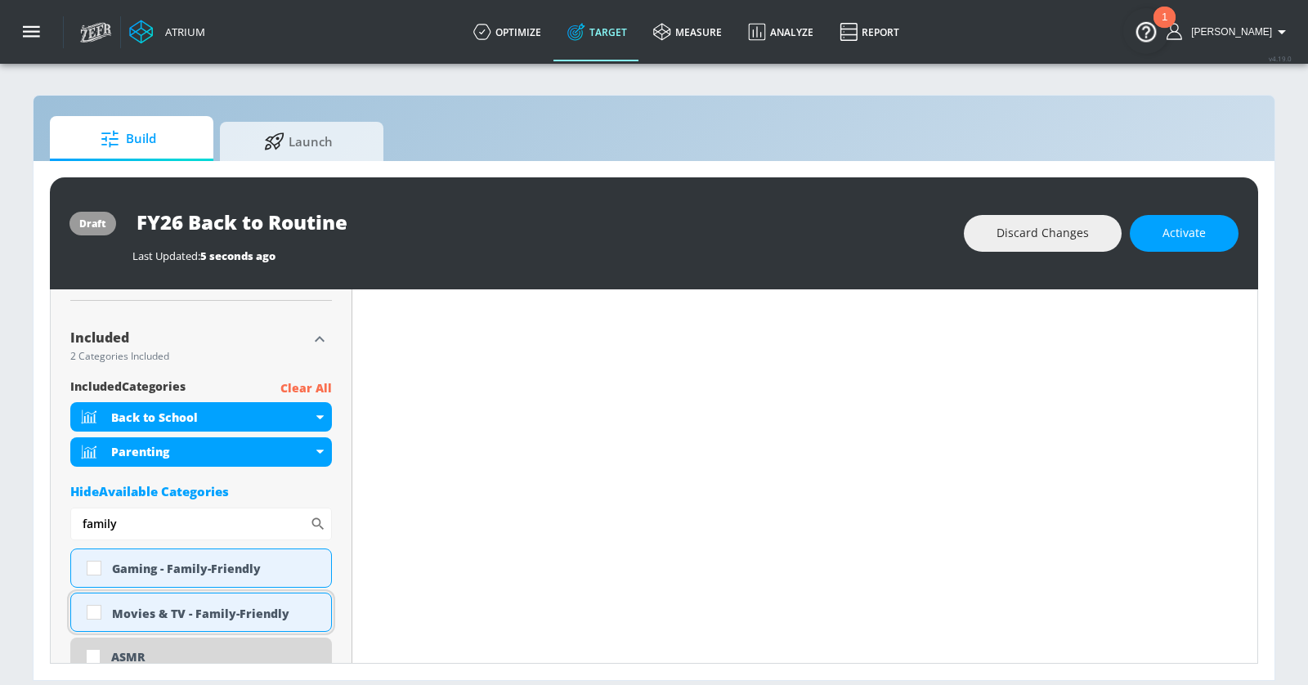
type input "family"
click at [151, 608] on div "Movies & TV - Family-Friendly" at bounding box center [215, 614] width 207 height 16
checkbox input "true"
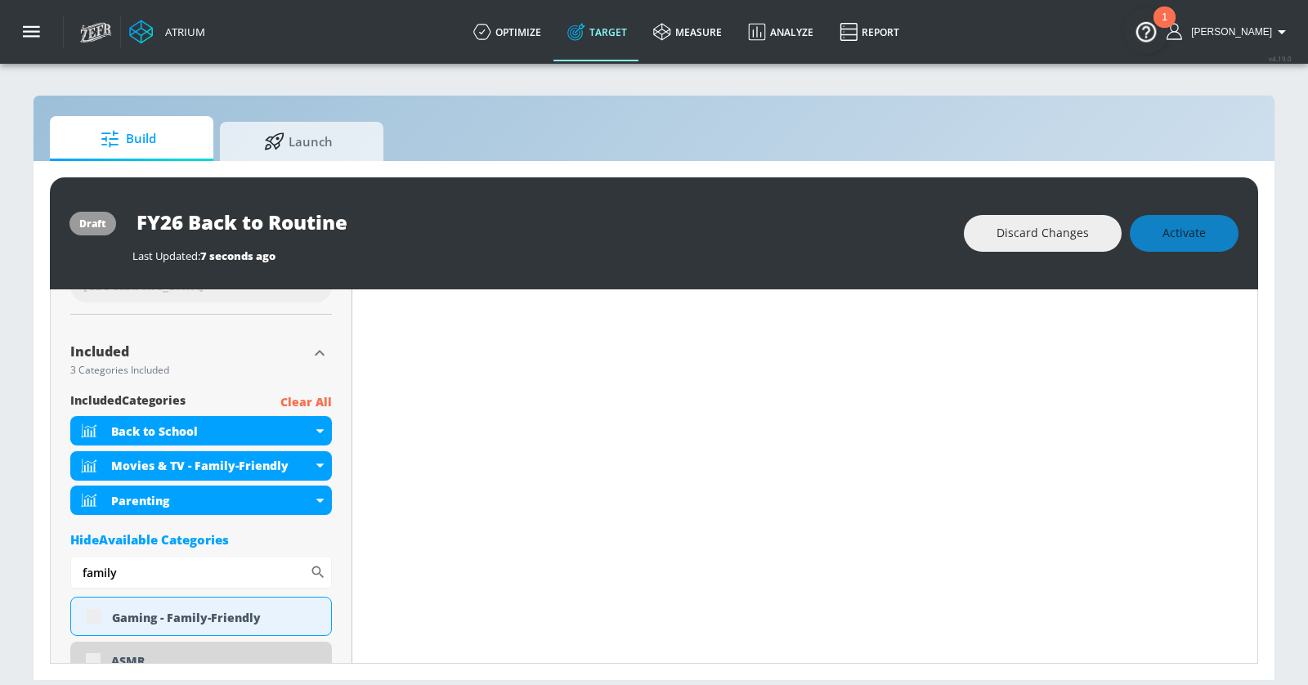
scroll to position [528, 0]
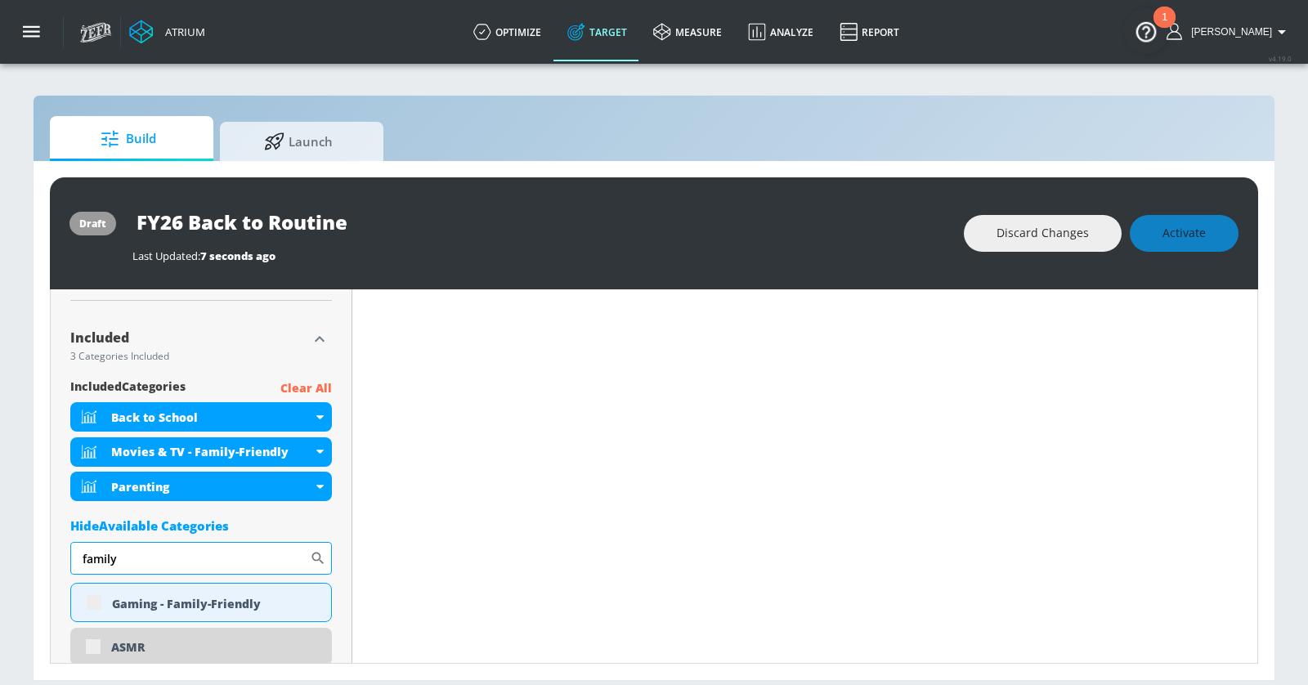
click at [192, 557] on input "family" at bounding box center [189, 558] width 239 height 33
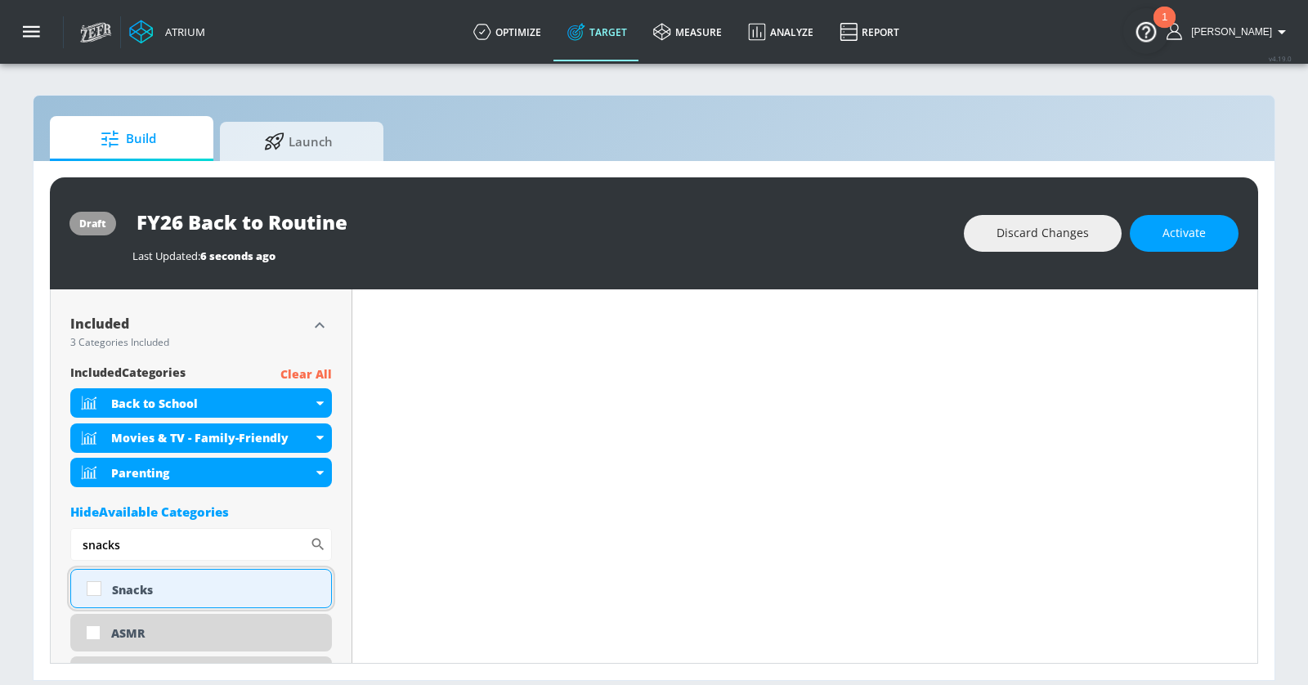
scroll to position [514, 0]
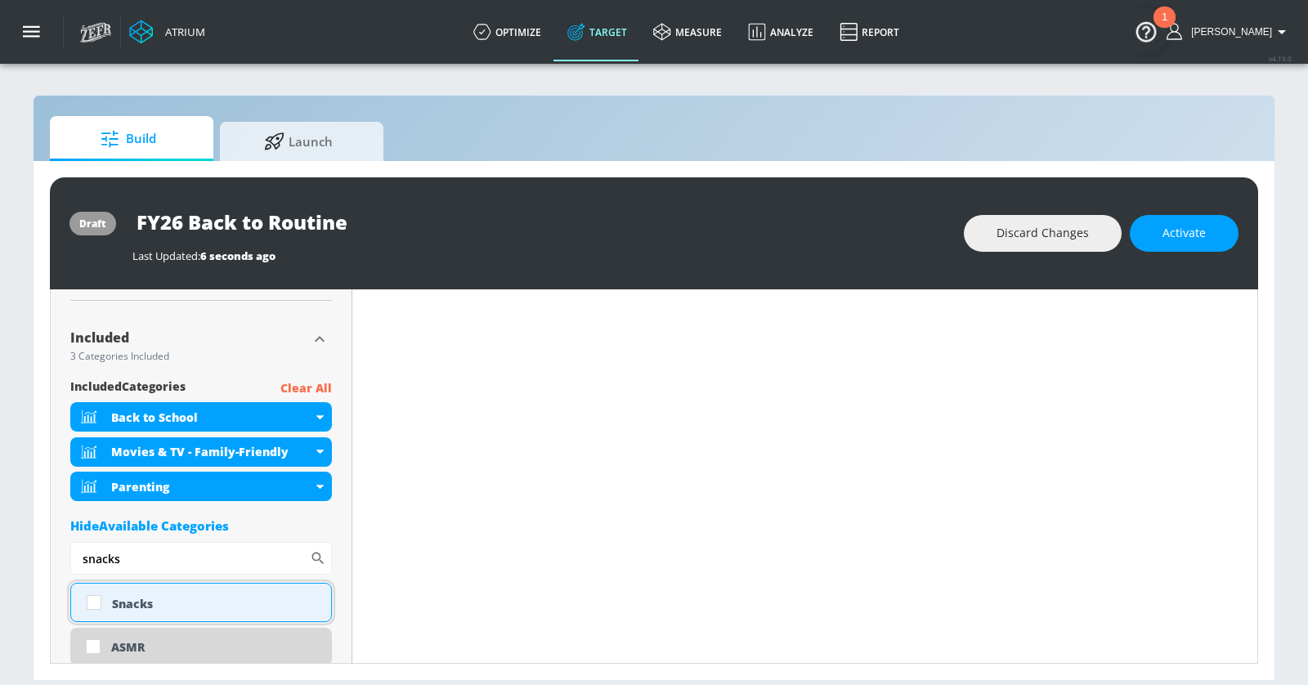
type input "snacks"
click at [159, 597] on div "Snacks" at bounding box center [215, 604] width 207 height 16
checkbox input "true"
click at [163, 559] on input "snacks" at bounding box center [189, 558] width 239 height 33
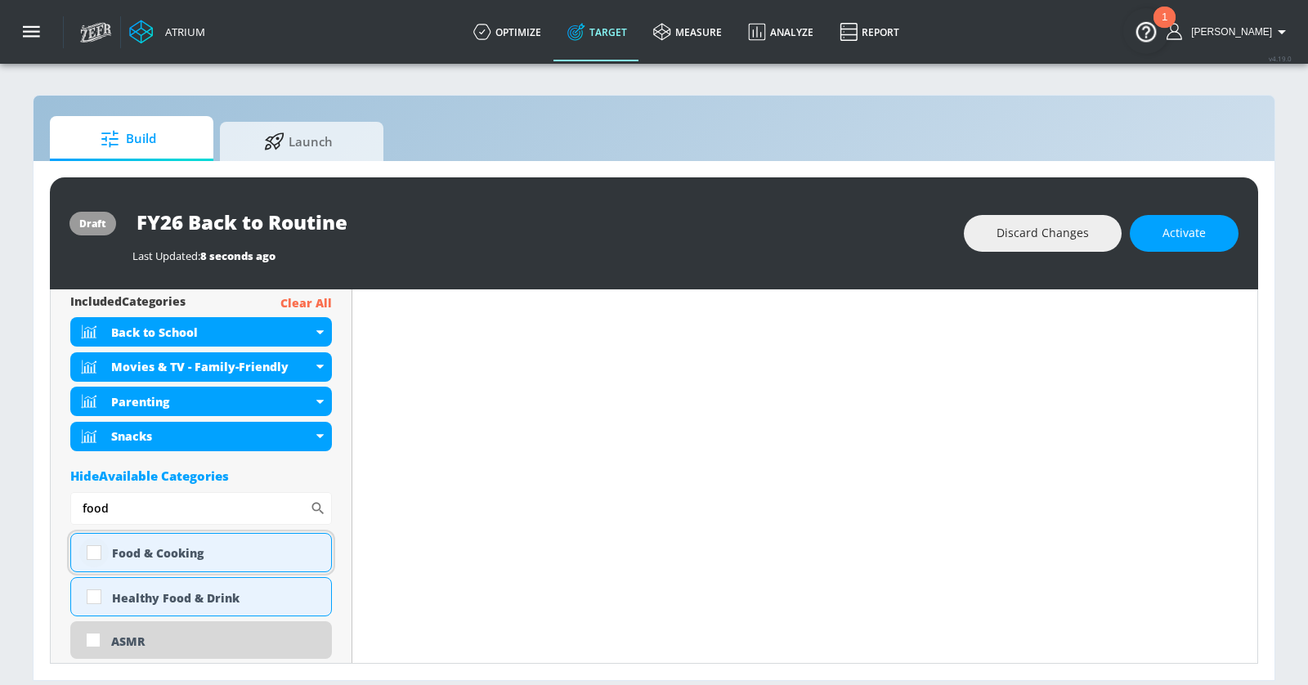
scroll to position [586, 0]
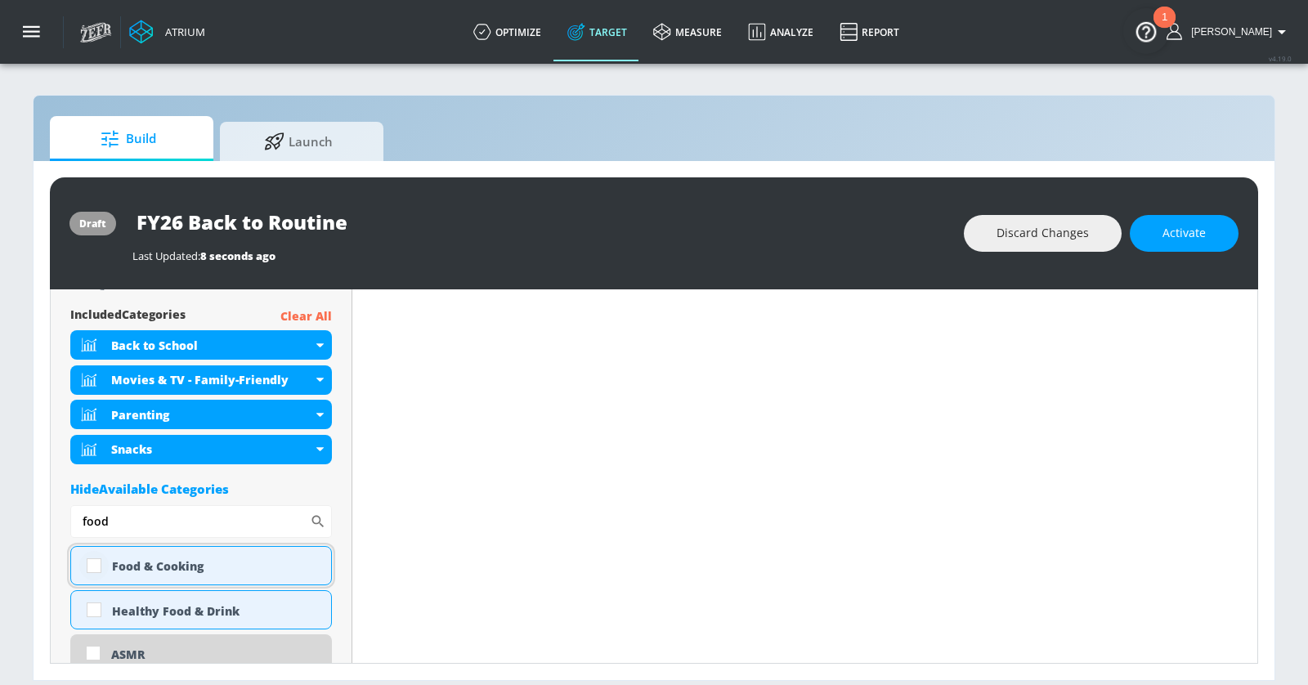
type input "food"
click at [99, 565] on input "checkbox" at bounding box center [93, 565] width 29 height 29
checkbox input "true"
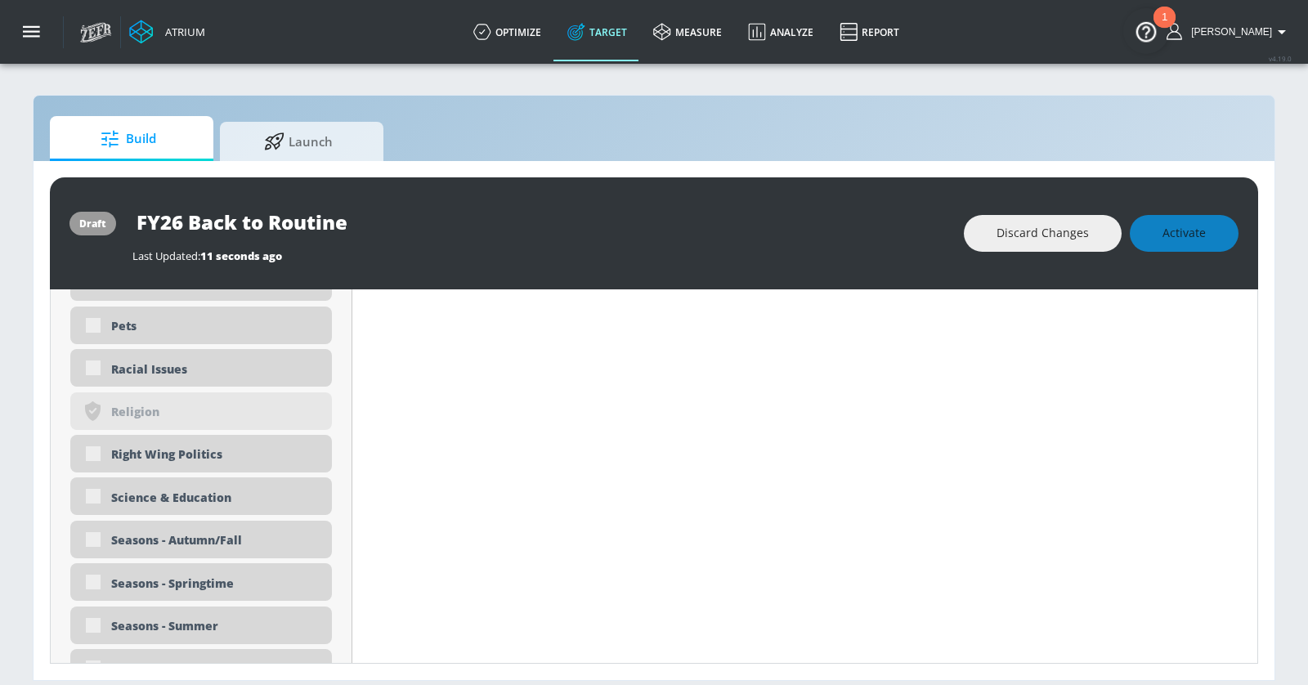
scroll to position [5033, 0]
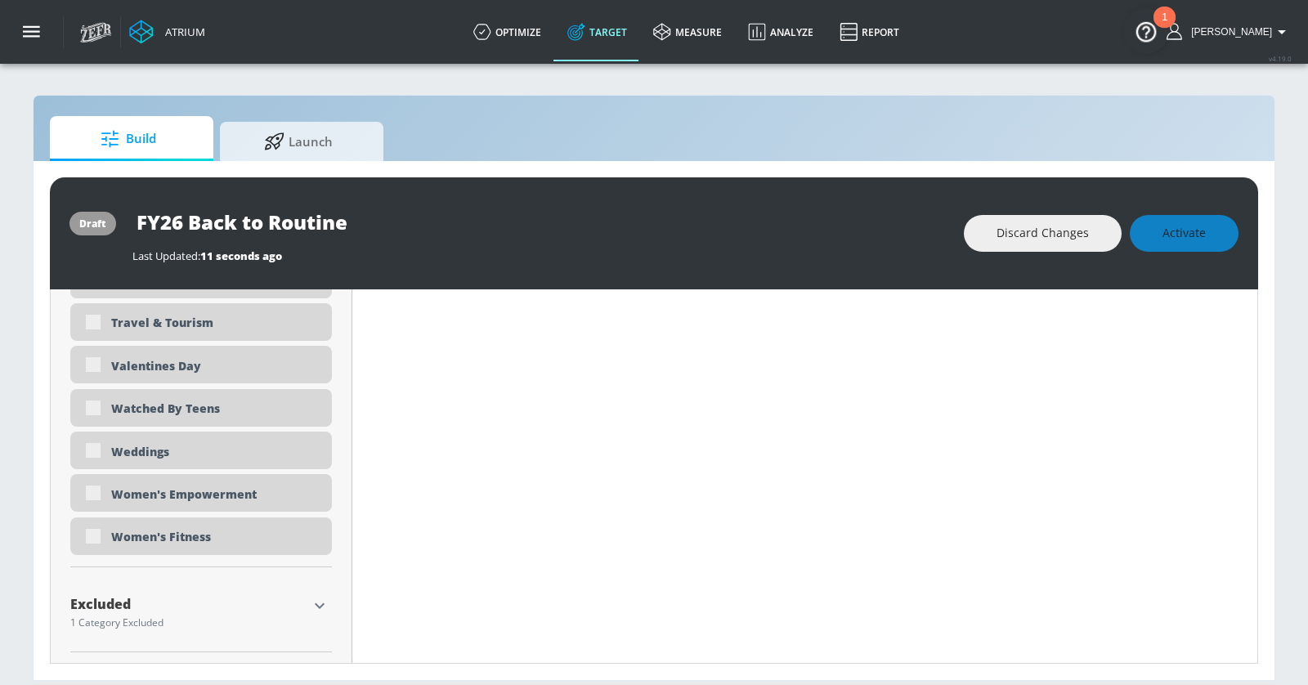
click at [319, 605] on icon "button" at bounding box center [320, 606] width 10 height 6
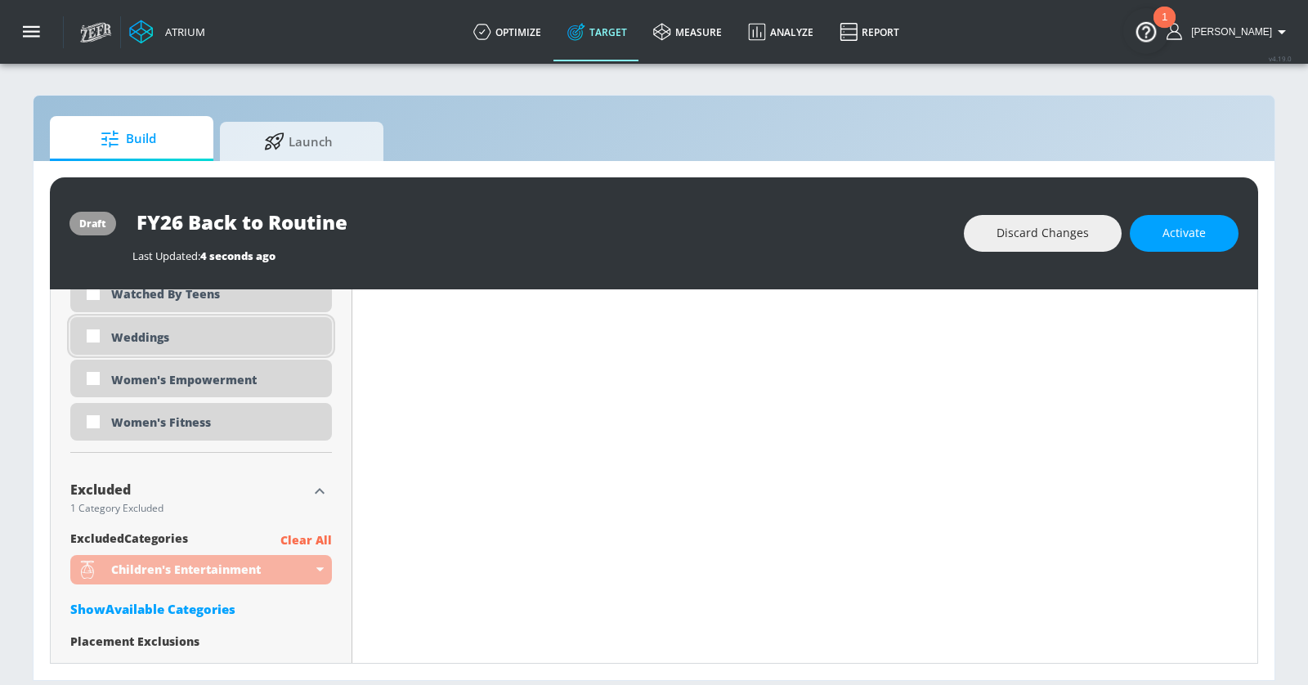
scroll to position [5179, 0]
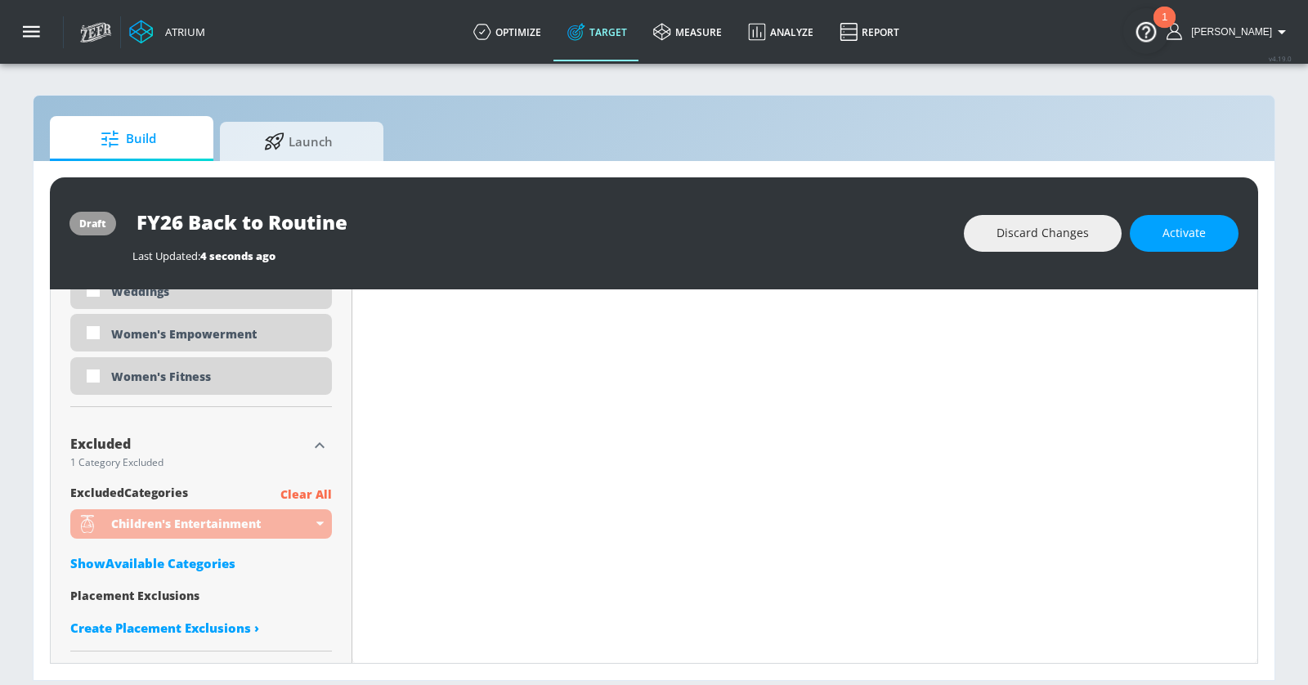
click at [208, 560] on div "Show Available Categories" at bounding box center [201, 563] width 262 height 16
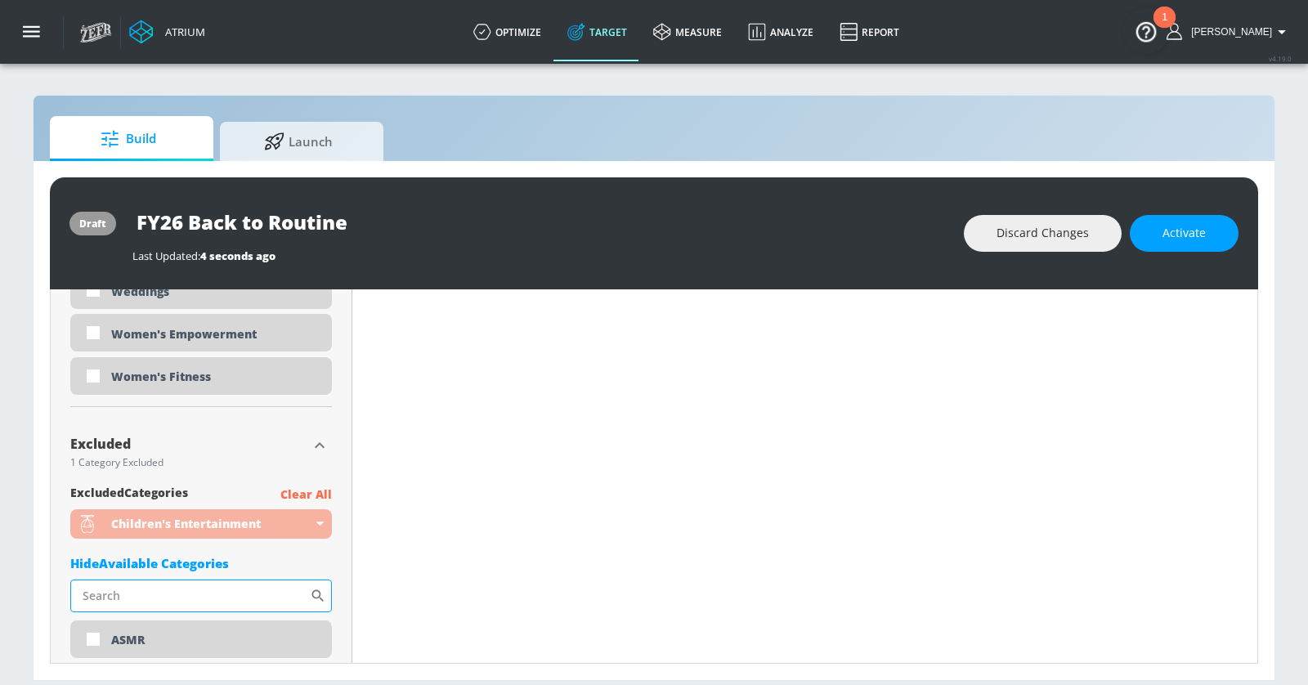
click at [210, 582] on input "Sort By" at bounding box center [189, 596] width 239 height 33
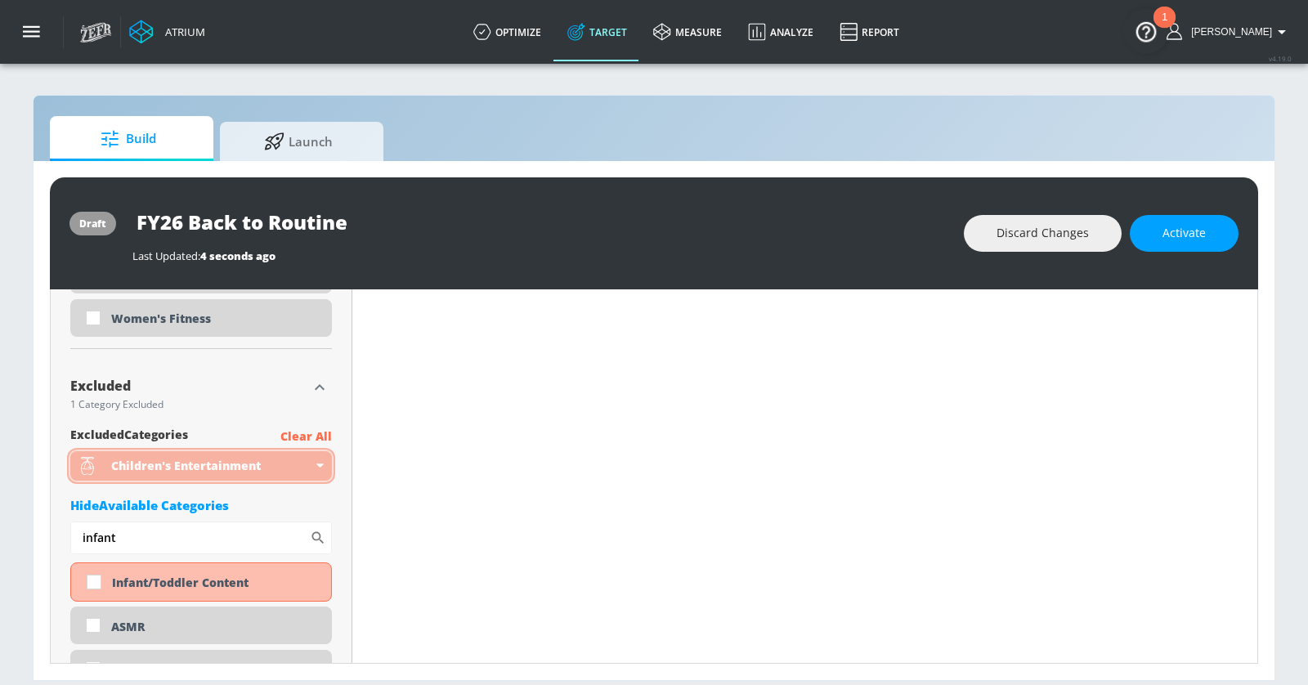
scroll to position [5301, 0]
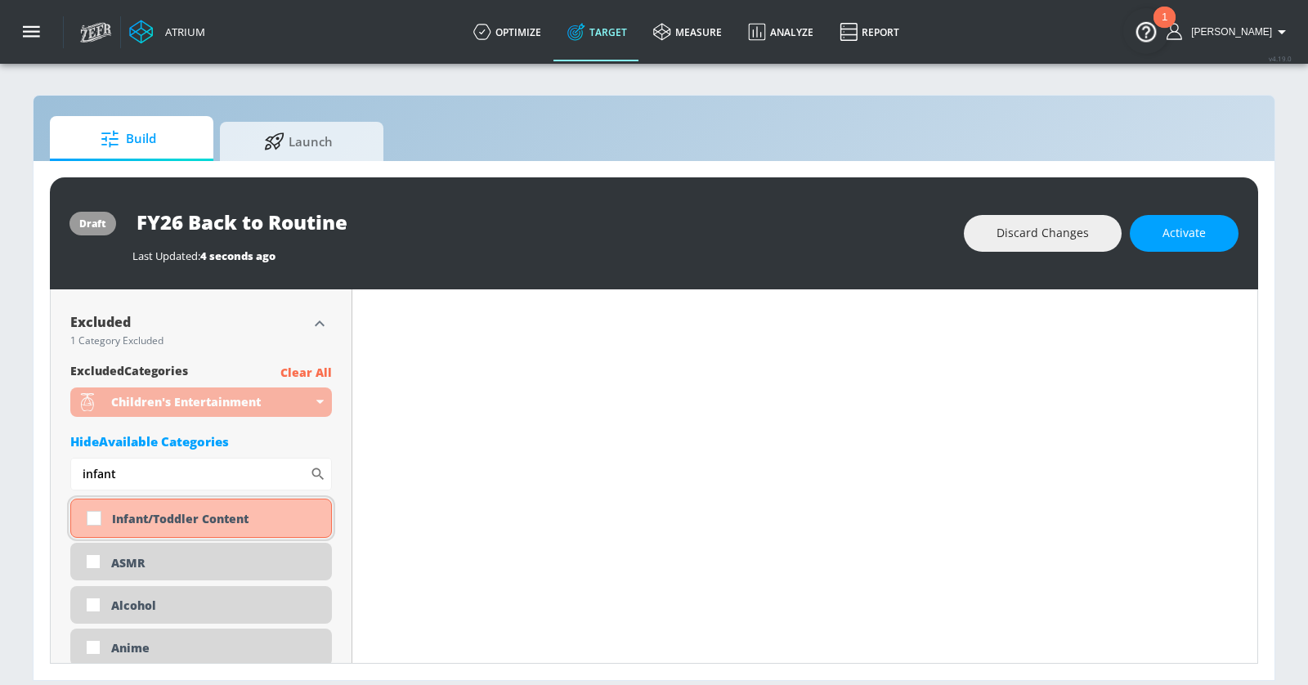
type input "infant"
click at [168, 514] on div "Infant/Toddler Content" at bounding box center [215, 519] width 207 height 16
checkbox input "true"
click at [197, 477] on input "infant" at bounding box center [189, 474] width 239 height 33
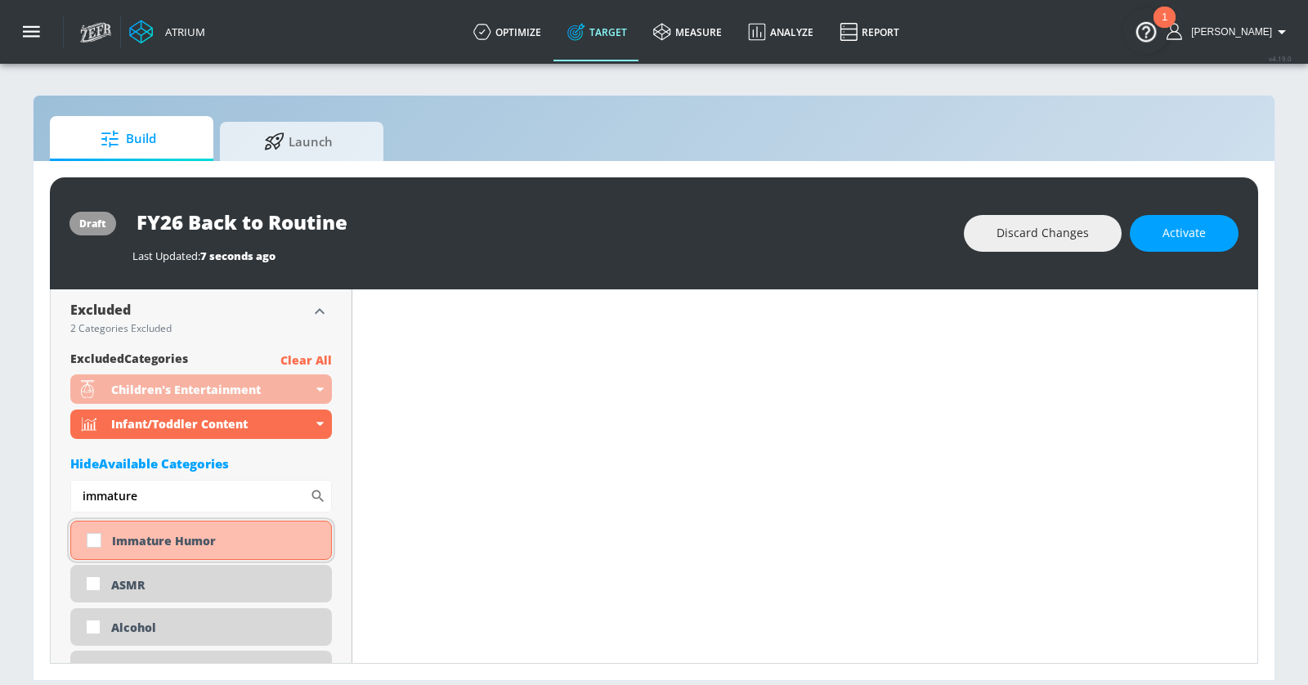
scroll to position [5257, 0]
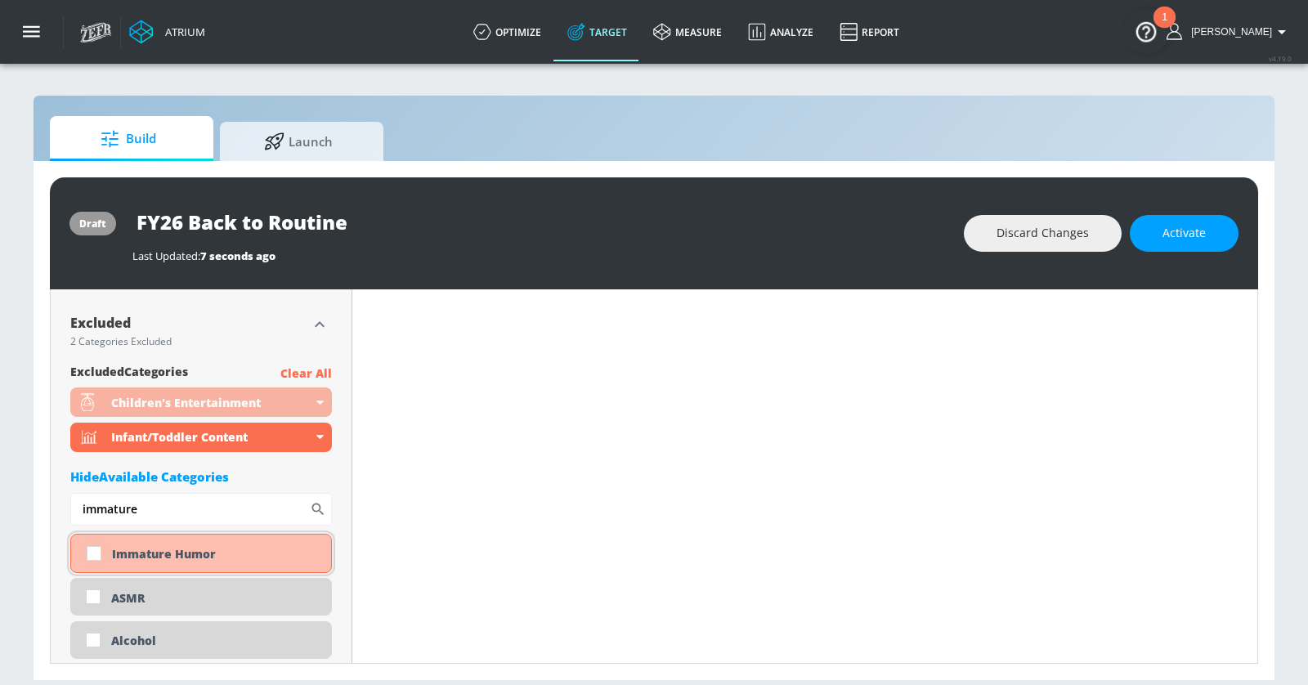
type input "immature"
click at [100, 551] on input "checkbox" at bounding box center [93, 553] width 29 height 29
checkbox input "true"
click at [140, 508] on input "immature" at bounding box center [189, 509] width 239 height 33
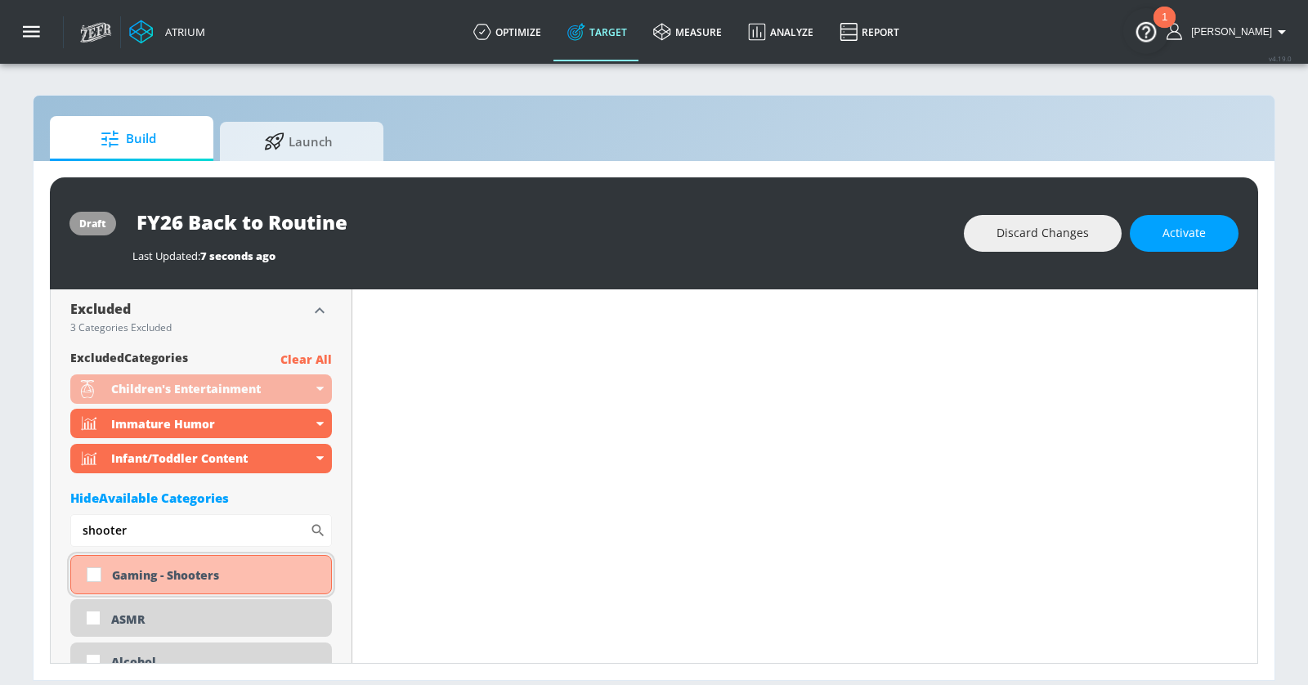
scroll to position [5215, 0]
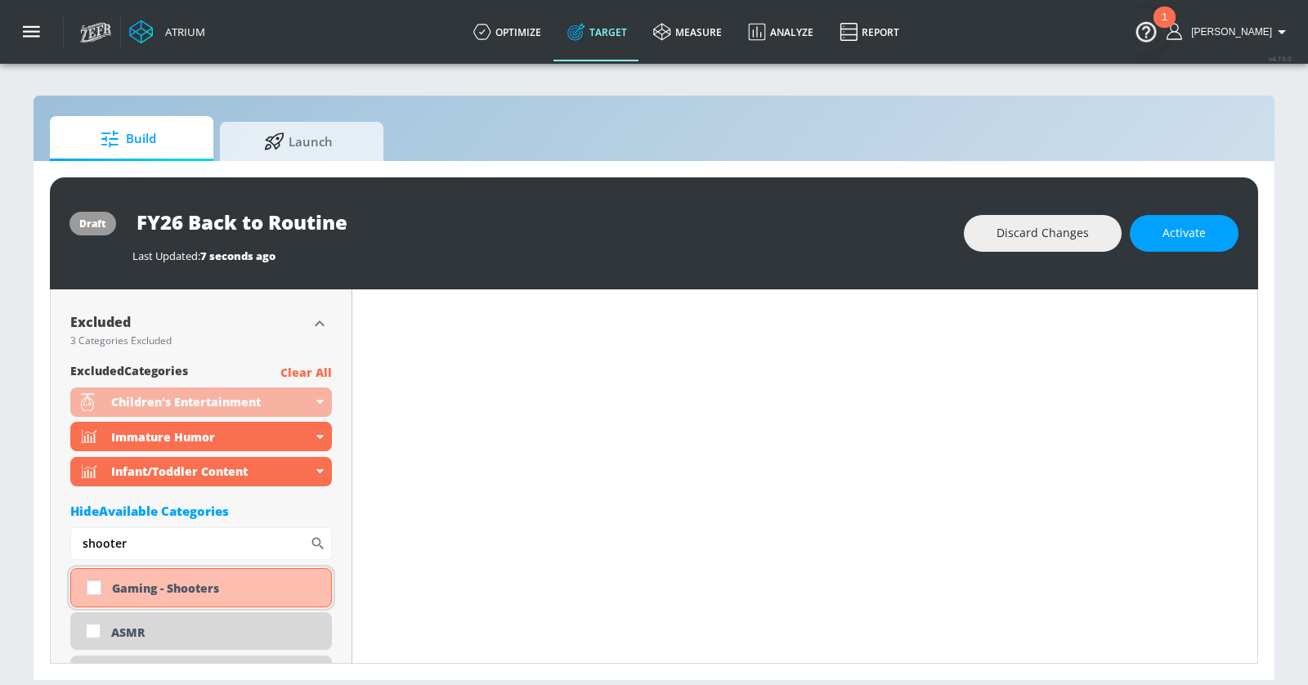
type input "shooter"
click at [100, 580] on input "checkbox" at bounding box center [93, 587] width 29 height 29
checkbox input "true"
click at [172, 541] on input "shooter" at bounding box center [189, 543] width 239 height 33
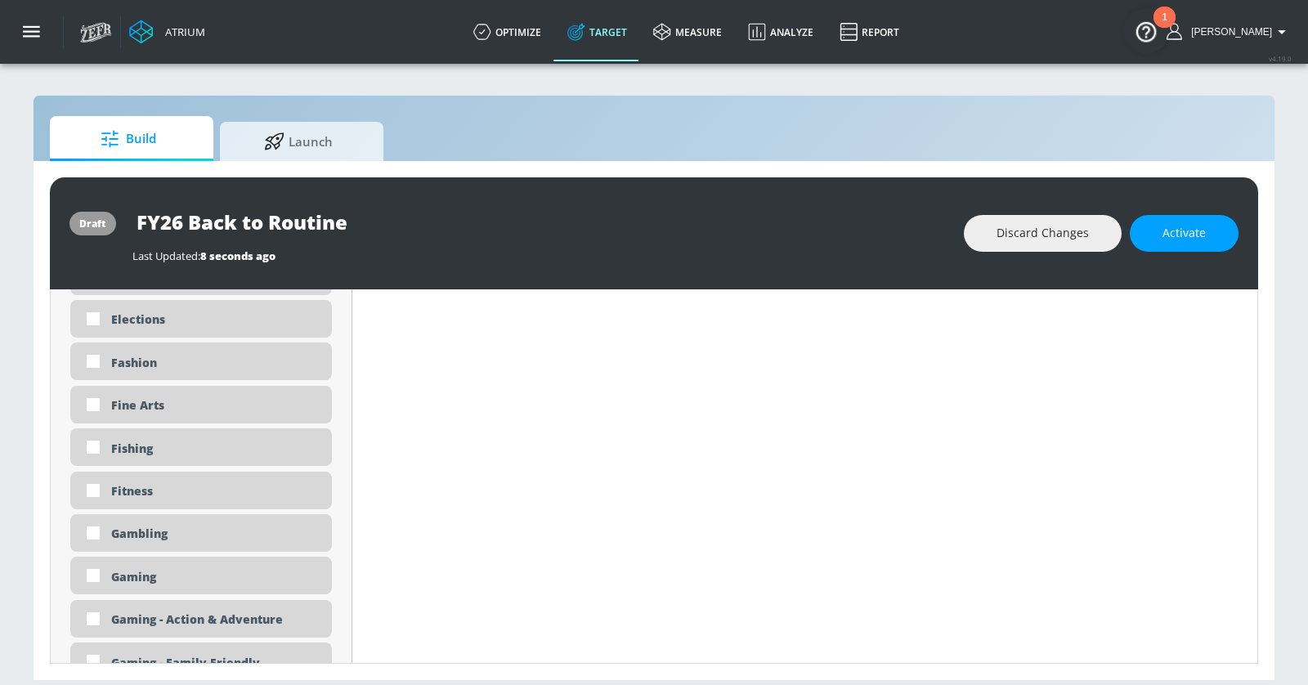
scroll to position [6607, 0]
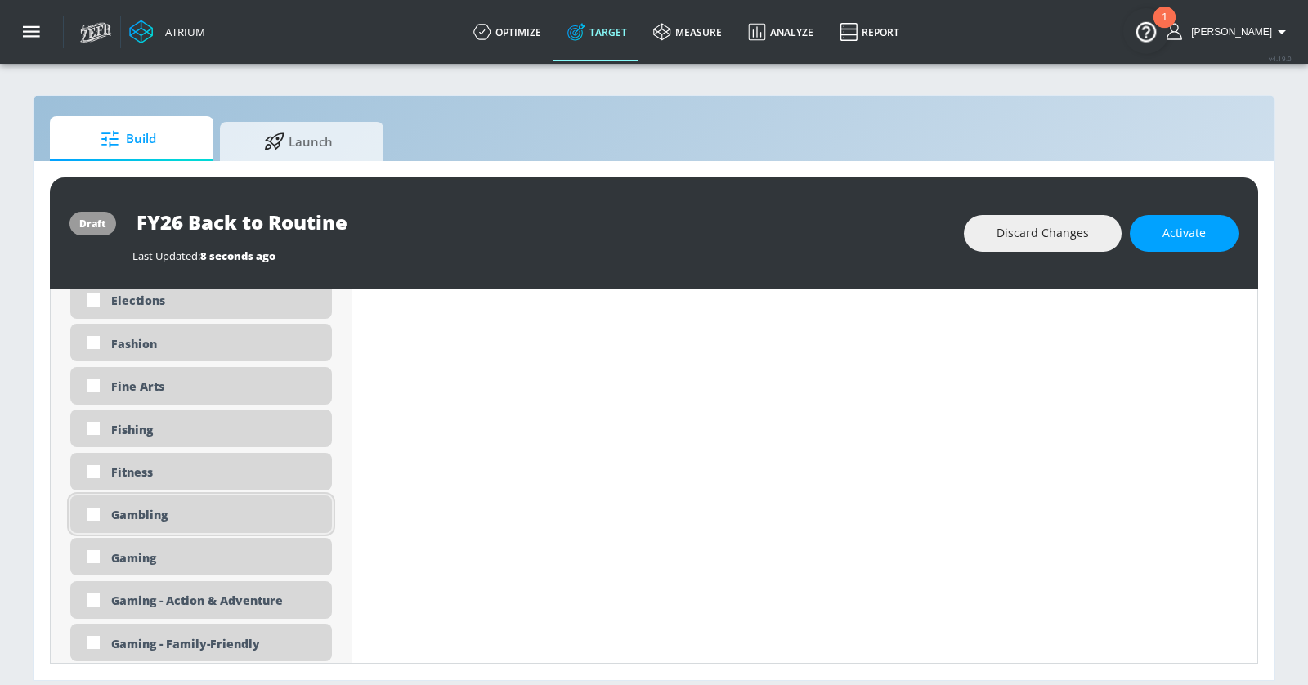
click at [177, 520] on div "Gambling" at bounding box center [215, 515] width 208 height 16
checkbox input "true"
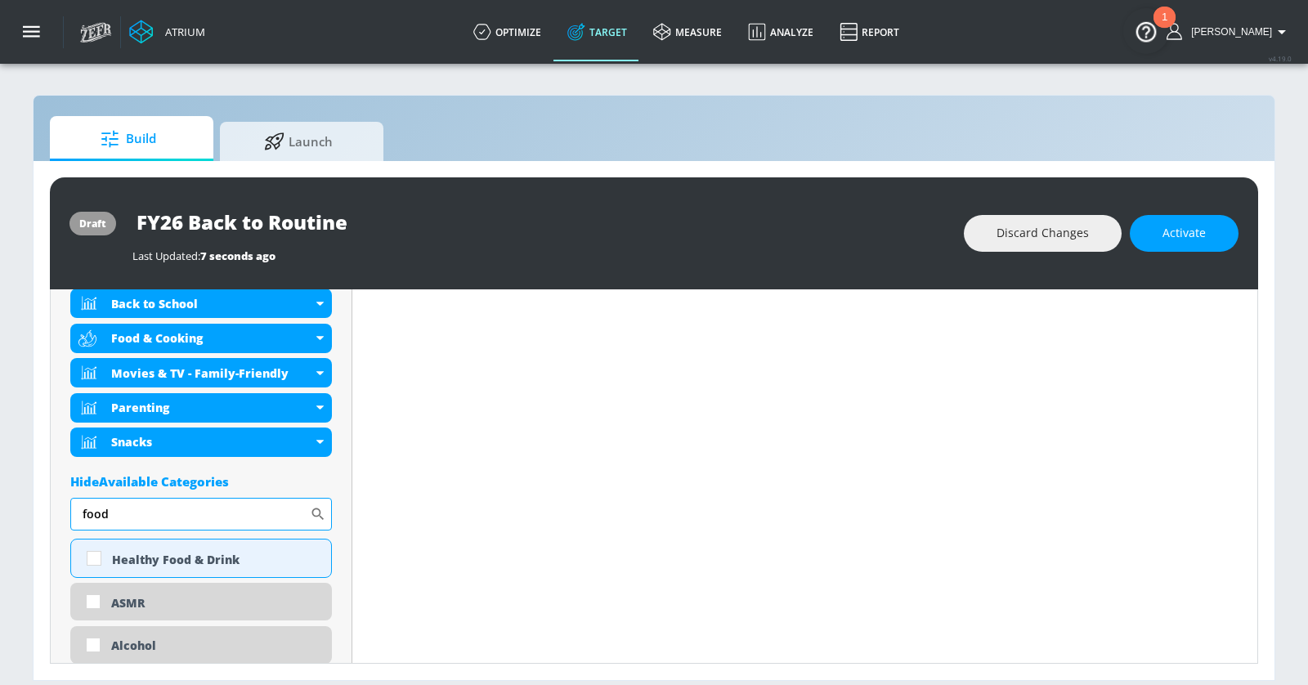
scroll to position [660, 0]
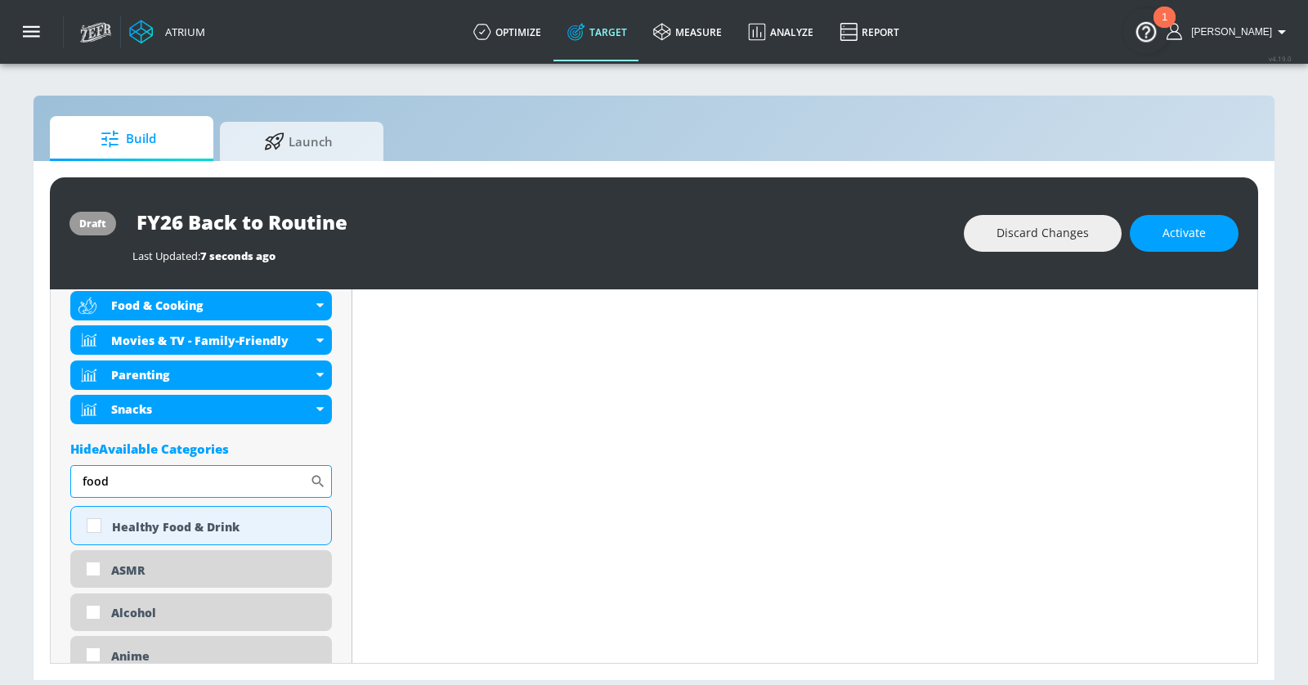
click at [176, 482] on input "food" at bounding box center [189, 481] width 239 height 33
type input "autumn"
click at [271, 514] on div "Seasons - Autumn/Fall" at bounding box center [201, 525] width 262 height 39
checkbox input "true"
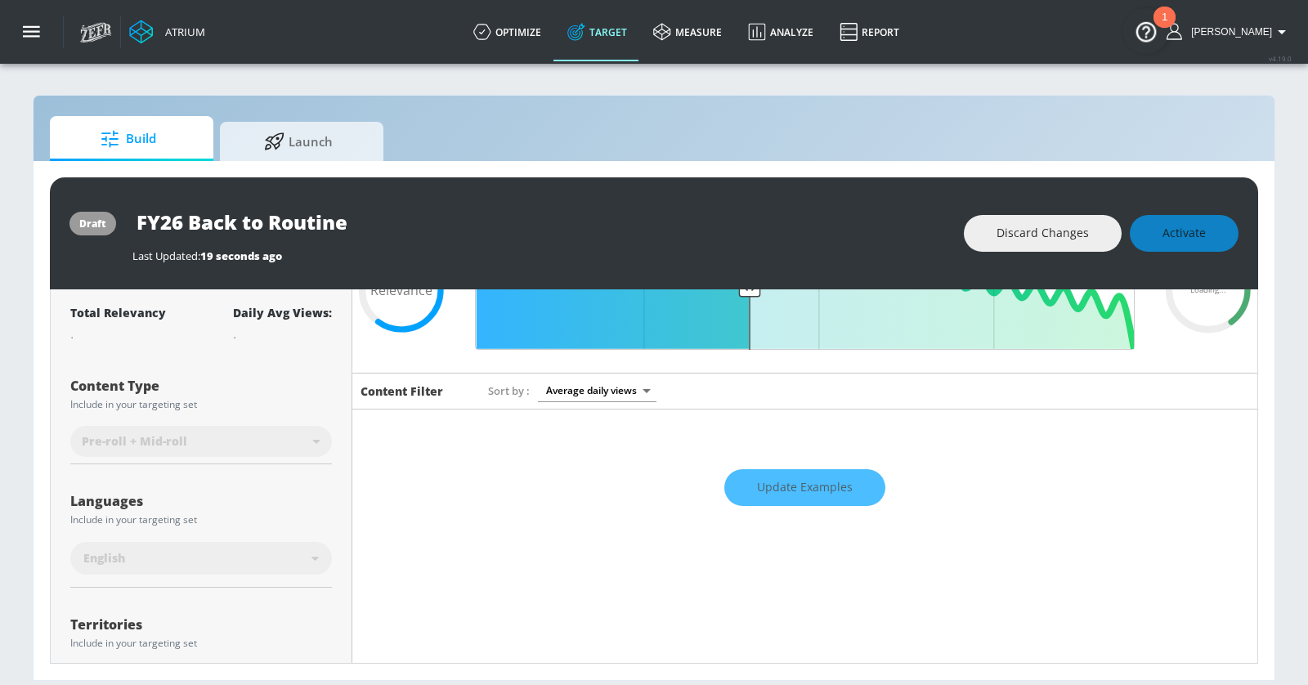
scroll to position [0, 0]
